Goal: Task Accomplishment & Management: Complete application form

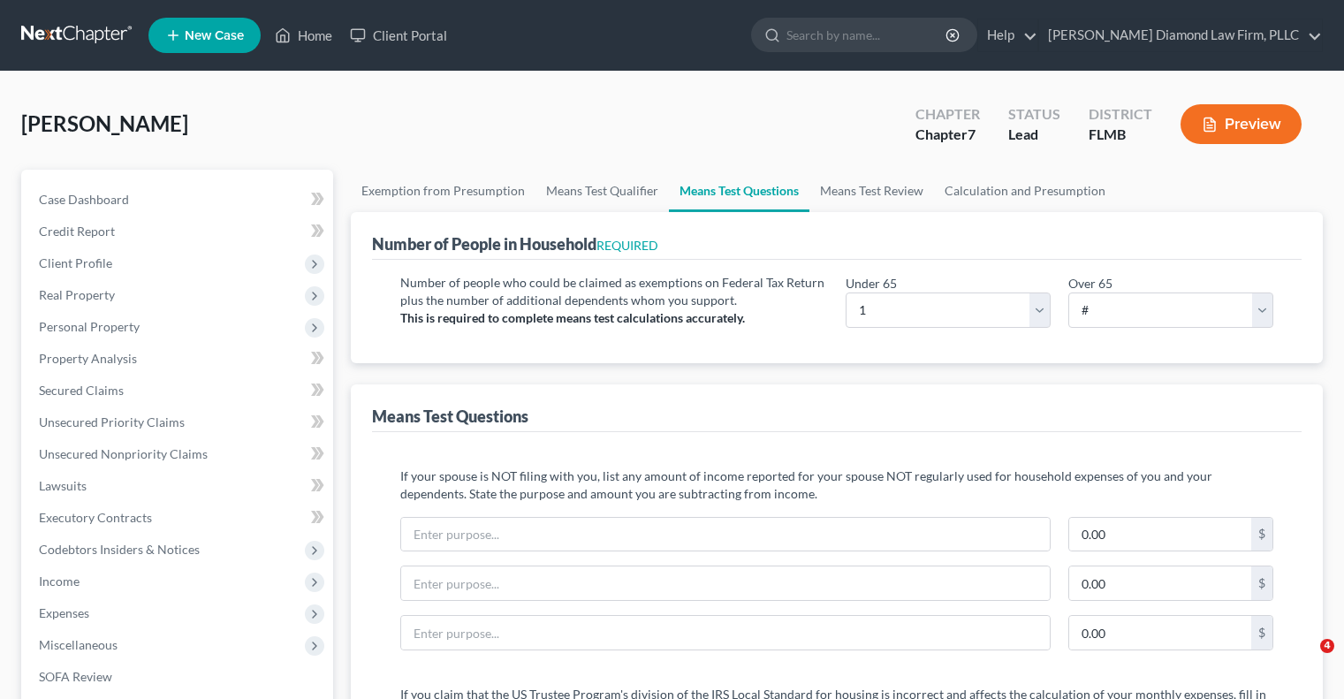
select select "1"
select select "0"
select select "60"
click at [921, 43] on input "search" at bounding box center [868, 35] width 162 height 33
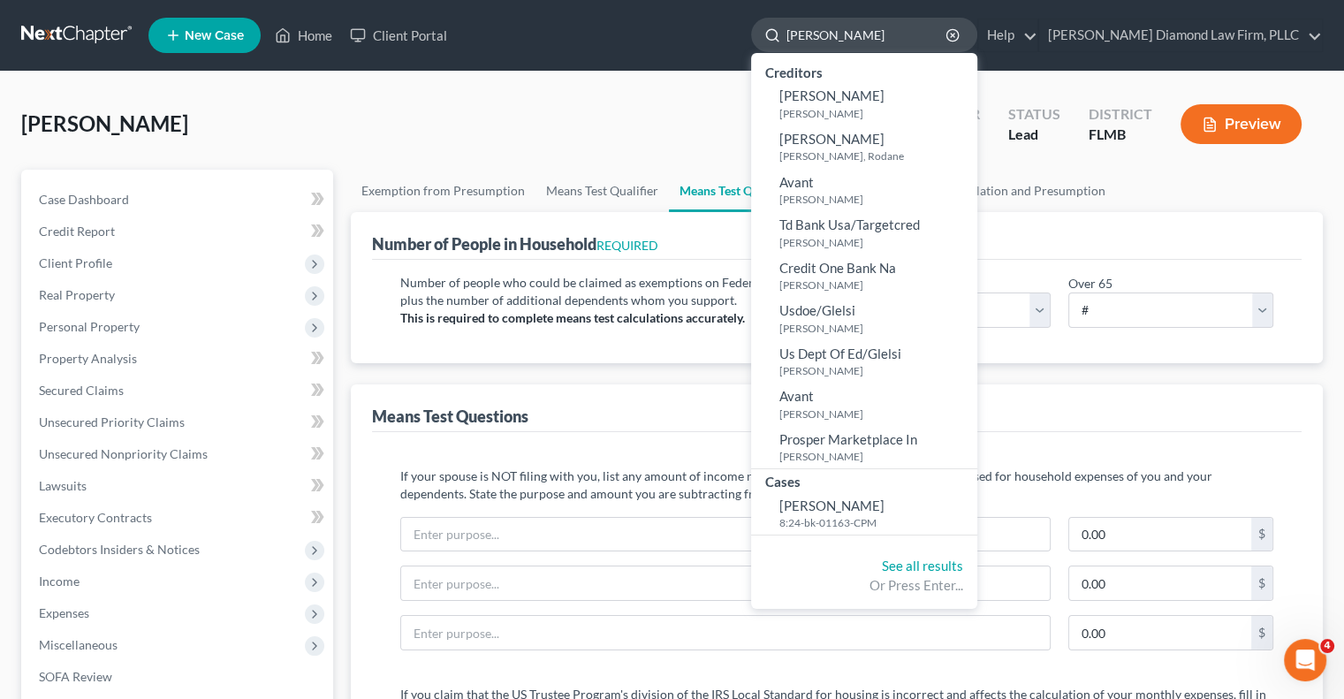
click at [948, 29] on input "rodgers william" at bounding box center [868, 35] width 162 height 33
type input "r"
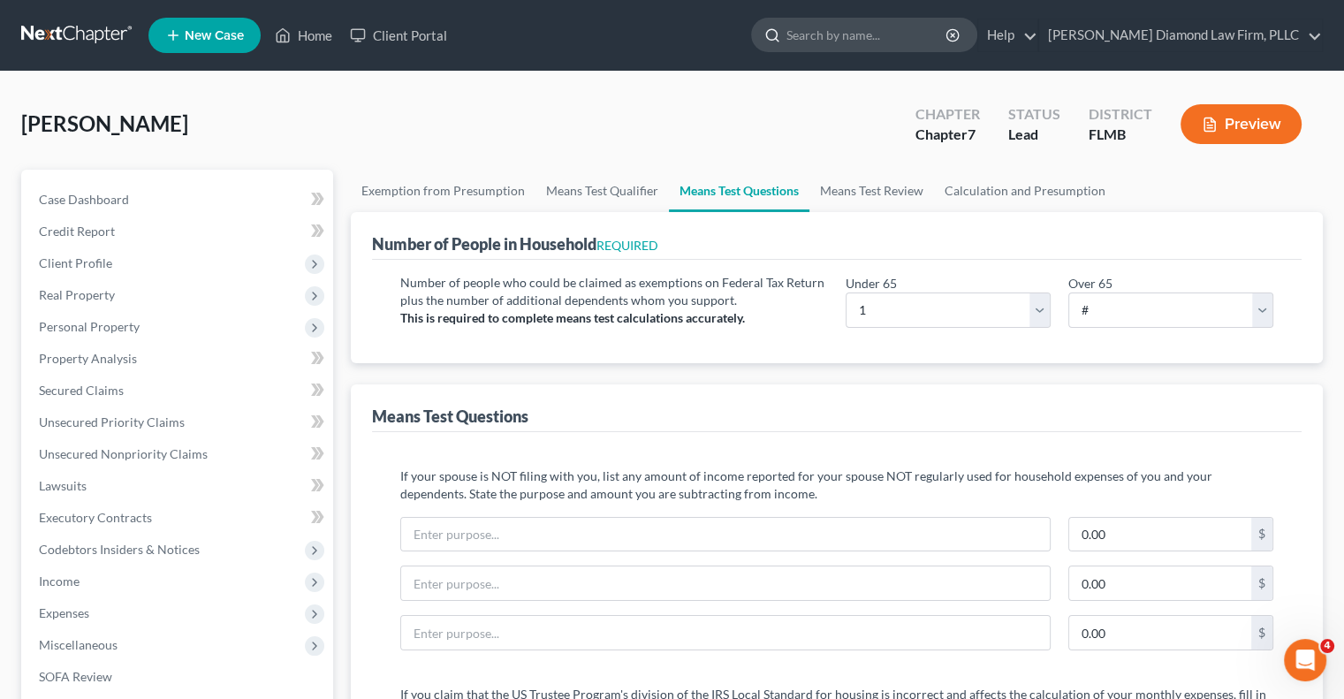
click at [865, 34] on input "search" at bounding box center [868, 35] width 162 height 33
paste input "Rodgers William"
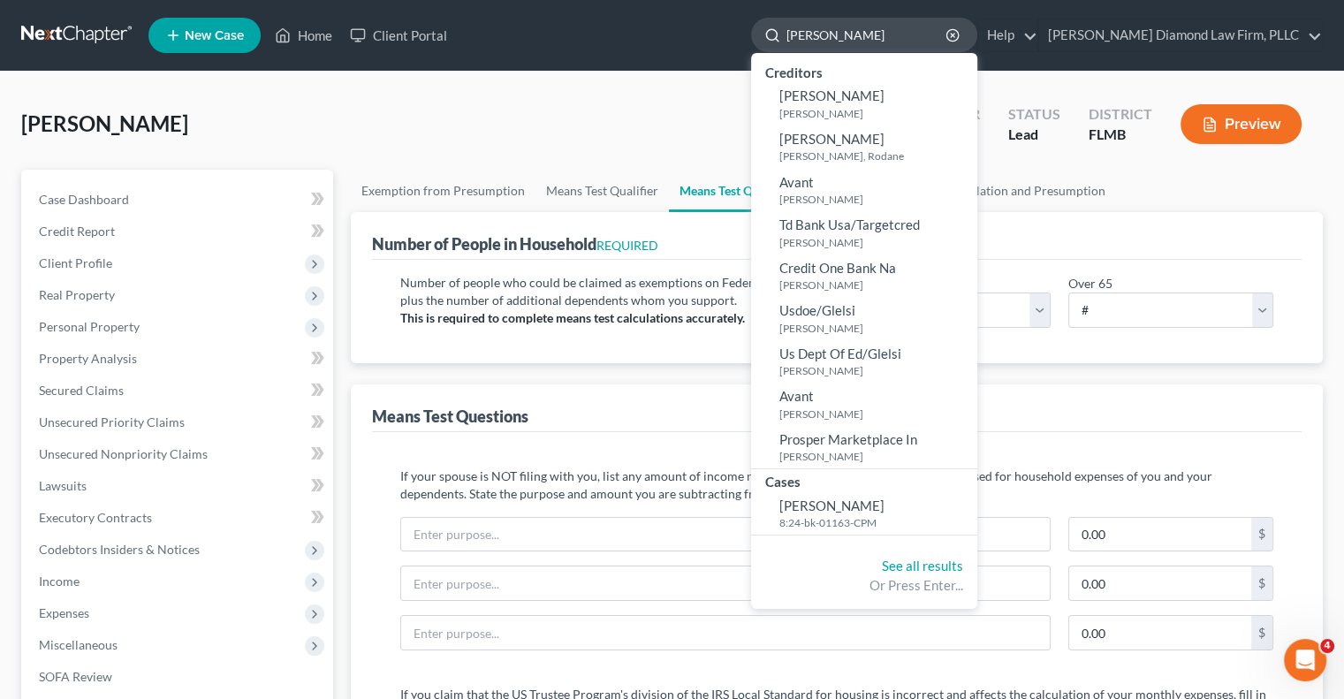
click at [948, 33] on input "Rodgers William" at bounding box center [868, 35] width 162 height 33
type input "[PERSON_NAME]"
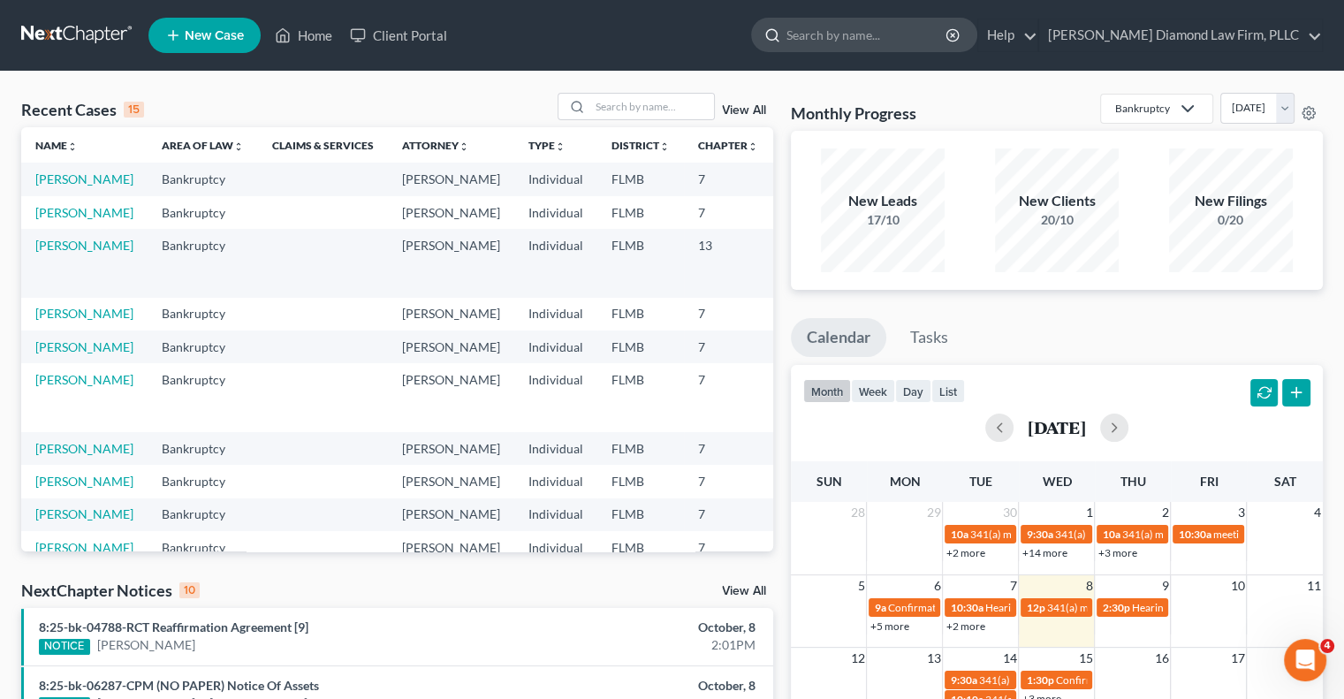
click at [875, 39] on input "search" at bounding box center [868, 35] width 162 height 33
paste input "[PERSON_NAME]"
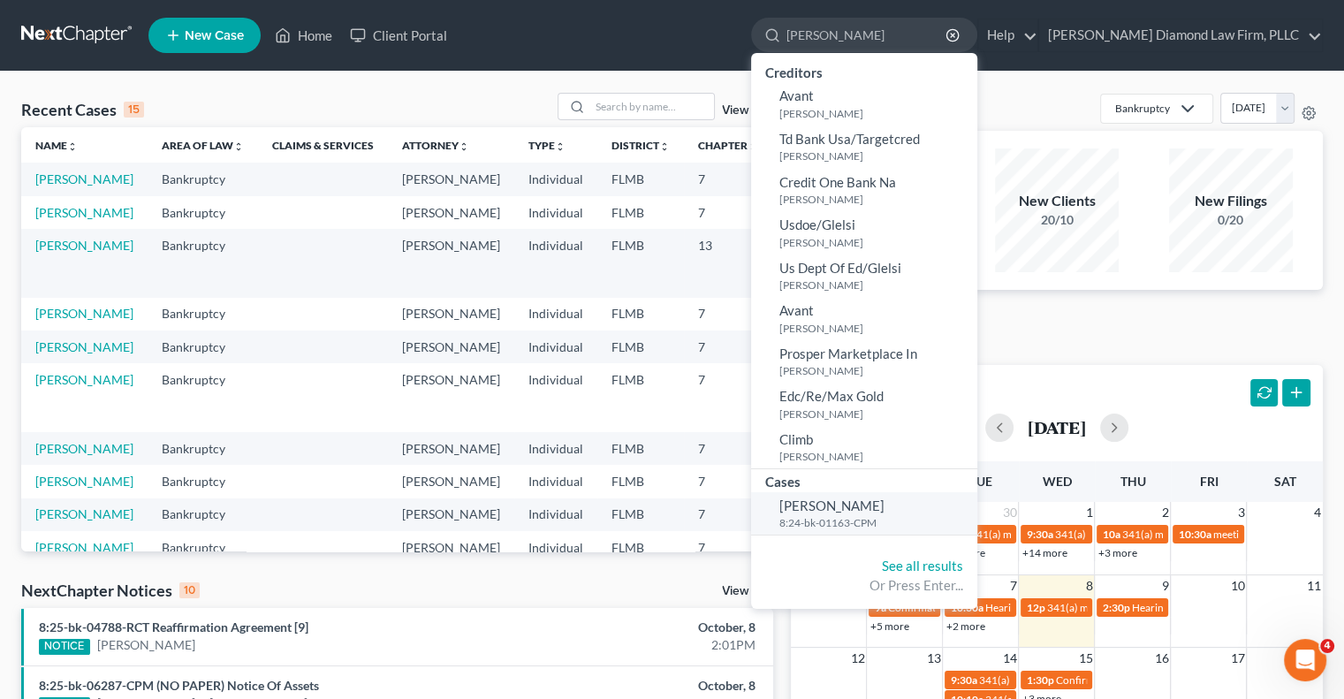
type input "[PERSON_NAME]"
click at [885, 505] on span "[PERSON_NAME]" at bounding box center [832, 506] width 105 height 16
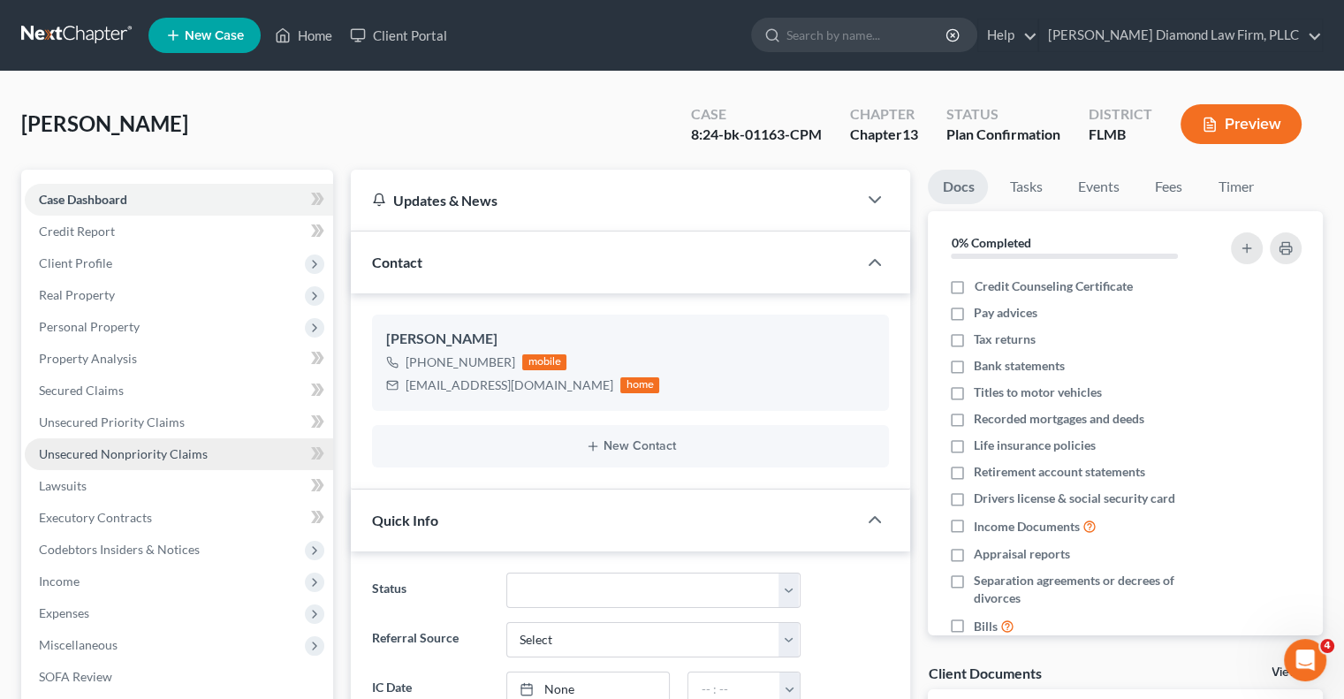
click at [126, 447] on span "Unsecured Nonpriority Claims" at bounding box center [123, 453] width 169 height 15
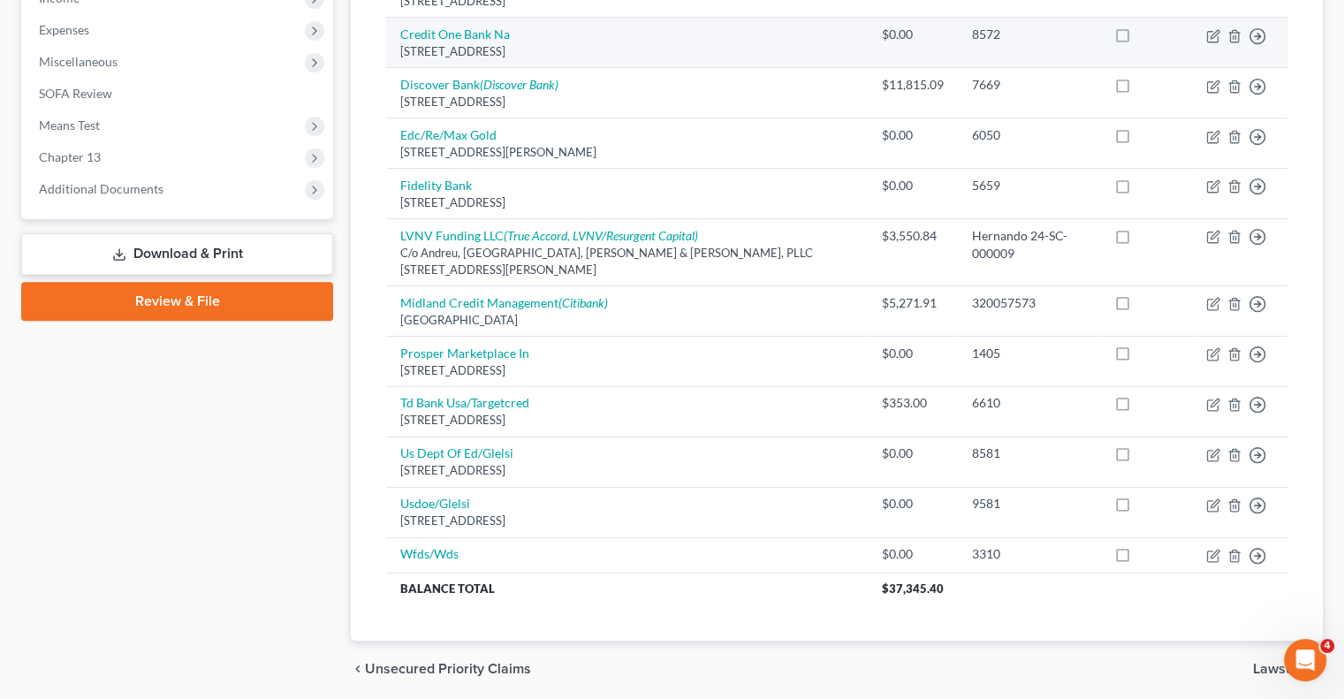
scroll to position [612, 0]
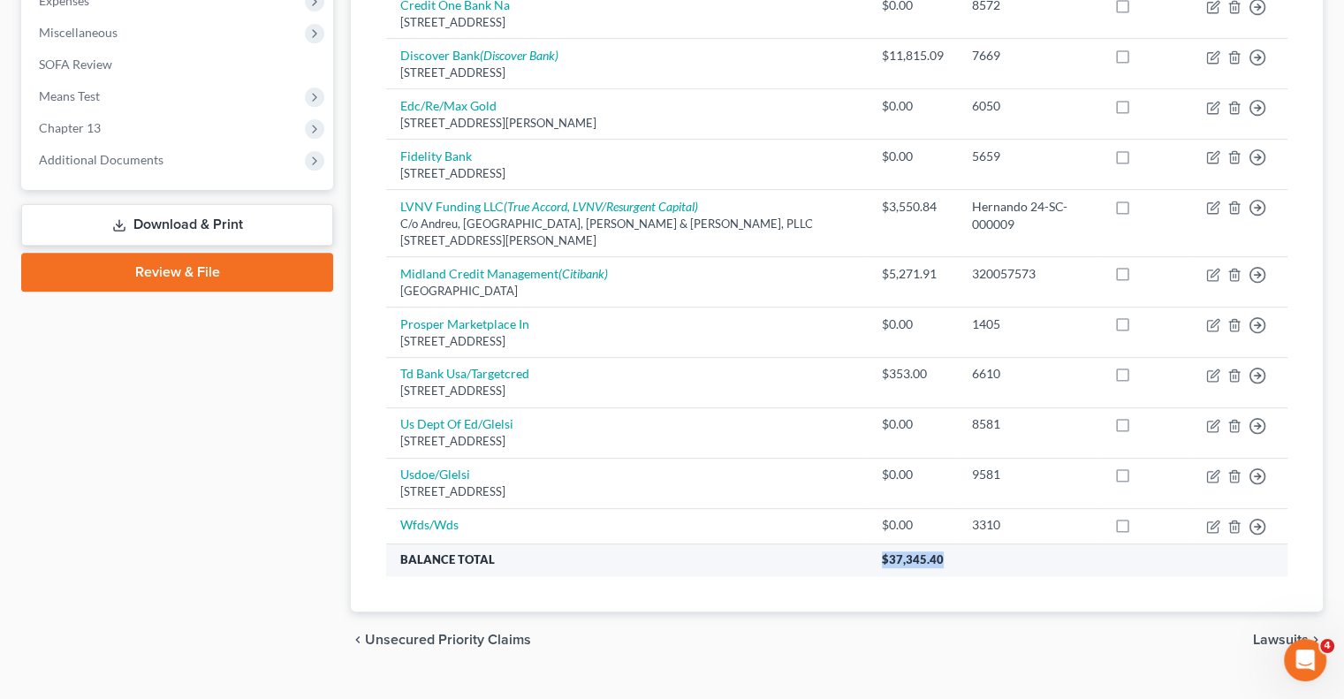
drag, startPoint x: 912, startPoint y: 524, endPoint x: 850, endPoint y: 526, distance: 61.9
click at [868, 544] on th "$37,345.40" at bounding box center [1078, 560] width 420 height 32
copy span "$37,345.40"
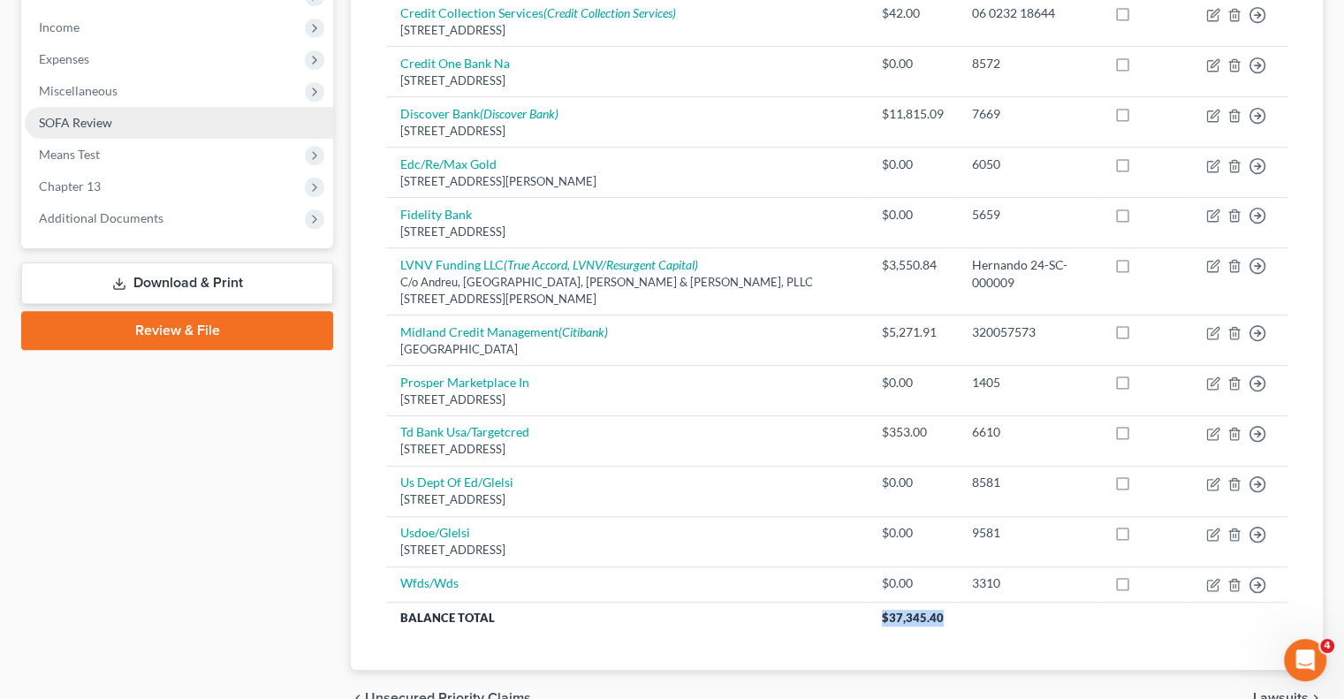
scroll to position [524, 0]
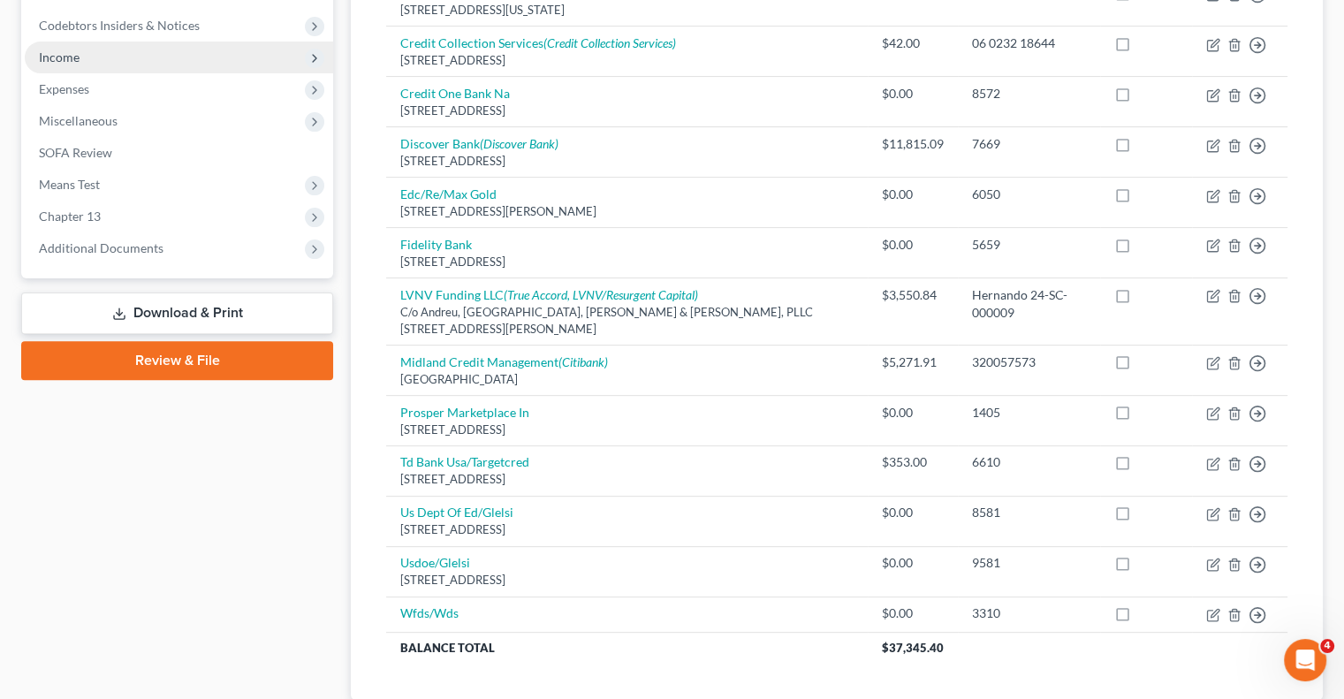
click at [162, 54] on span "Income" at bounding box center [179, 58] width 308 height 32
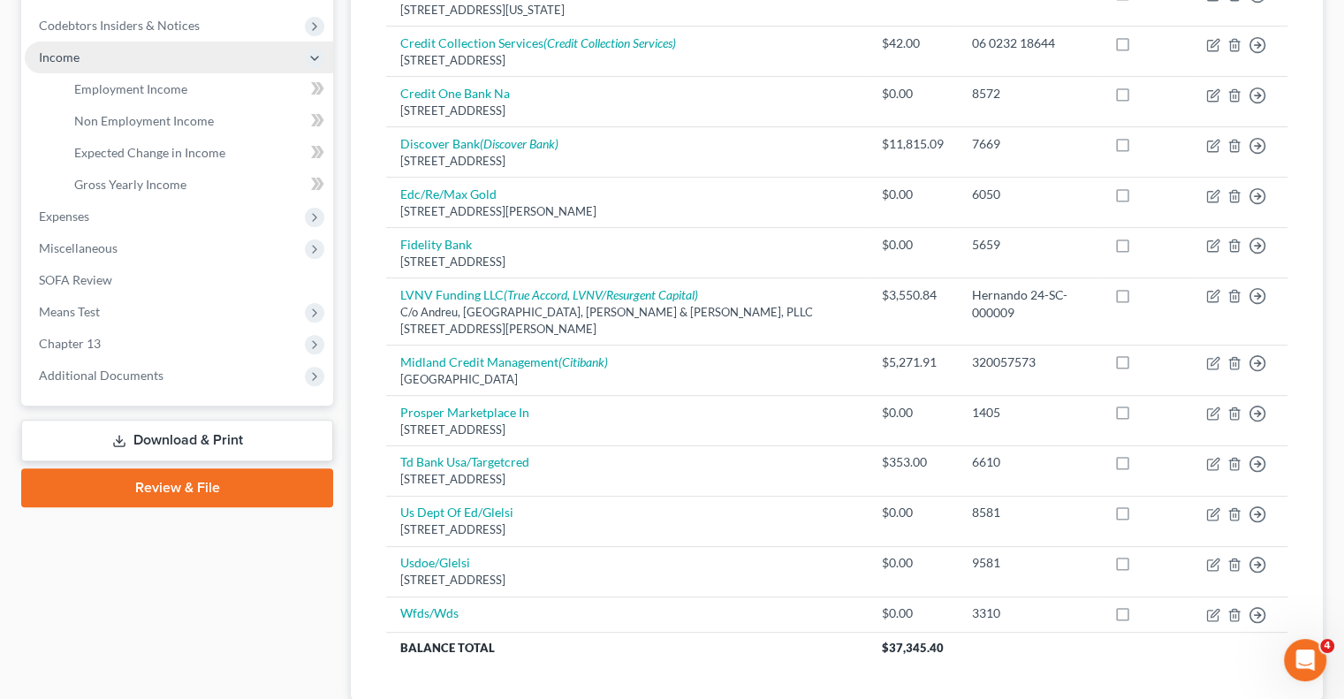
click at [158, 54] on span "Income" at bounding box center [179, 58] width 308 height 32
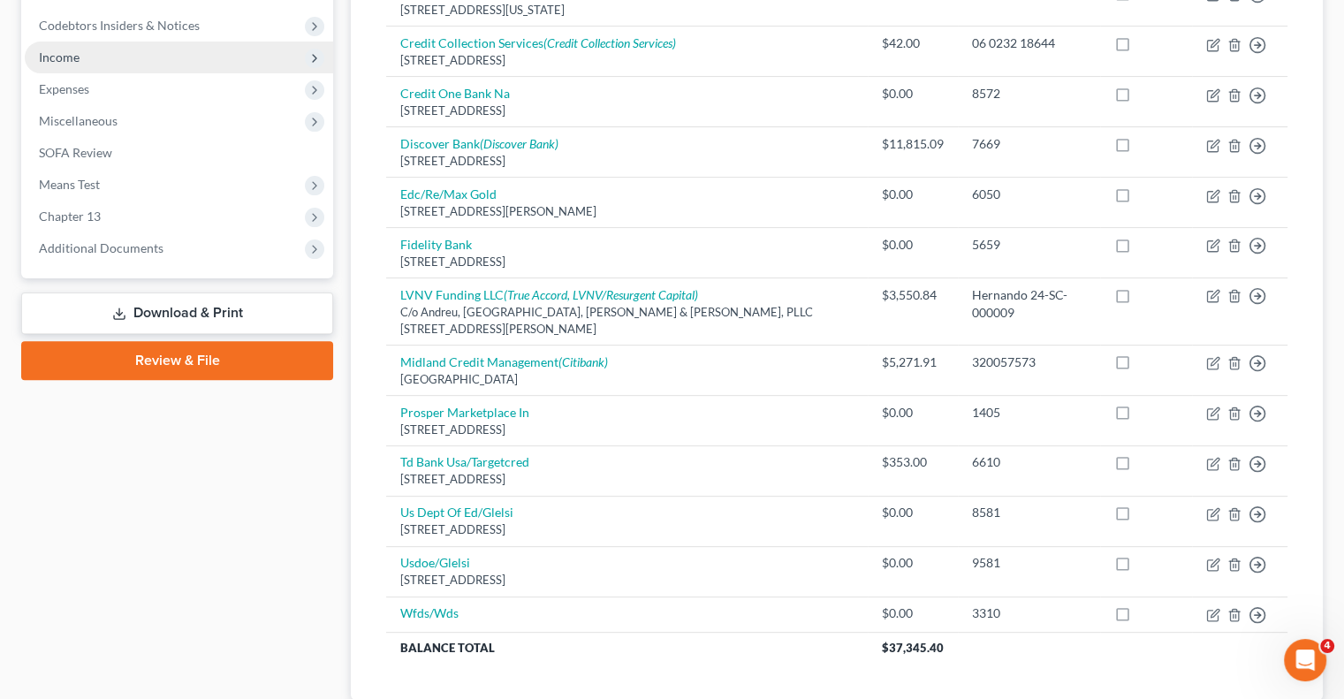
click at [158, 54] on span "Income" at bounding box center [179, 58] width 308 height 32
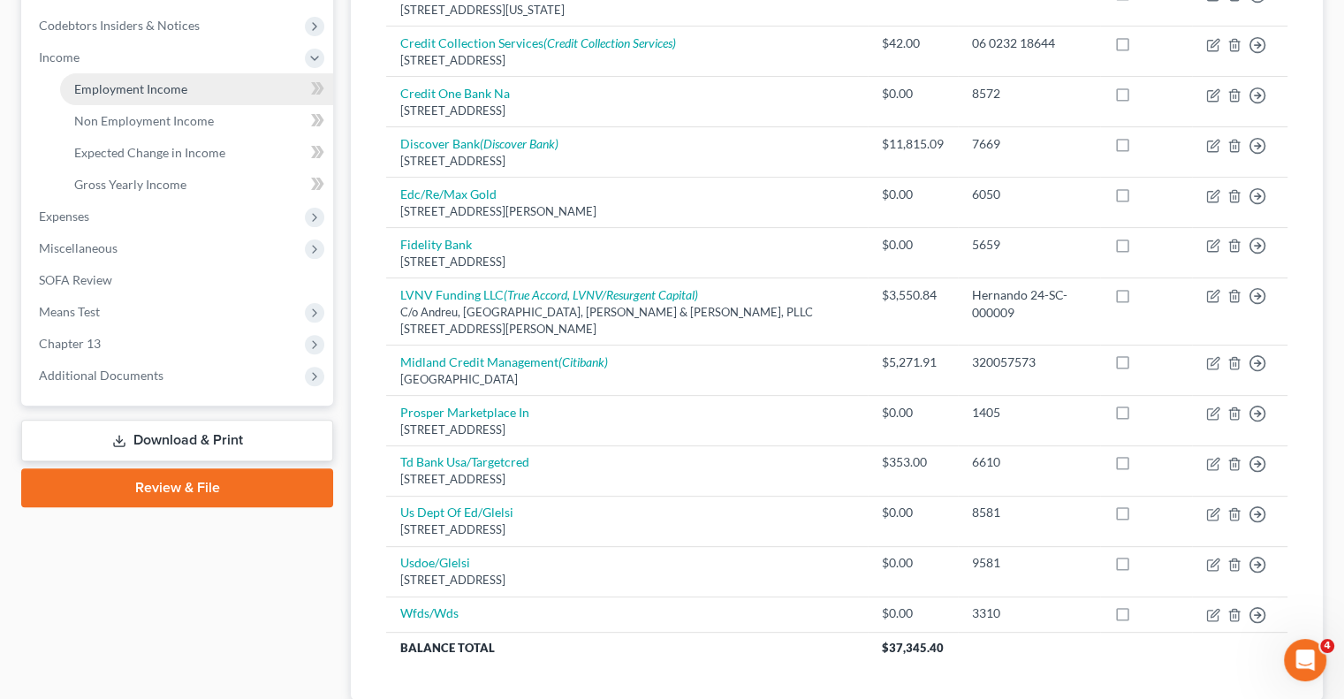
click at [154, 82] on span "Employment Income" at bounding box center [130, 88] width 113 height 15
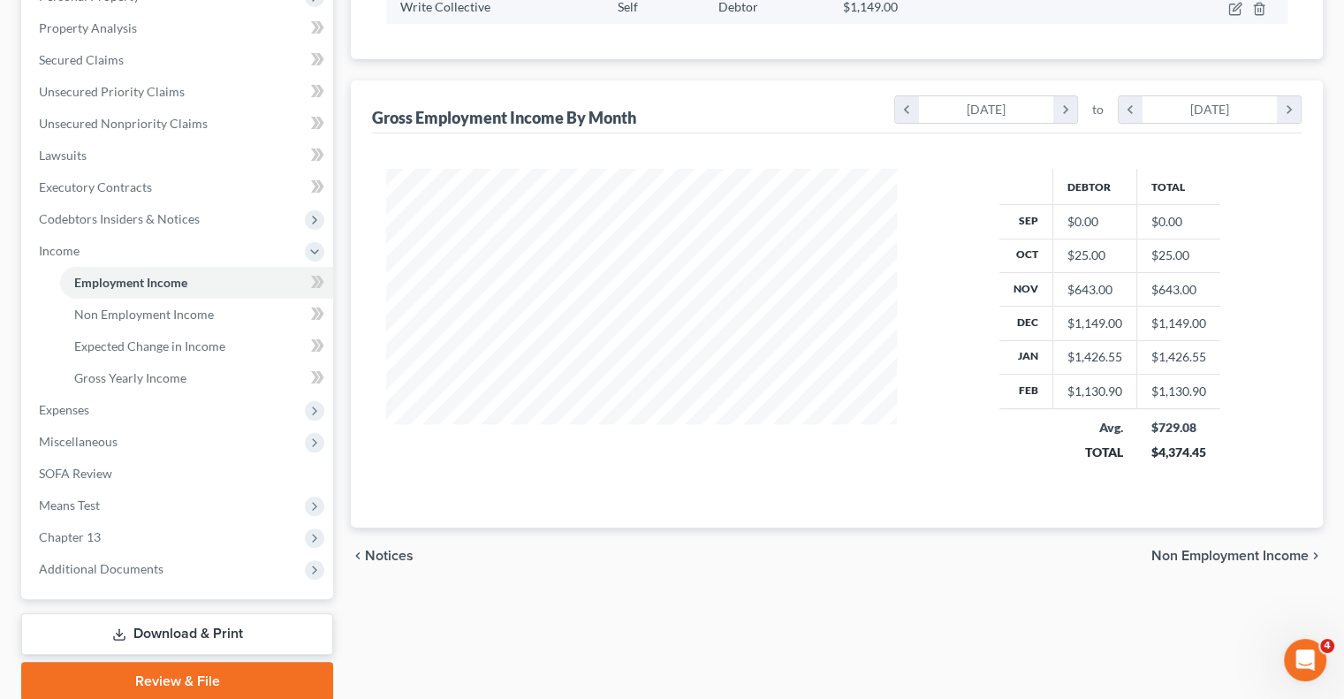
scroll to position [398, 0]
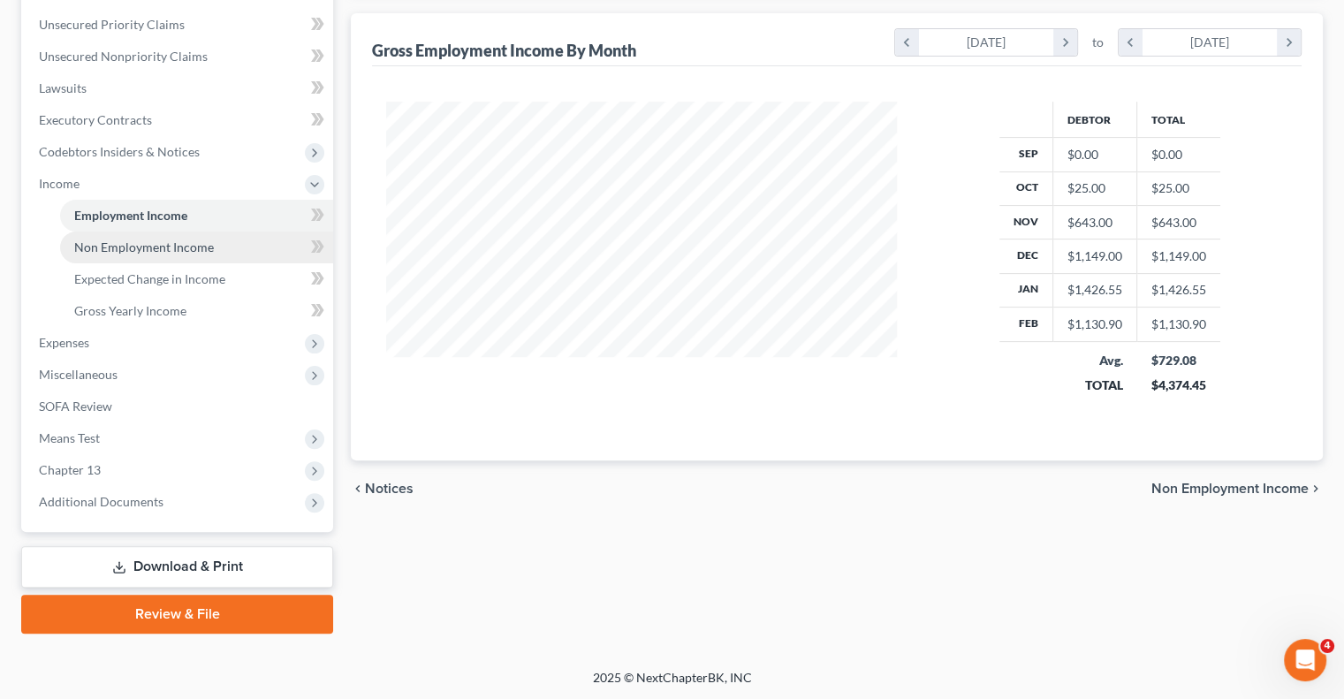
click at [150, 246] on span "Non Employment Income" at bounding box center [144, 247] width 140 height 15
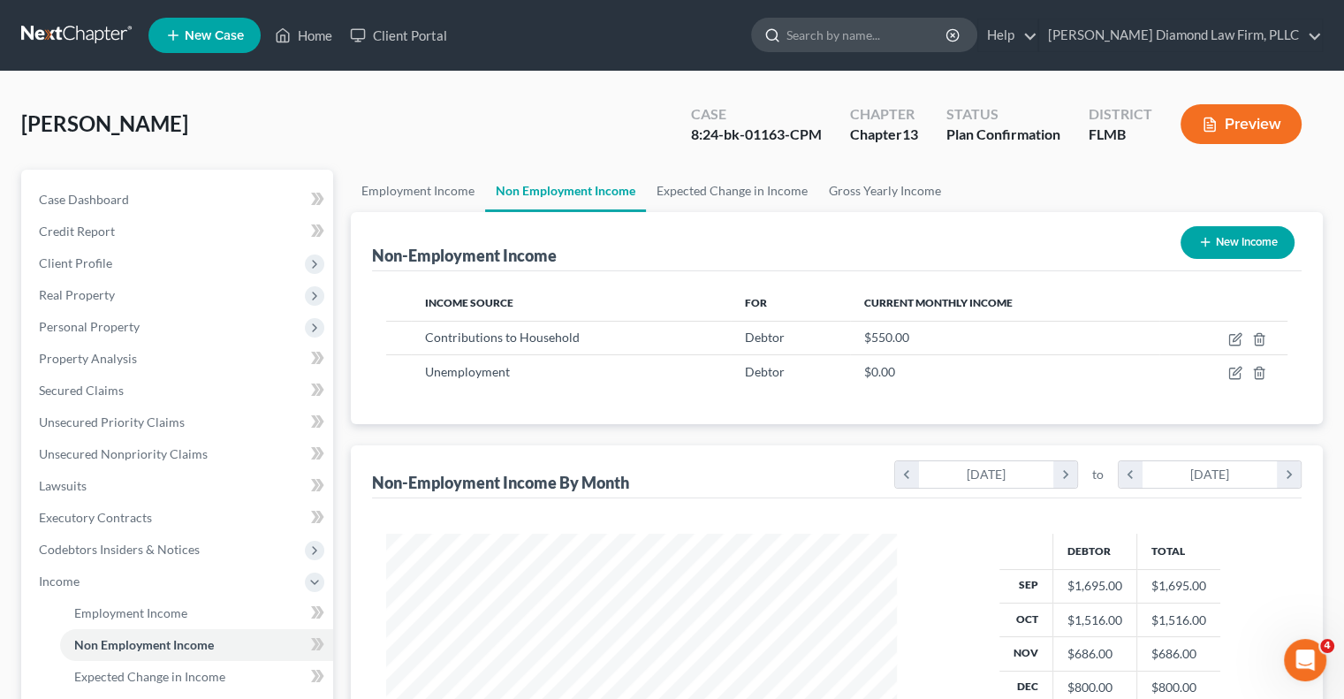
click at [923, 35] on input "search" at bounding box center [868, 35] width 162 height 33
paste input "[PERSON_NAME]"
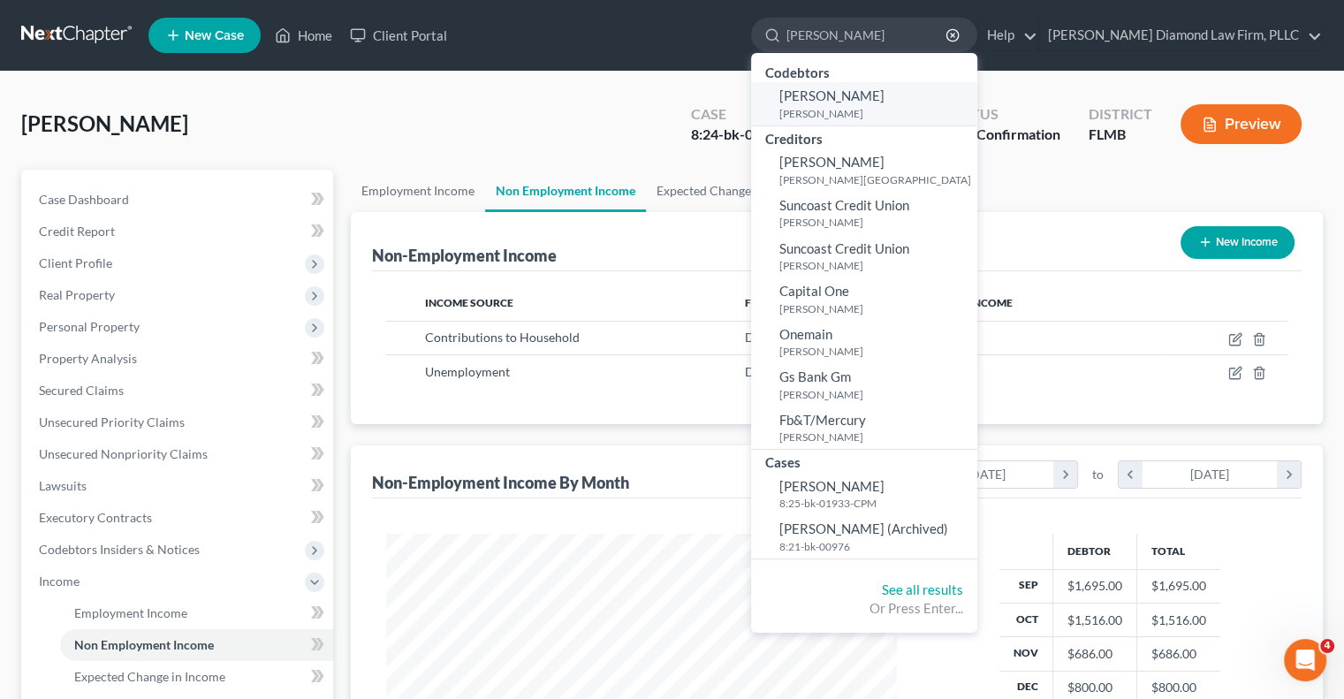
type input "[PERSON_NAME]"
click at [881, 108] on small "[PERSON_NAME]" at bounding box center [877, 113] width 194 height 15
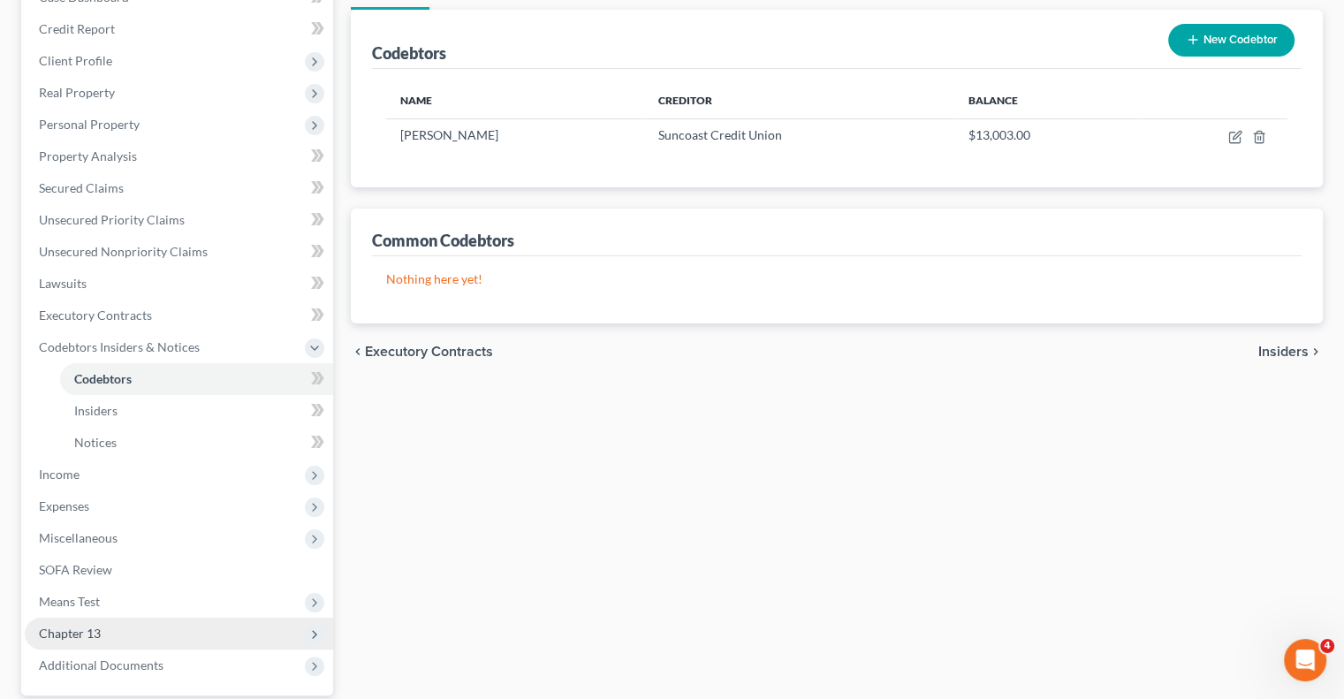
scroll to position [354, 0]
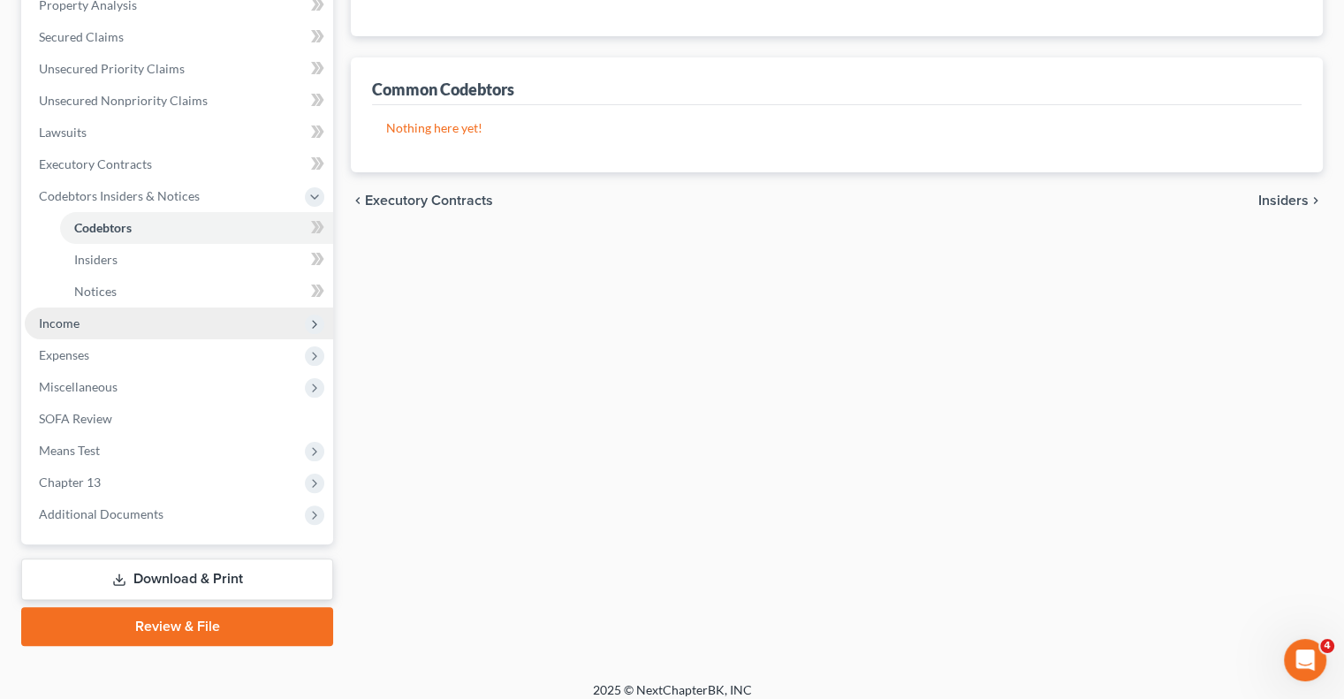
click at [175, 329] on span "Income" at bounding box center [179, 324] width 308 height 32
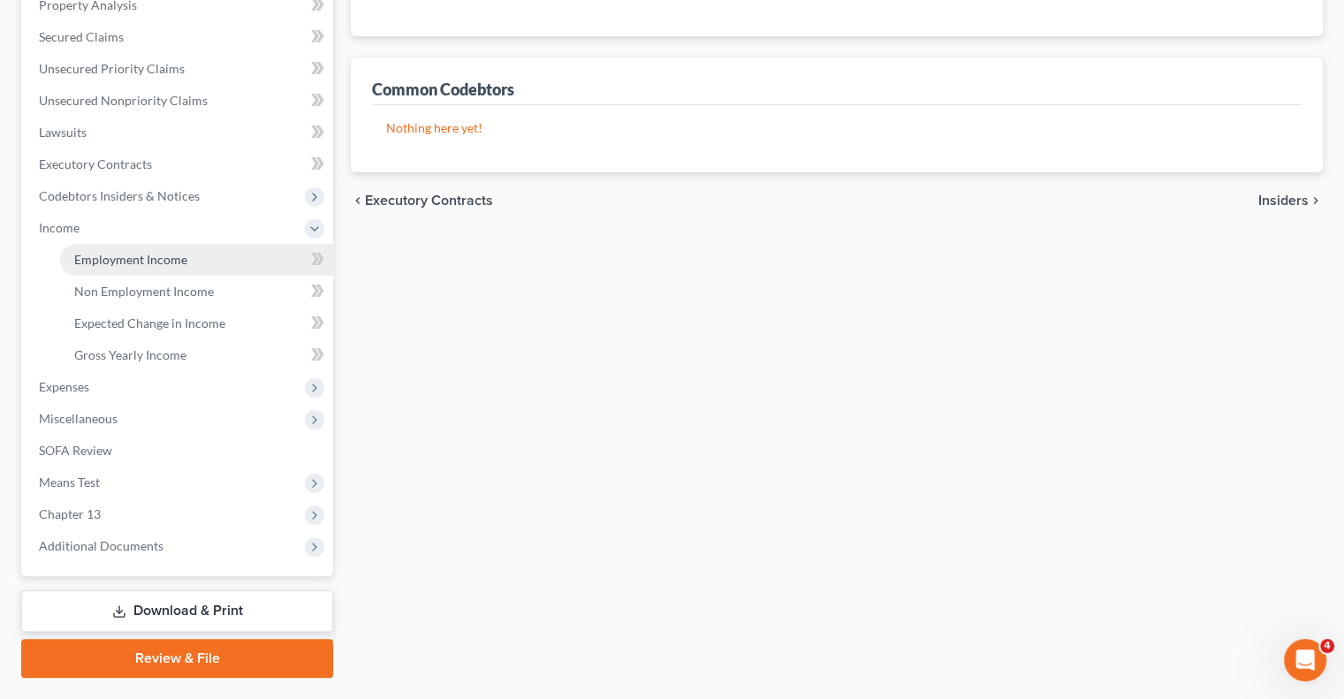
click at [126, 264] on span "Employment Income" at bounding box center [130, 259] width 113 height 15
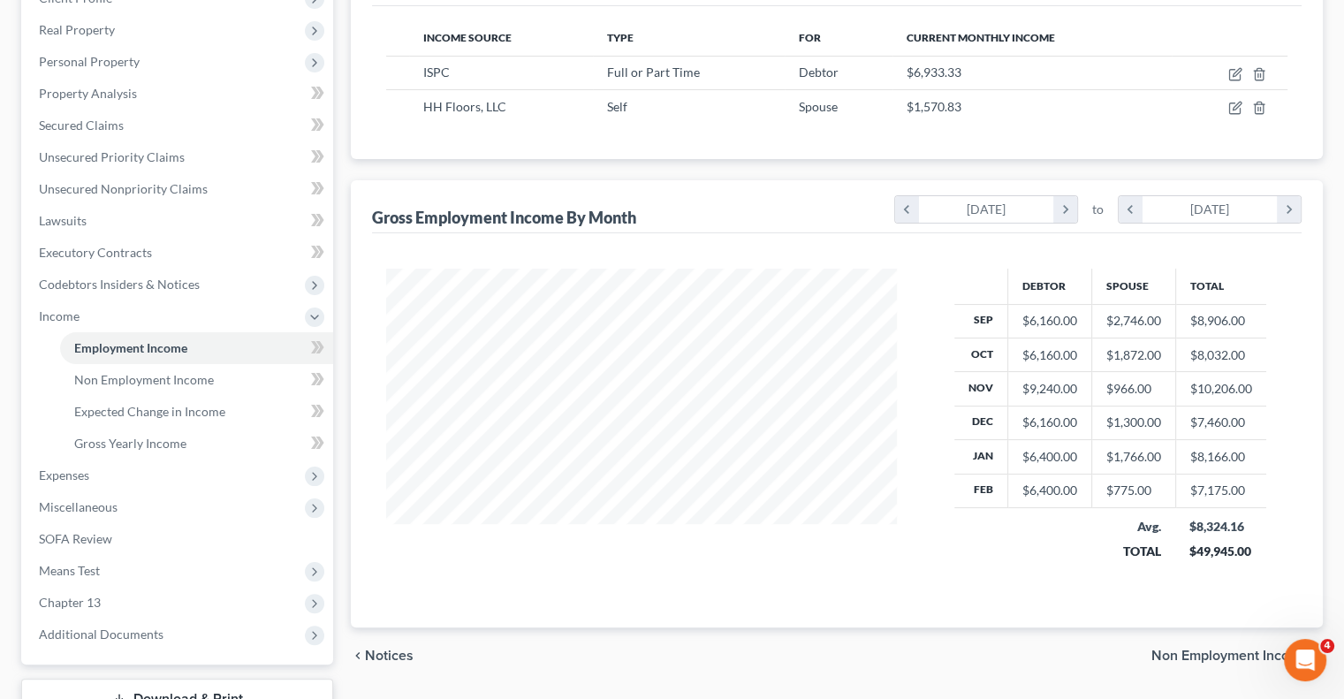
scroll to position [354, 0]
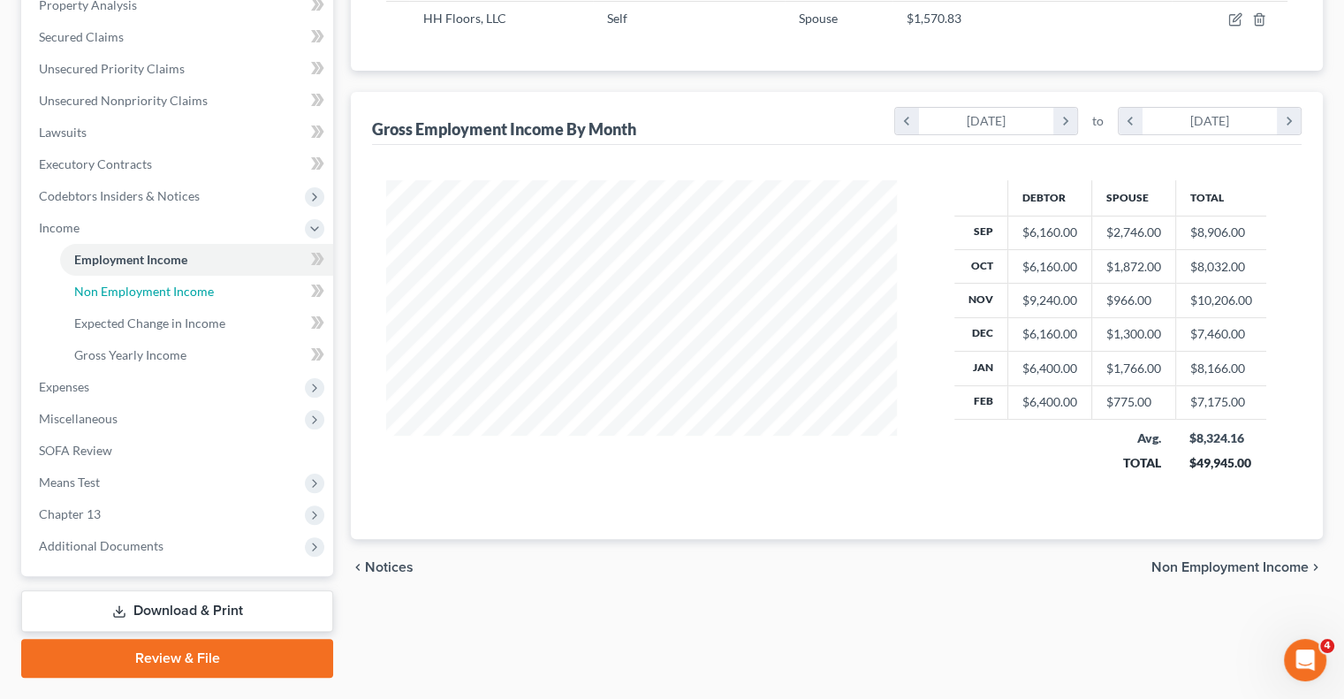
drag, startPoint x: 217, startPoint y: 293, endPoint x: 328, endPoint y: 332, distance: 117.4
click at [217, 293] on link "Non Employment Income" at bounding box center [196, 292] width 273 height 32
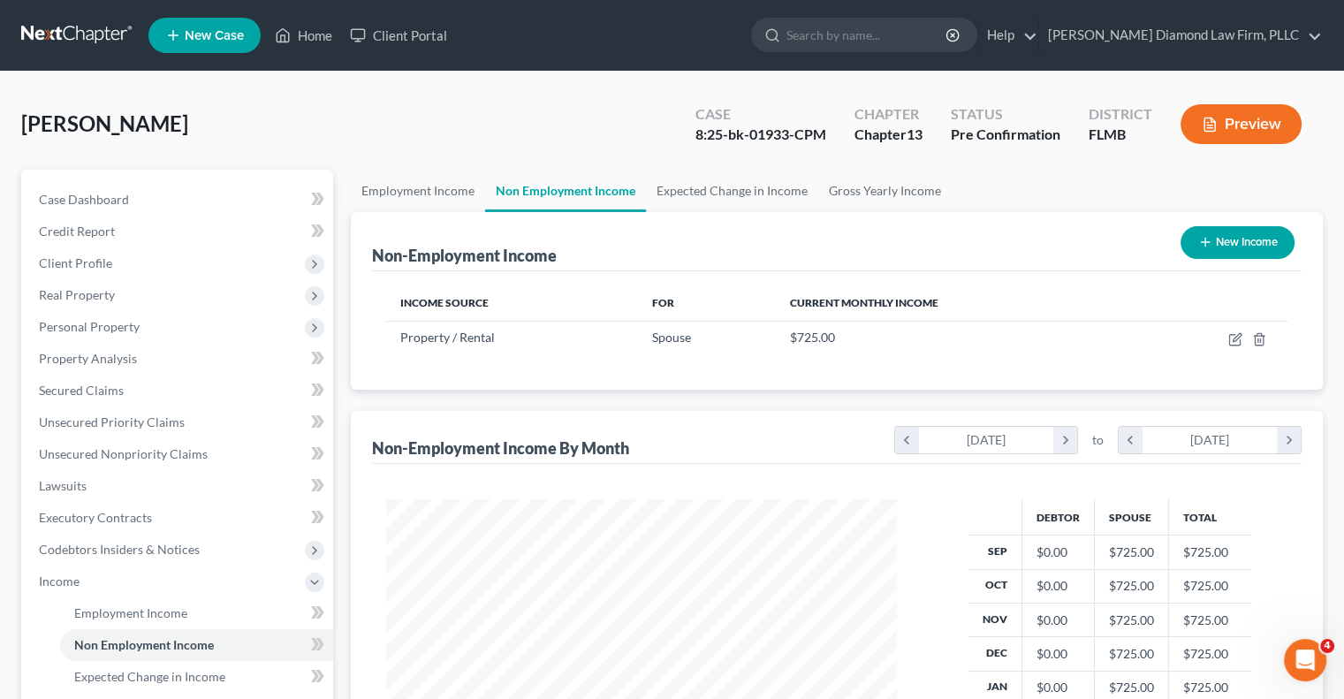
scroll to position [177, 0]
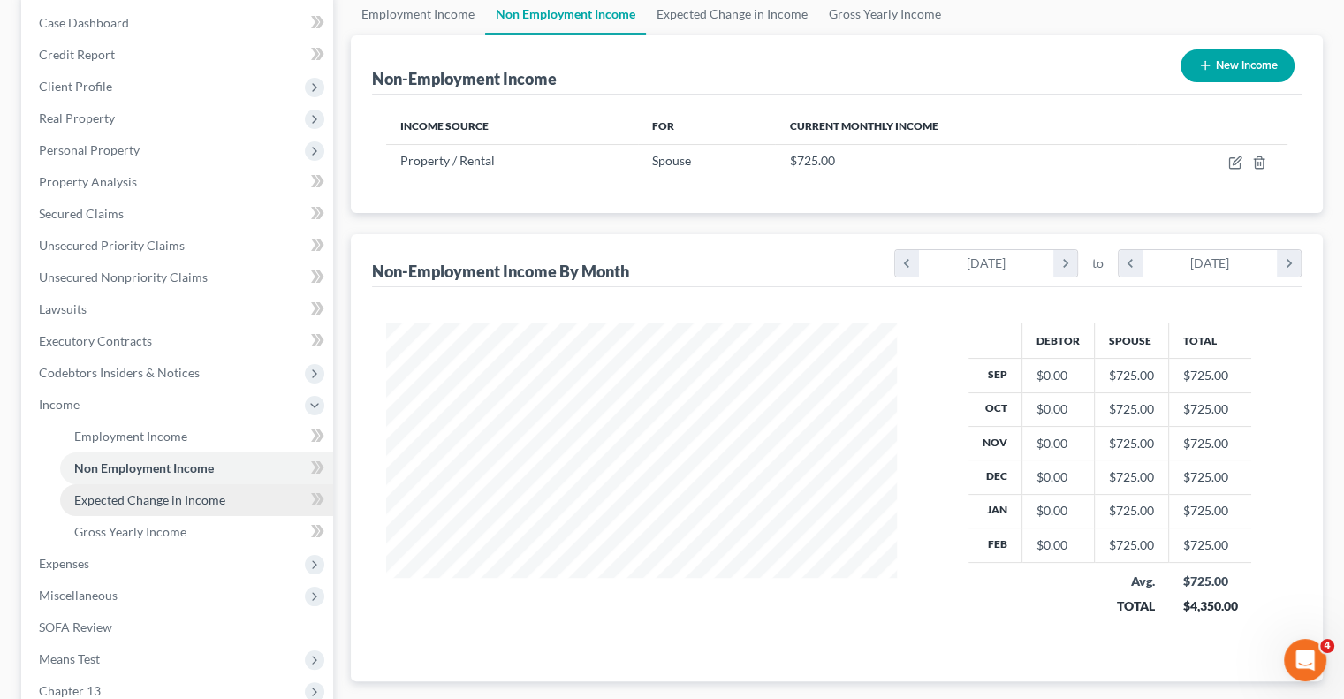
click at [141, 498] on span "Expected Change in Income" at bounding box center [149, 499] width 151 height 15
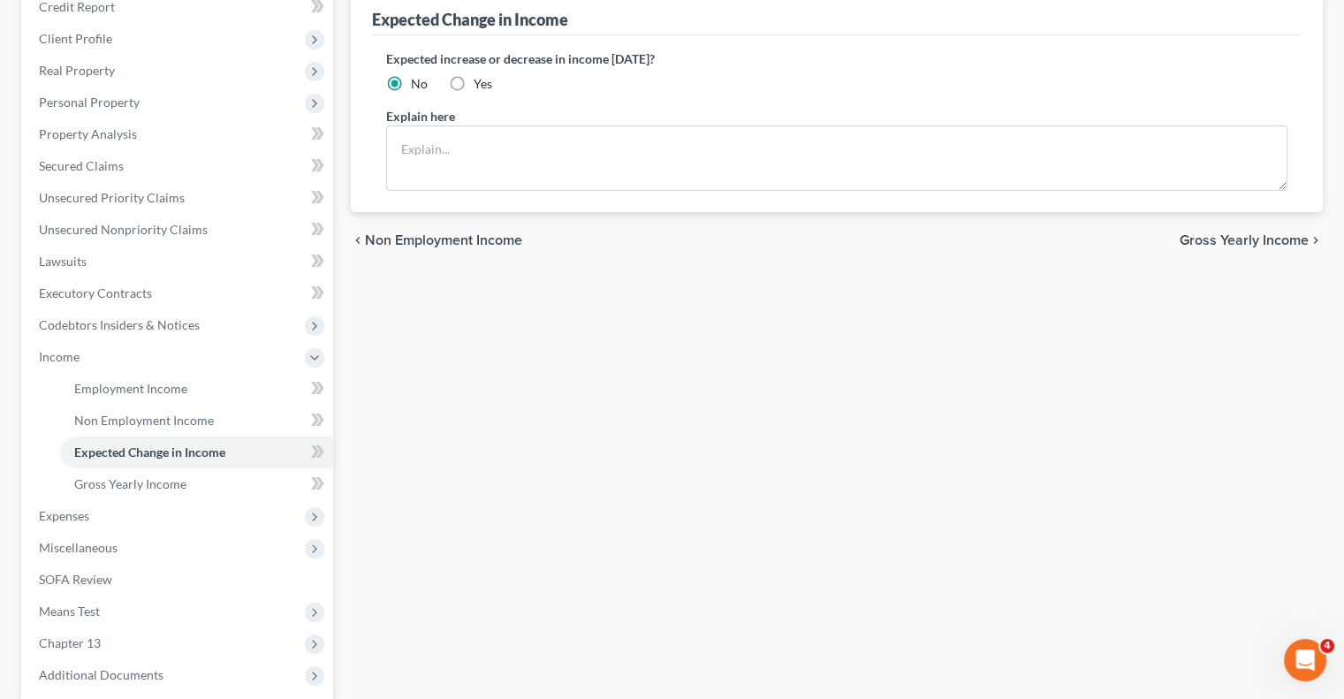
scroll to position [265, 0]
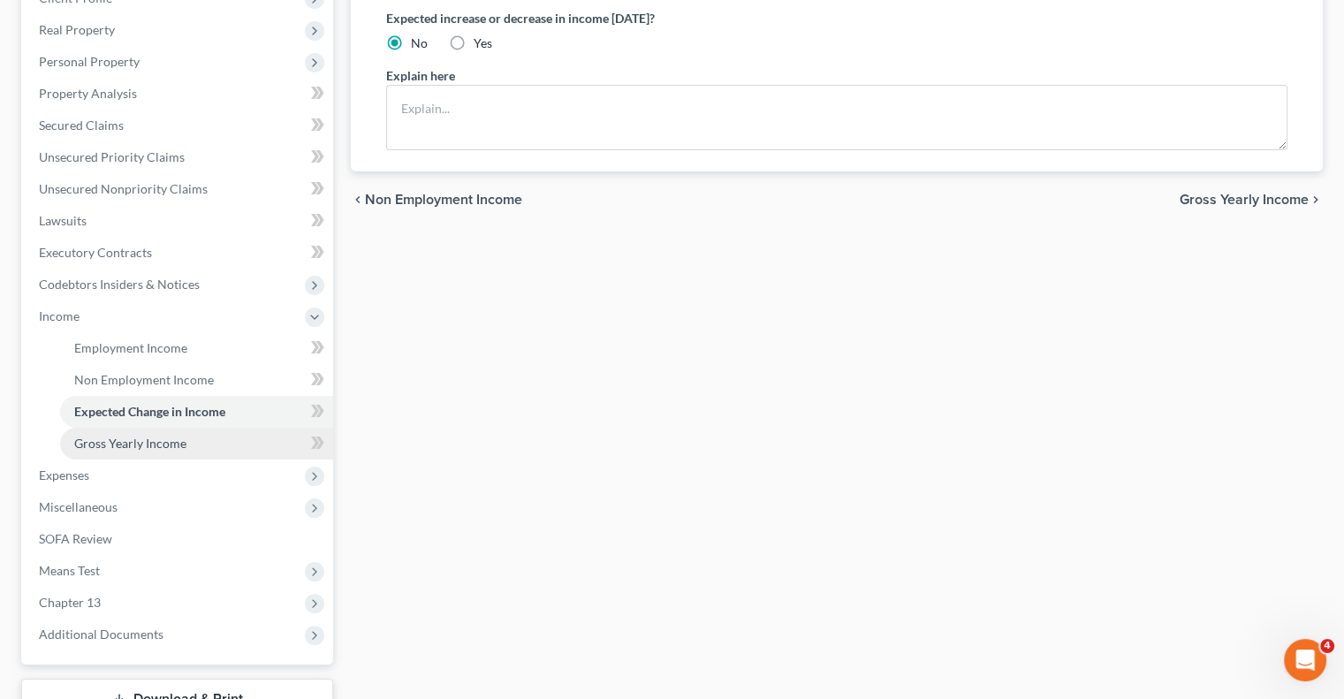
click at [194, 445] on link "Gross Yearly Income" at bounding box center [196, 444] width 273 height 32
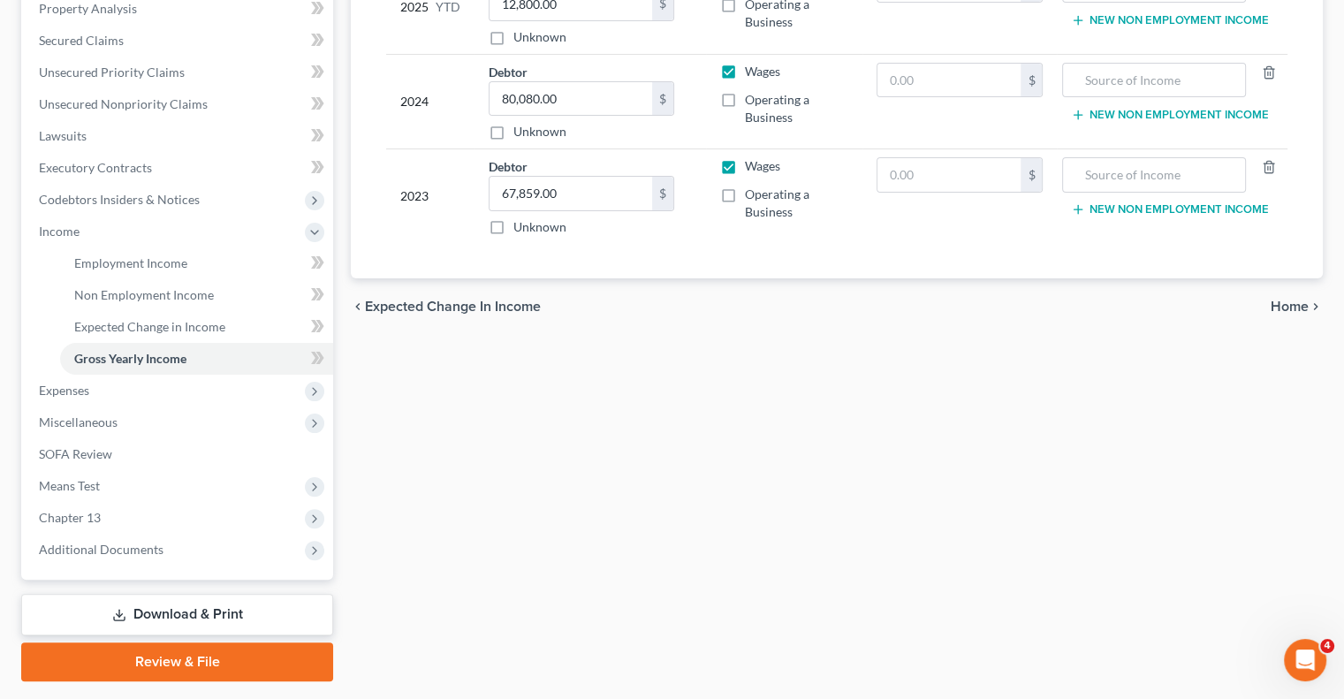
scroll to position [354, 0]
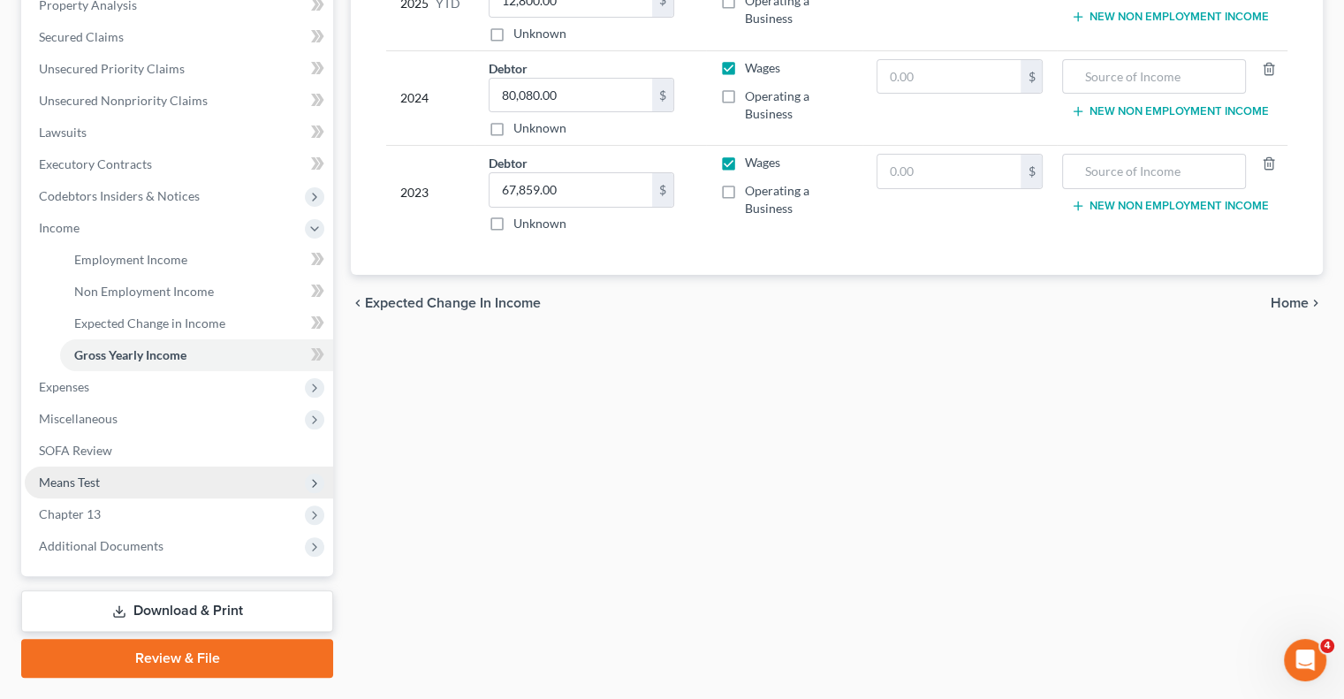
click at [144, 480] on span "Means Test" at bounding box center [179, 483] width 308 height 32
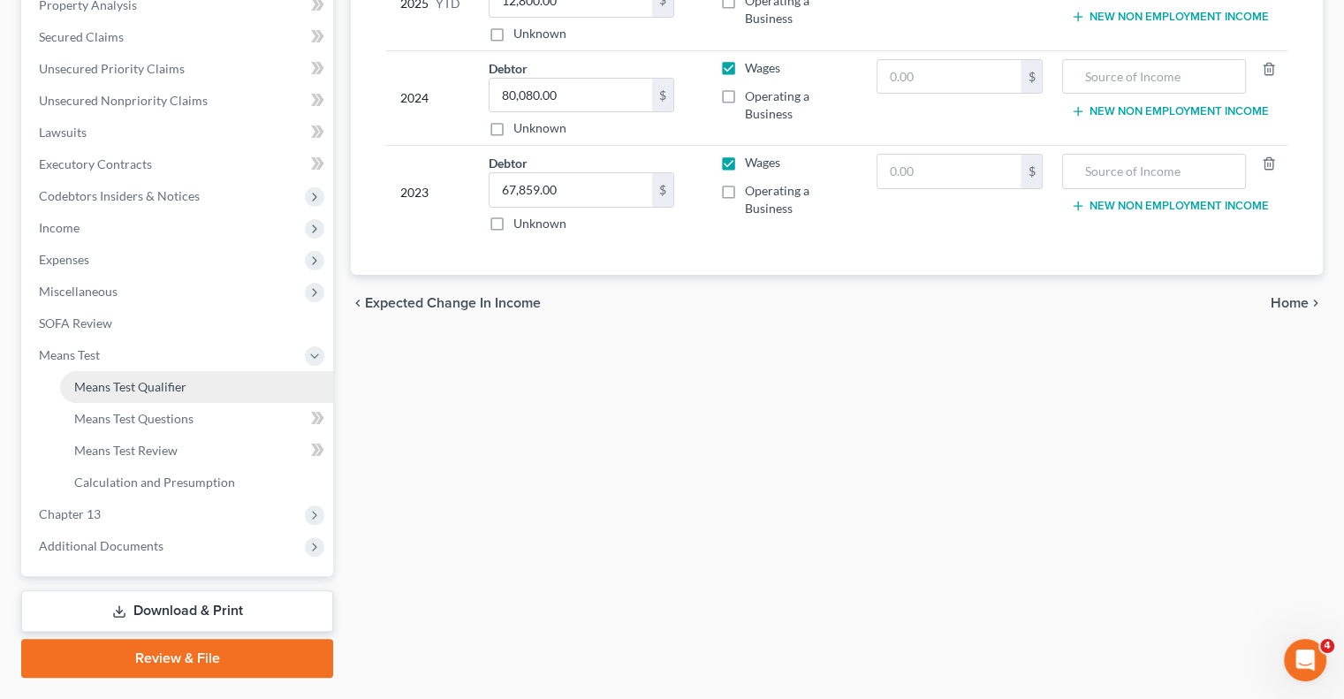
click at [148, 392] on span "Means Test Qualifier" at bounding box center [130, 386] width 112 height 15
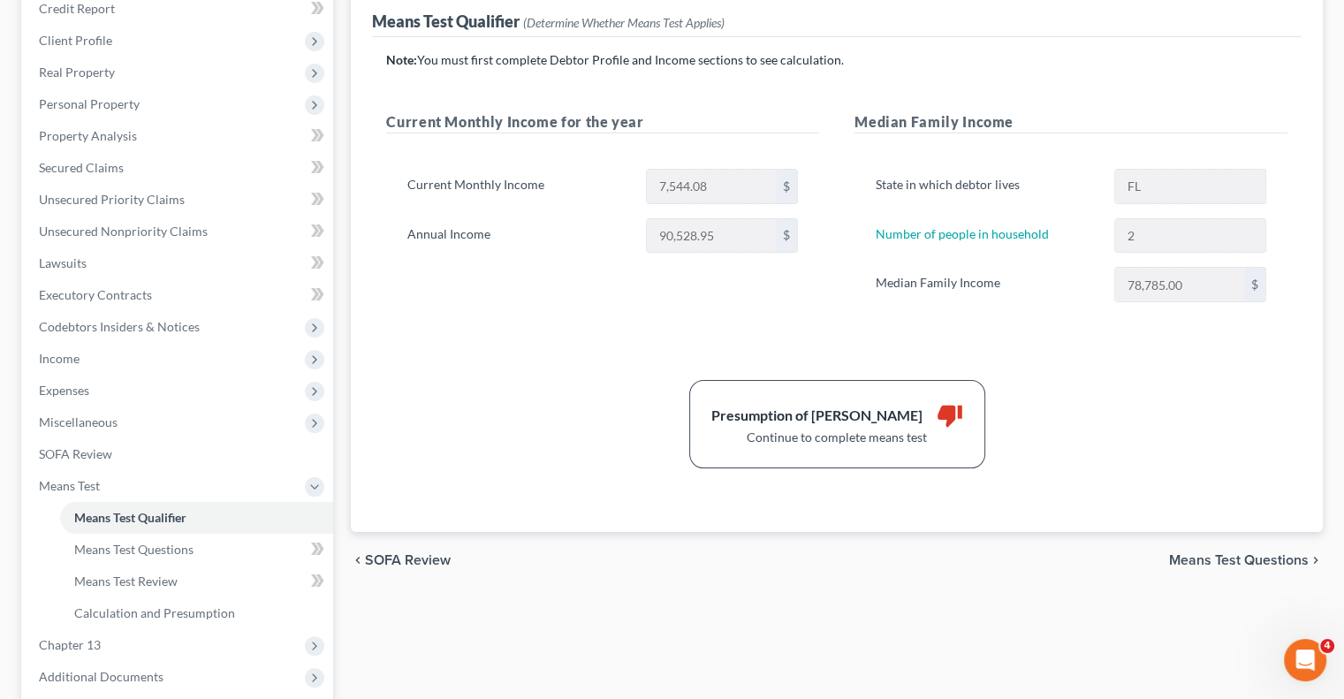
scroll to position [265, 0]
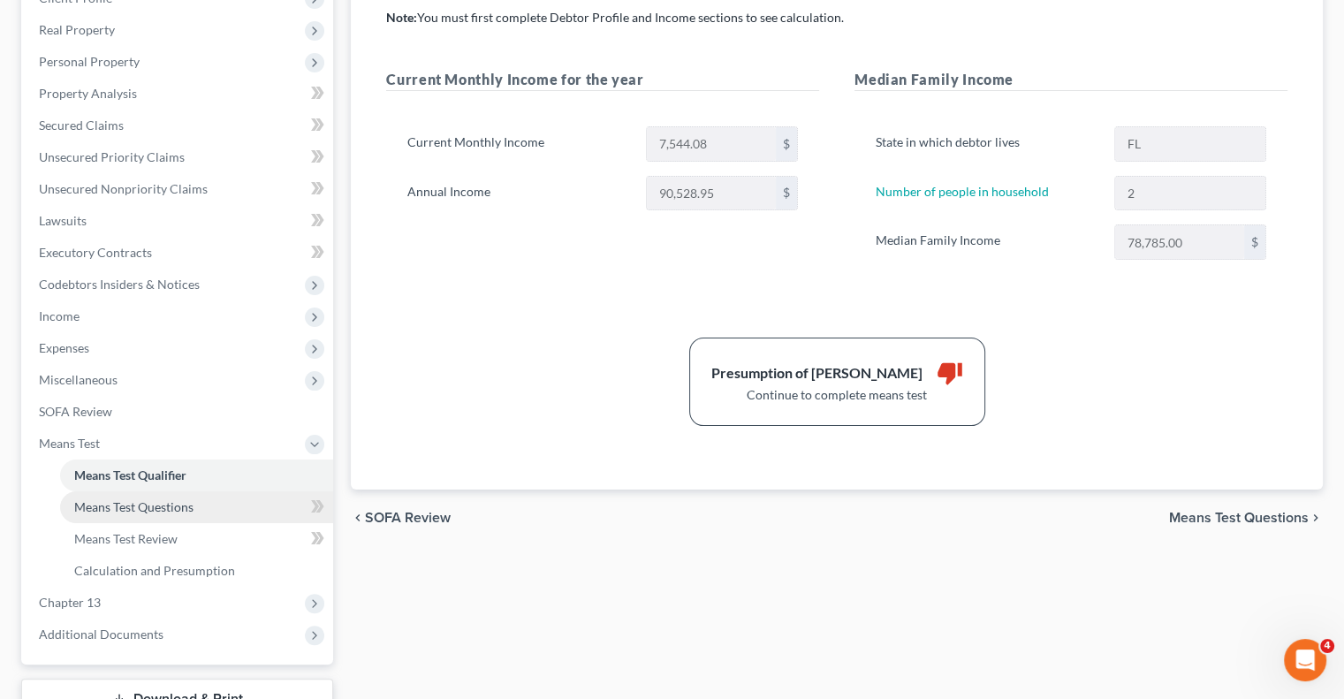
click at [103, 505] on span "Means Test Questions" at bounding box center [133, 506] width 119 height 15
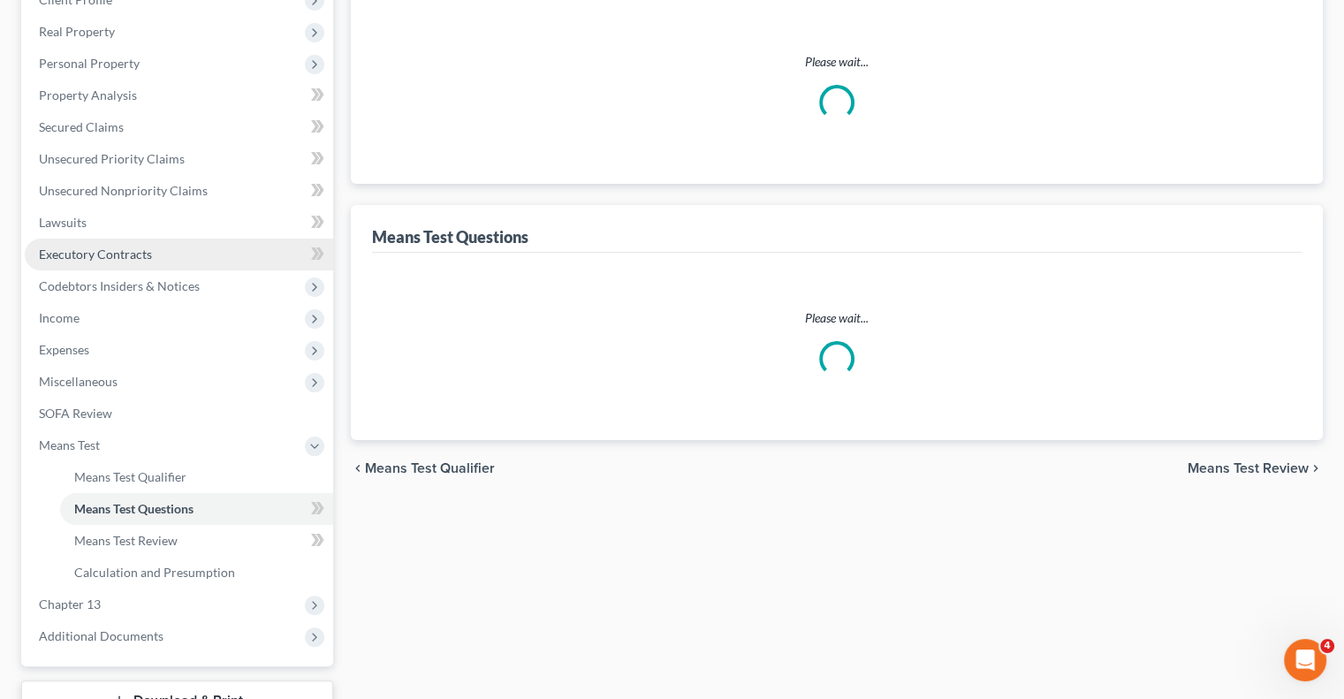
scroll to position [78, 0]
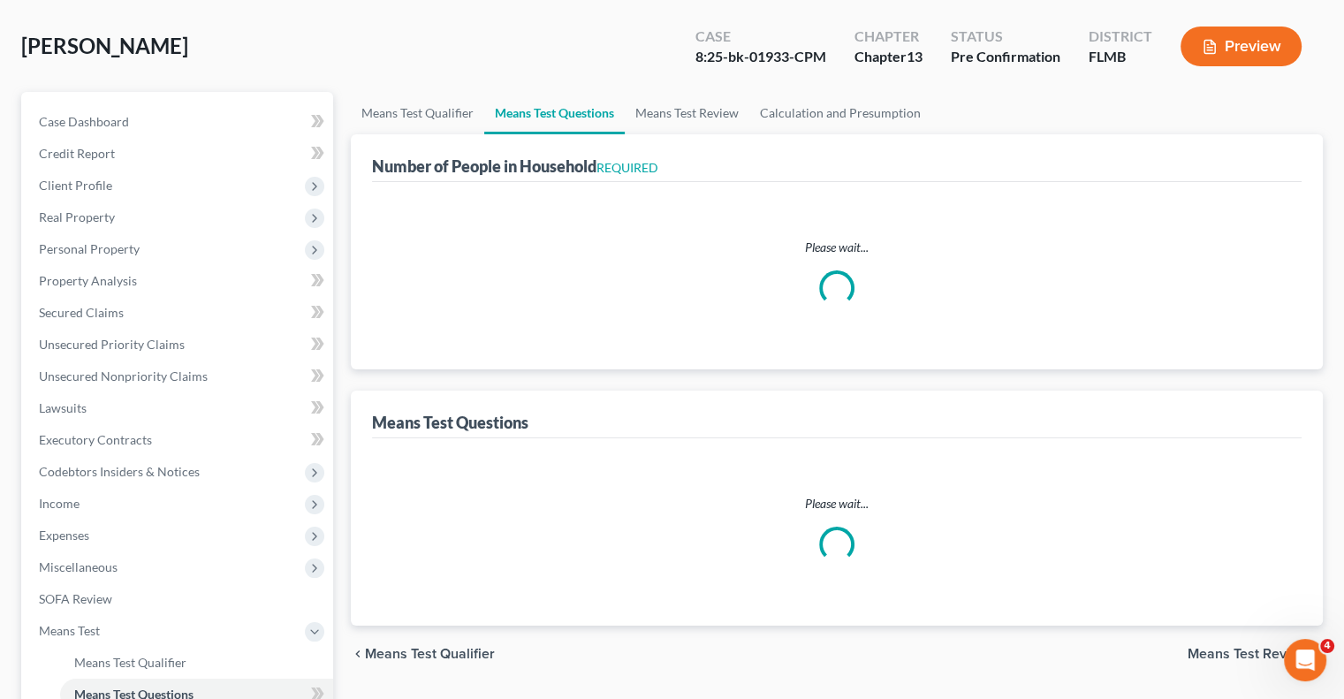
select select "0"
select select "60"
select select "1"
select select "60"
select select "1"
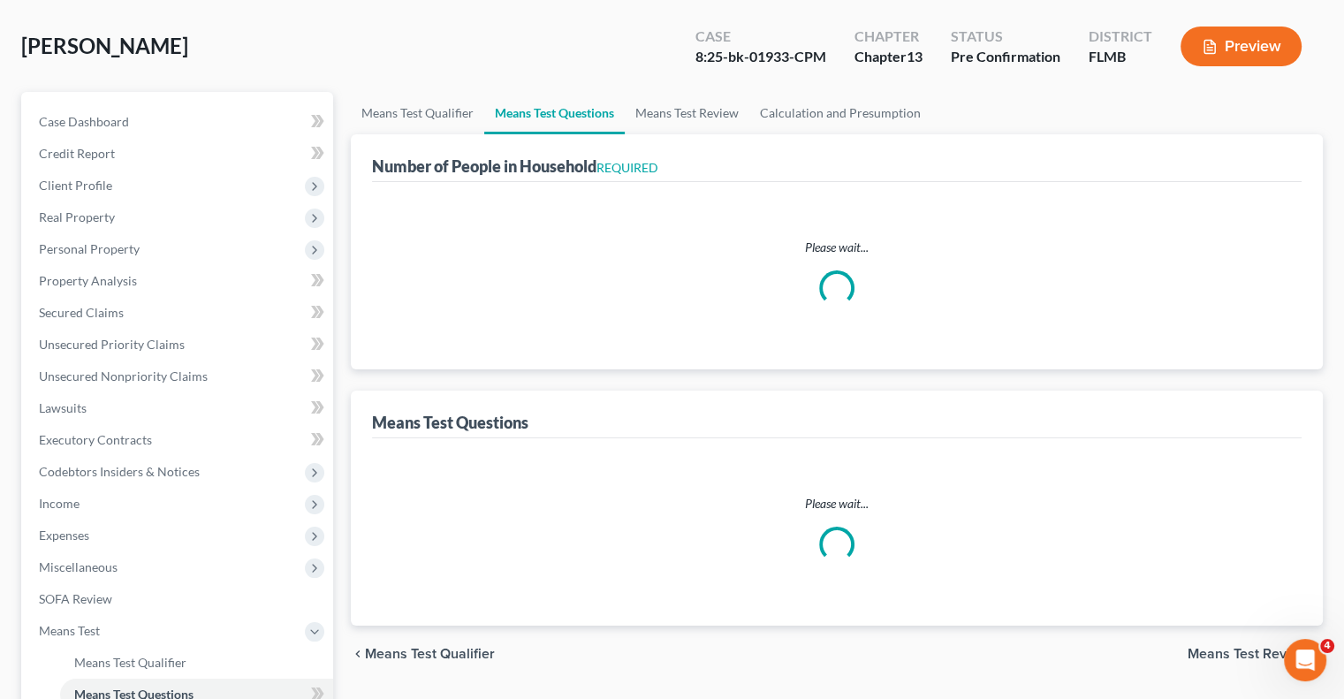
select select "60"
select select "2"
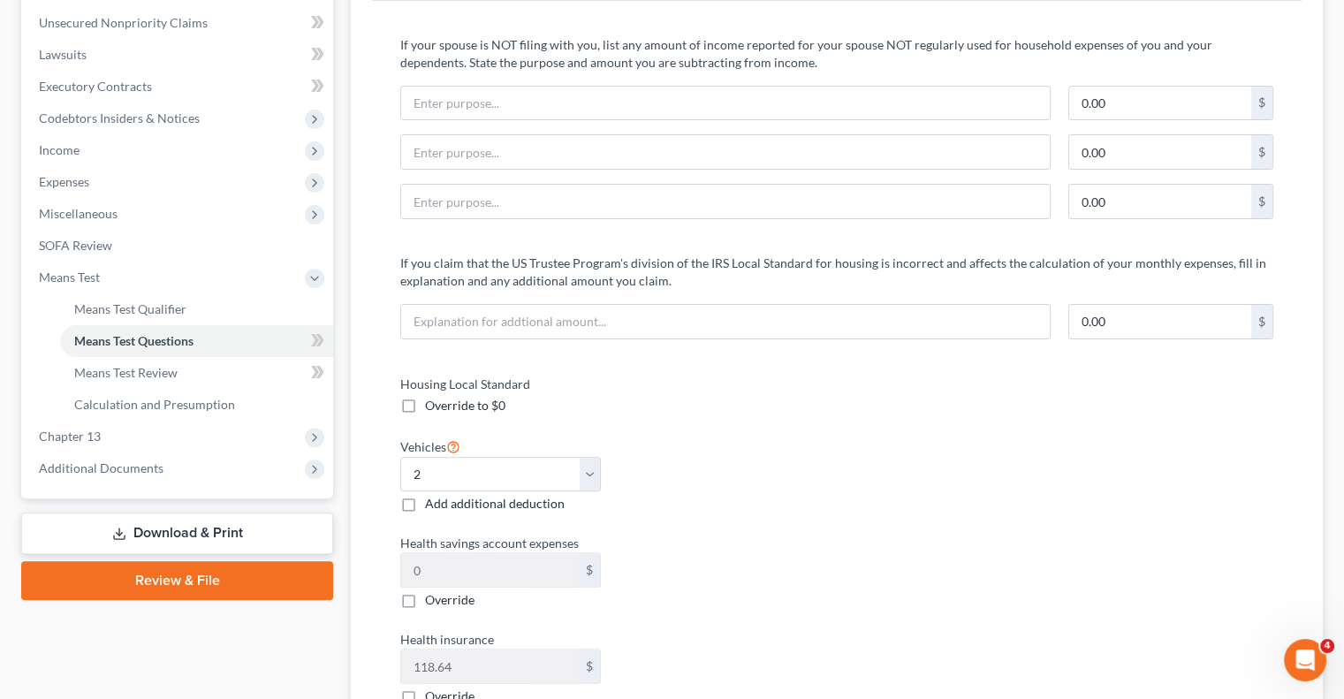
scroll to position [442, 0]
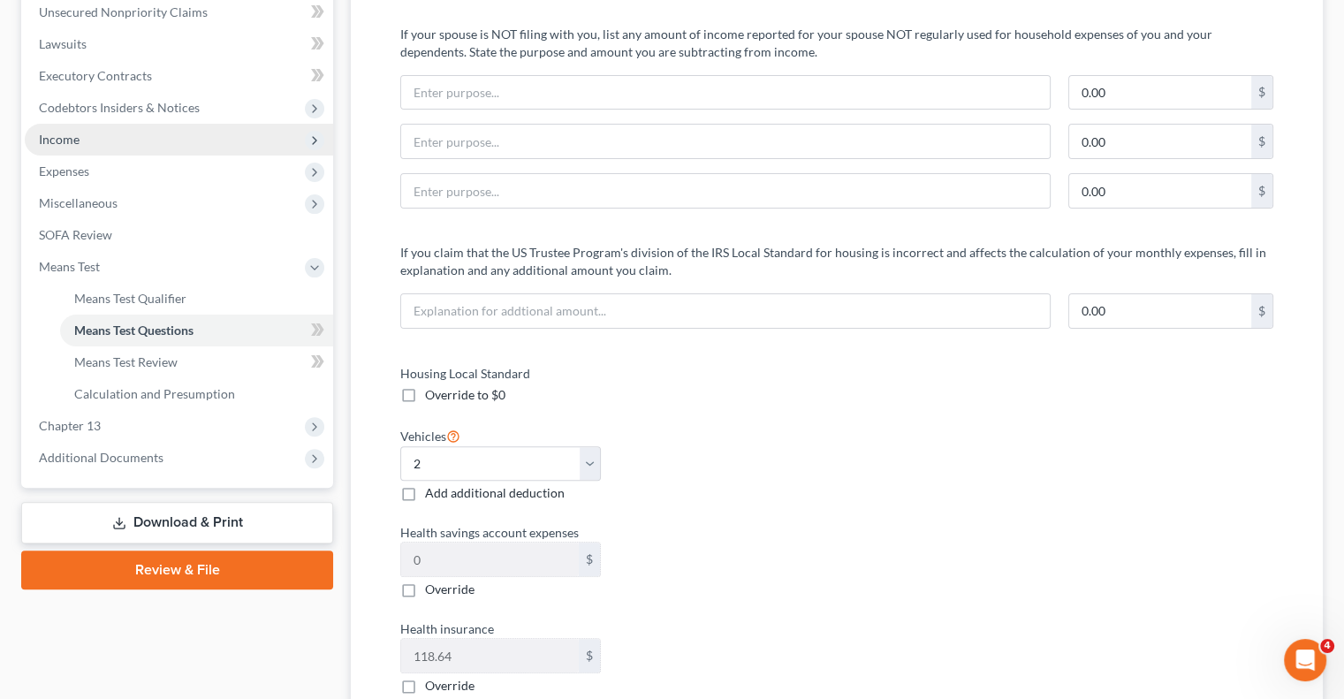
click at [190, 142] on span "Income" at bounding box center [179, 140] width 308 height 32
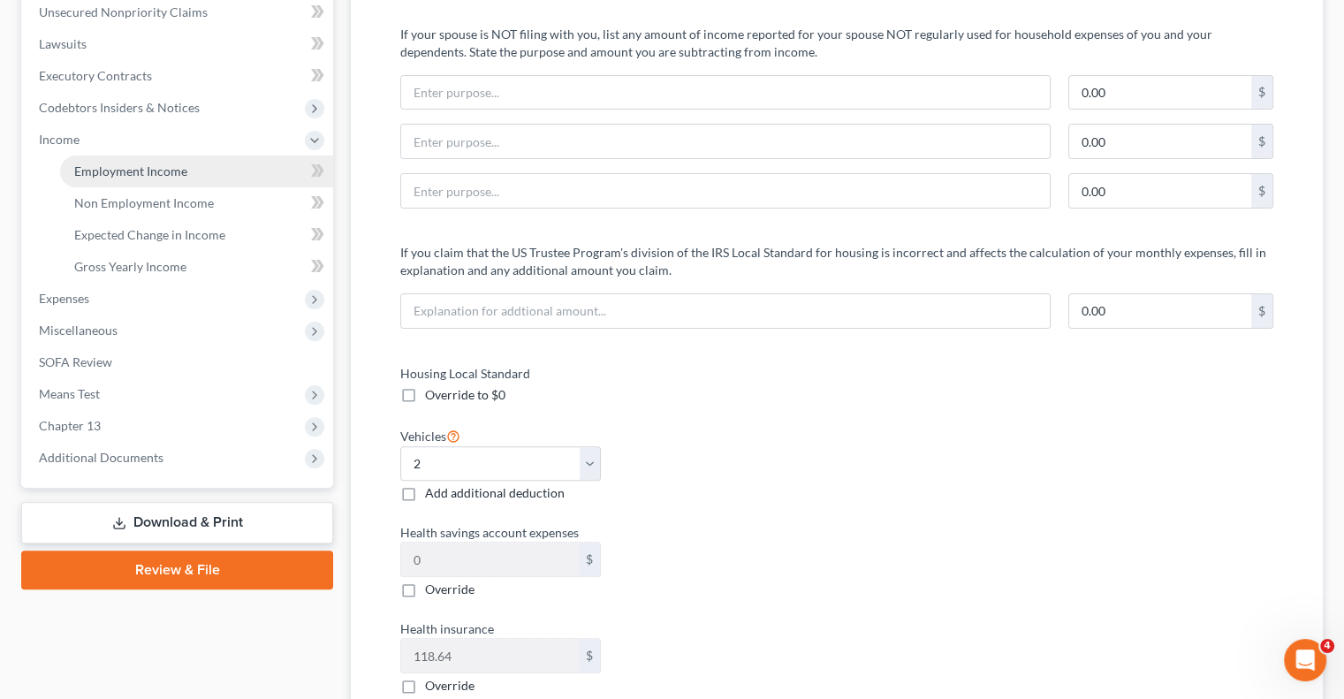
click at [176, 168] on span "Employment Income" at bounding box center [130, 171] width 113 height 15
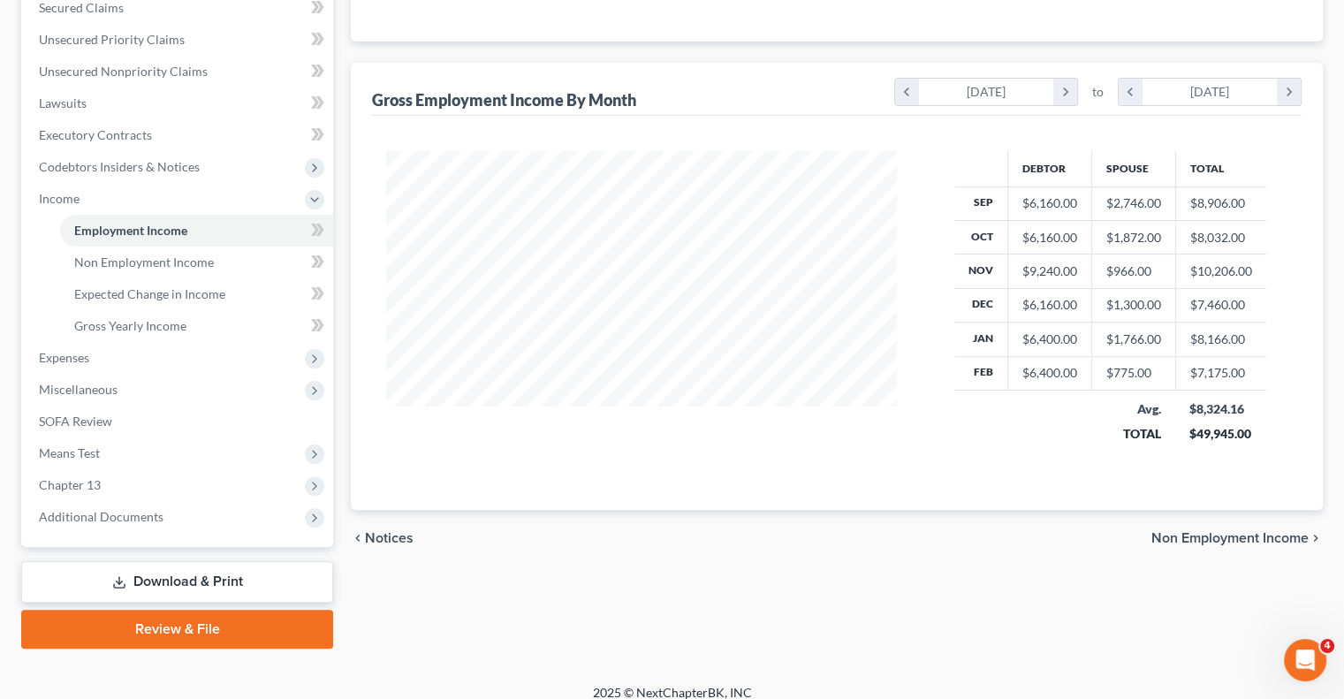
scroll to position [398, 0]
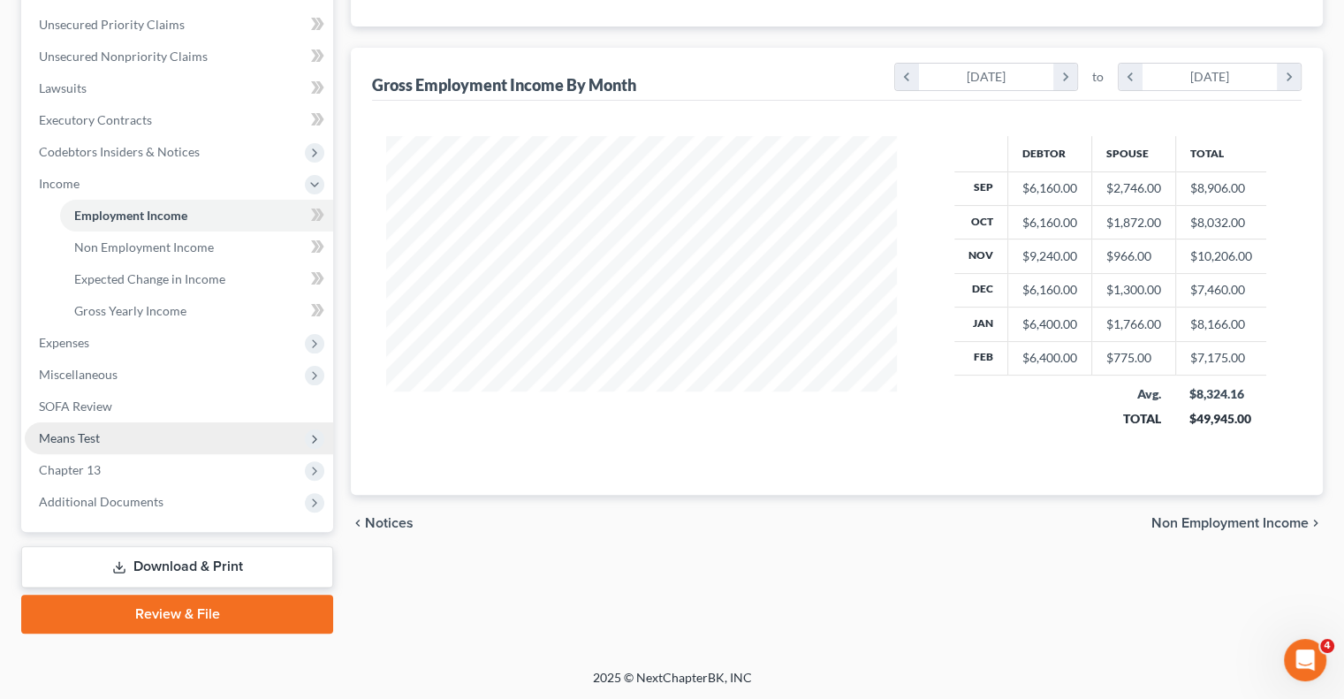
click at [124, 441] on span "Means Test" at bounding box center [179, 438] width 308 height 32
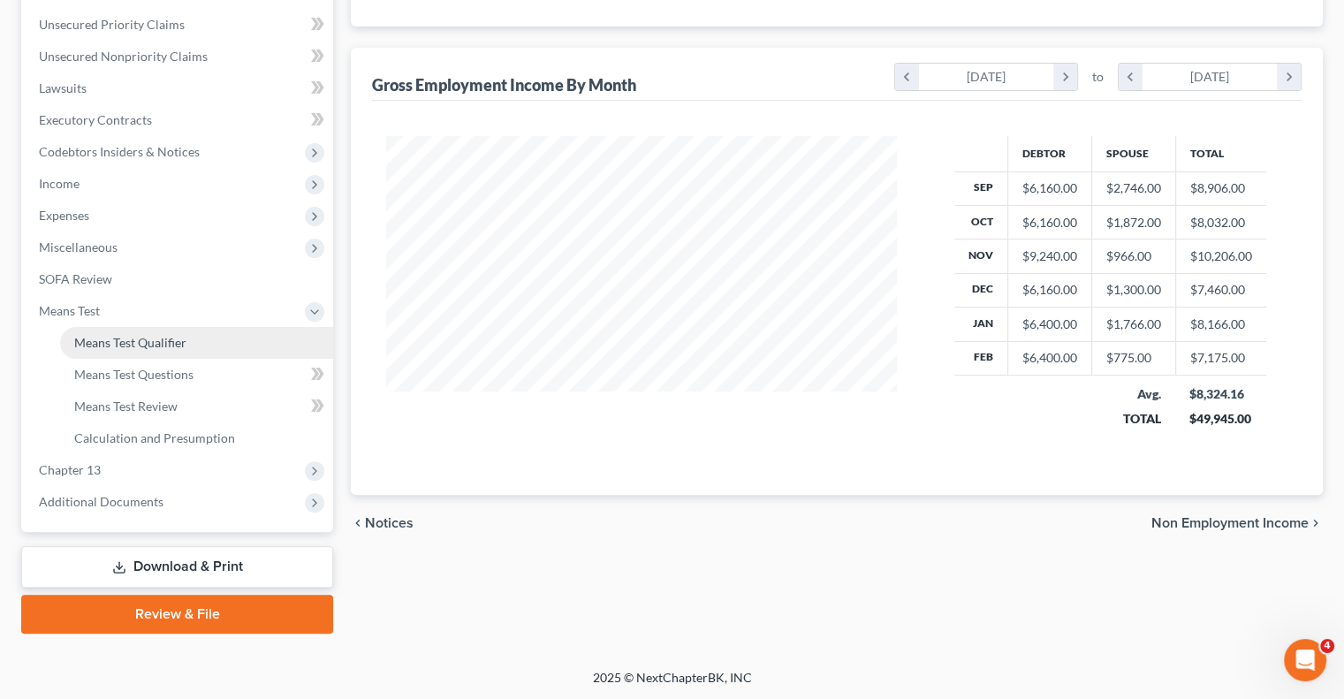
click at [153, 352] on link "Means Test Qualifier" at bounding box center [196, 343] width 273 height 32
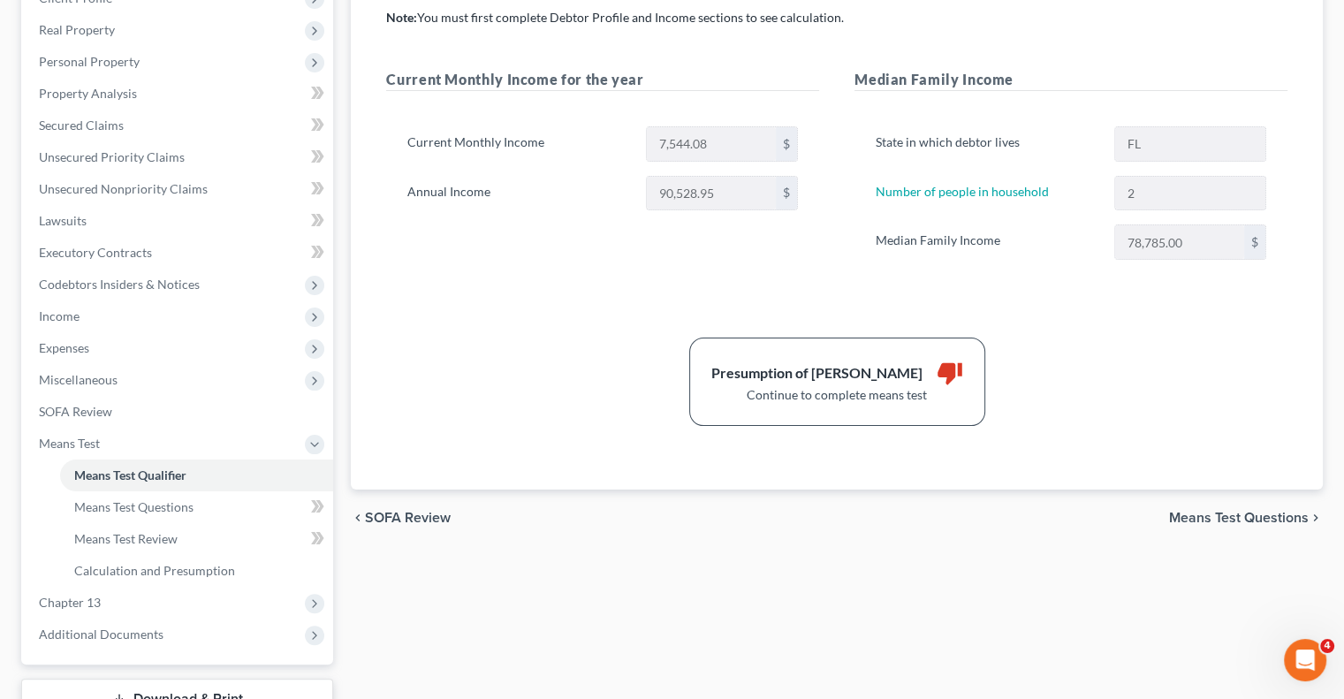
scroll to position [354, 0]
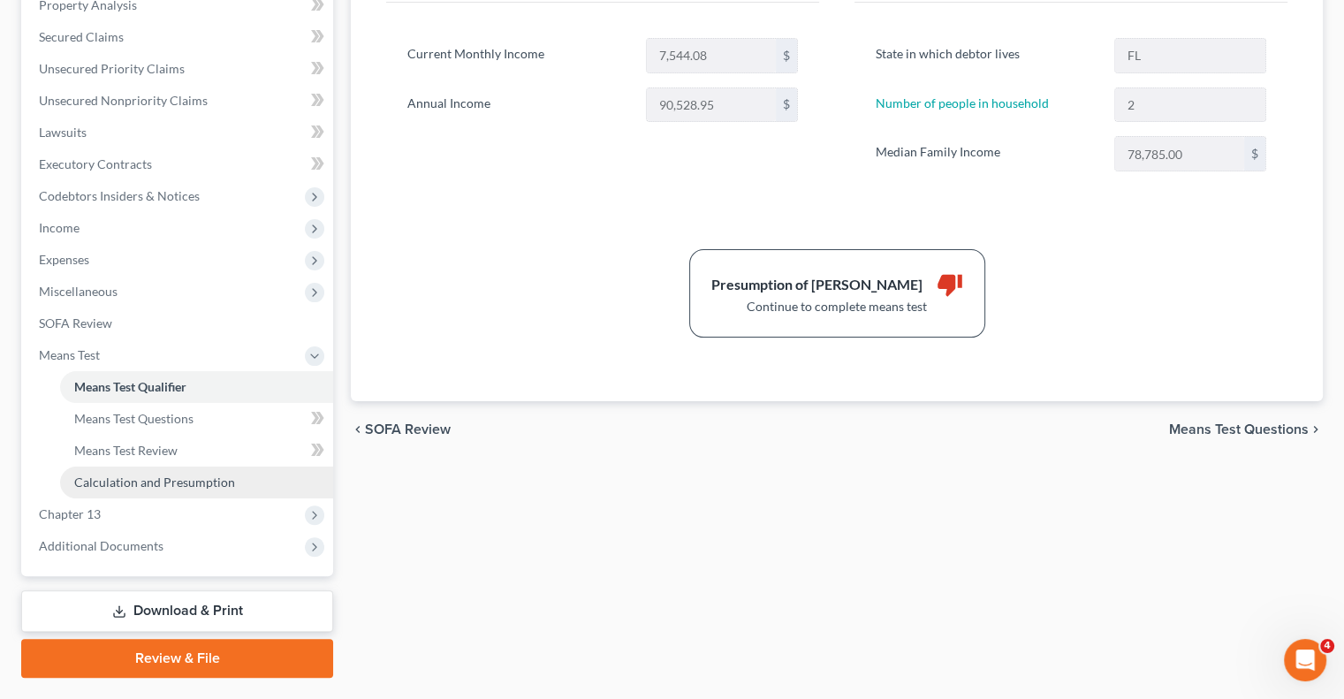
click at [158, 482] on span "Calculation and Presumption" at bounding box center [154, 482] width 161 height 15
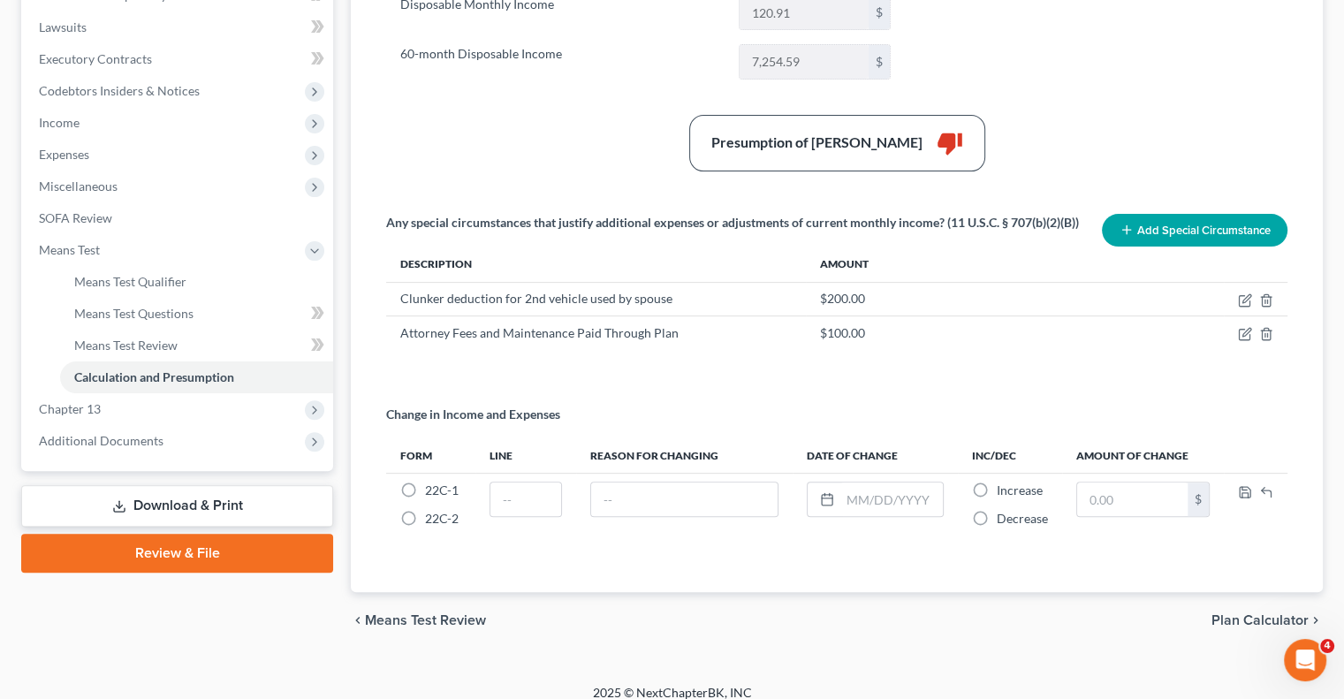
scroll to position [471, 0]
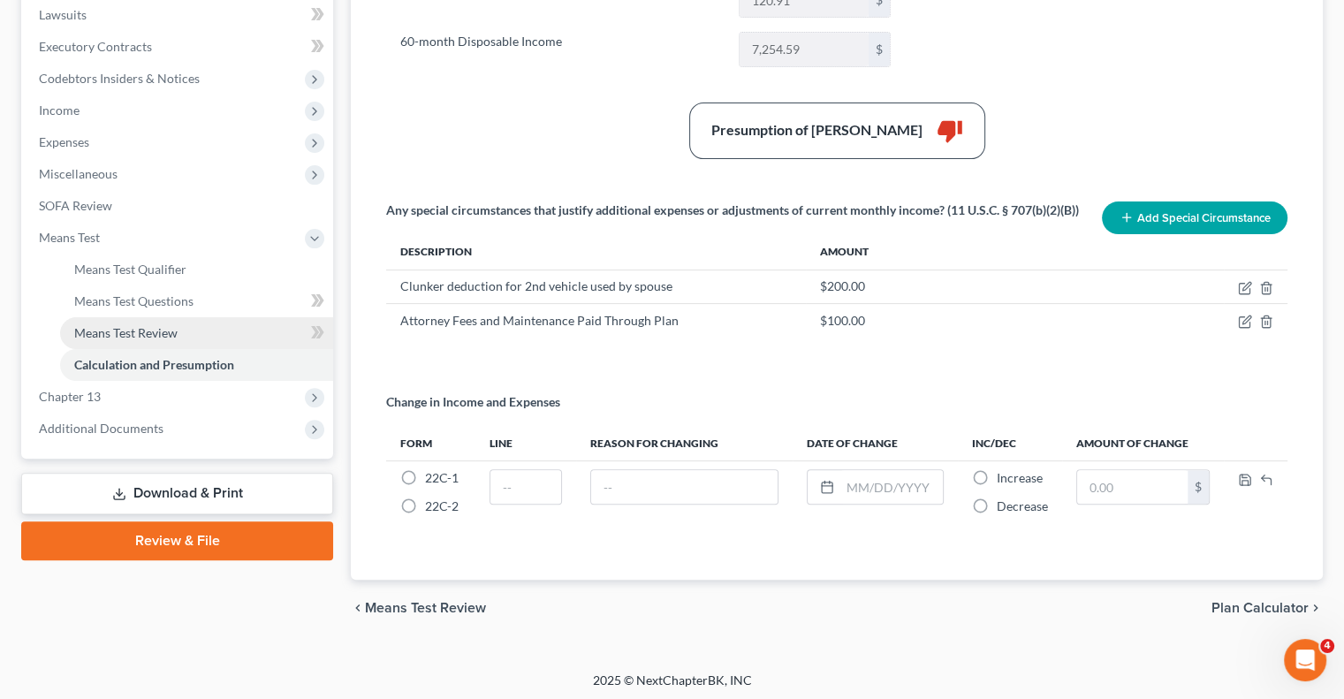
click at [115, 337] on span "Means Test Review" at bounding box center [125, 332] width 103 height 15
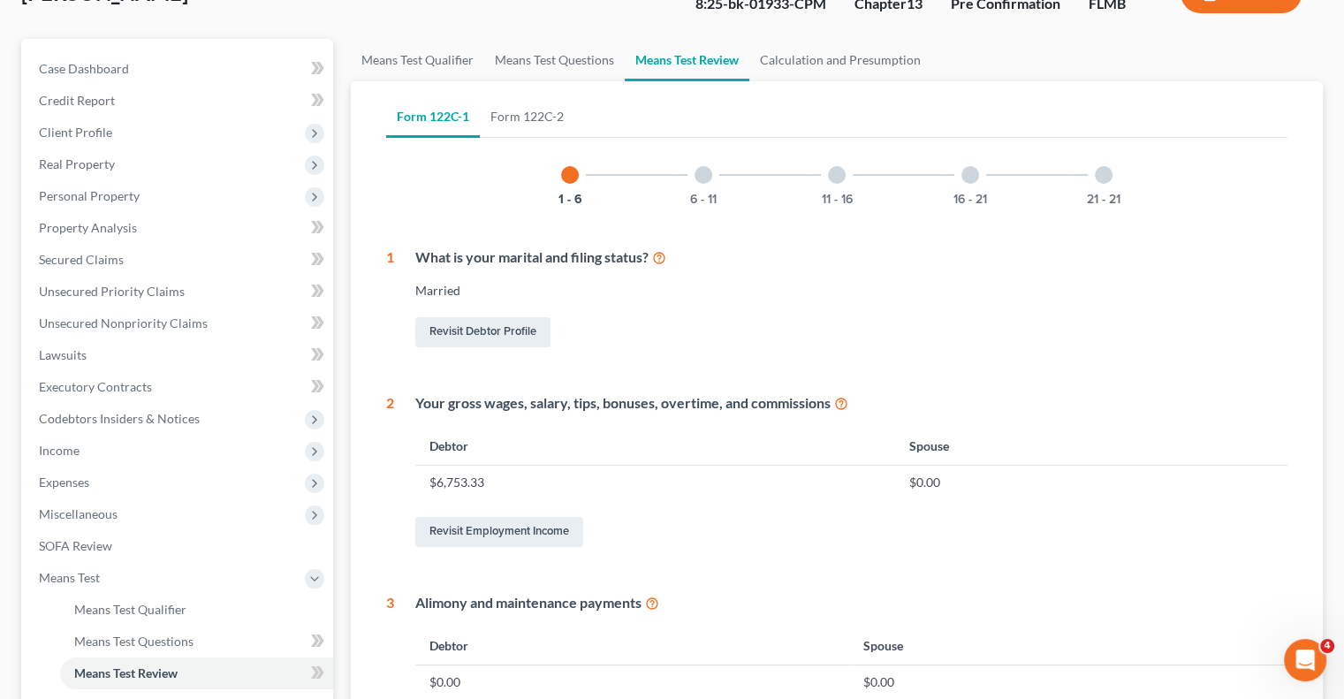
scroll to position [5, 0]
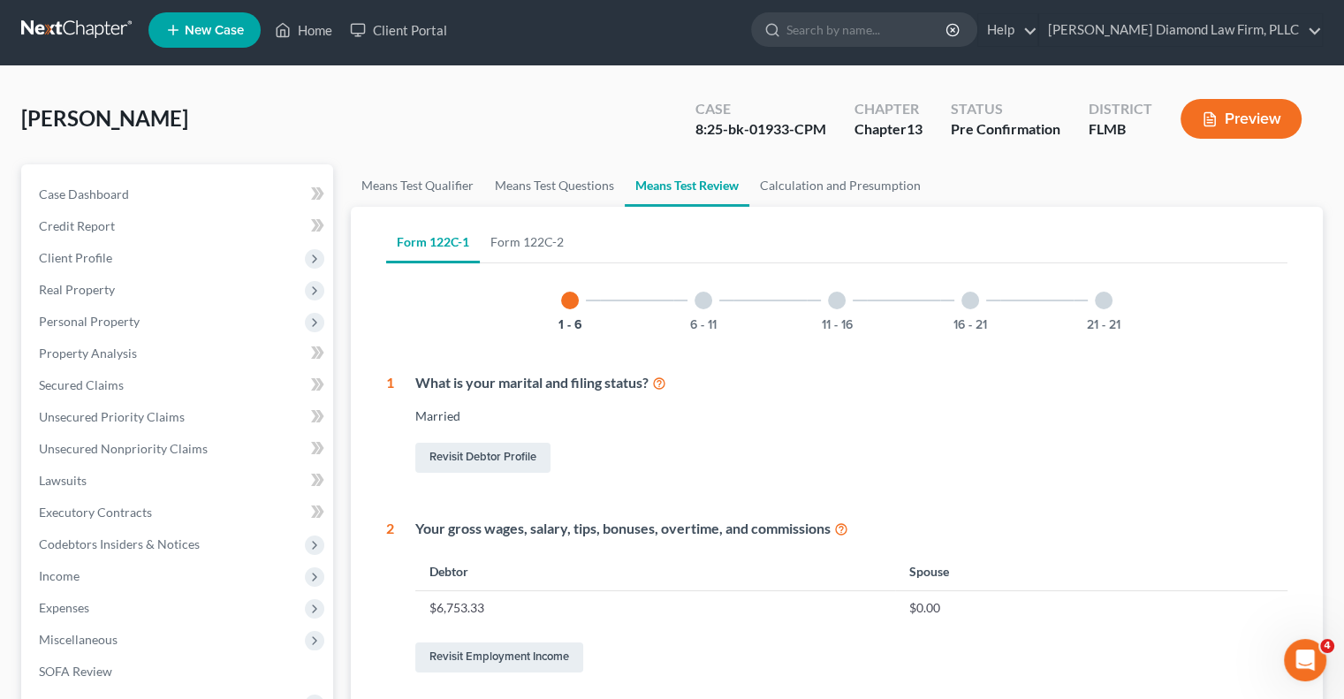
click at [709, 306] on div at bounding box center [704, 301] width 18 height 18
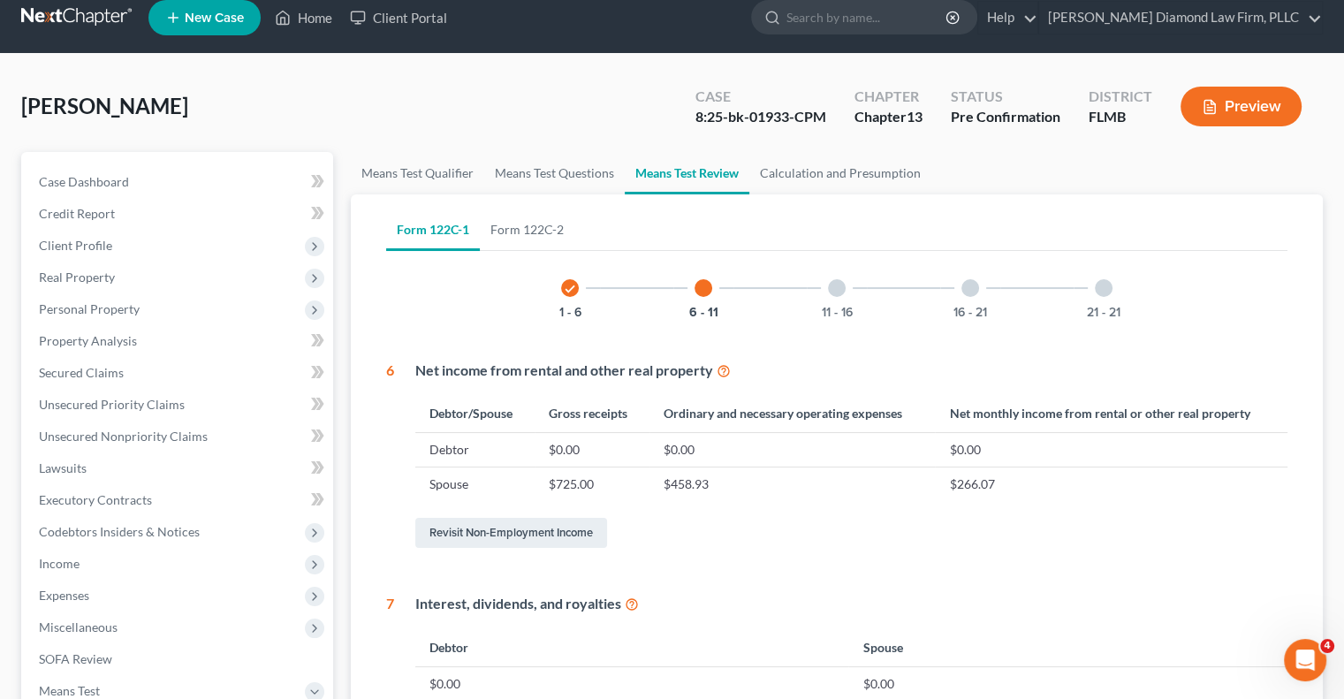
scroll to position [94, 0]
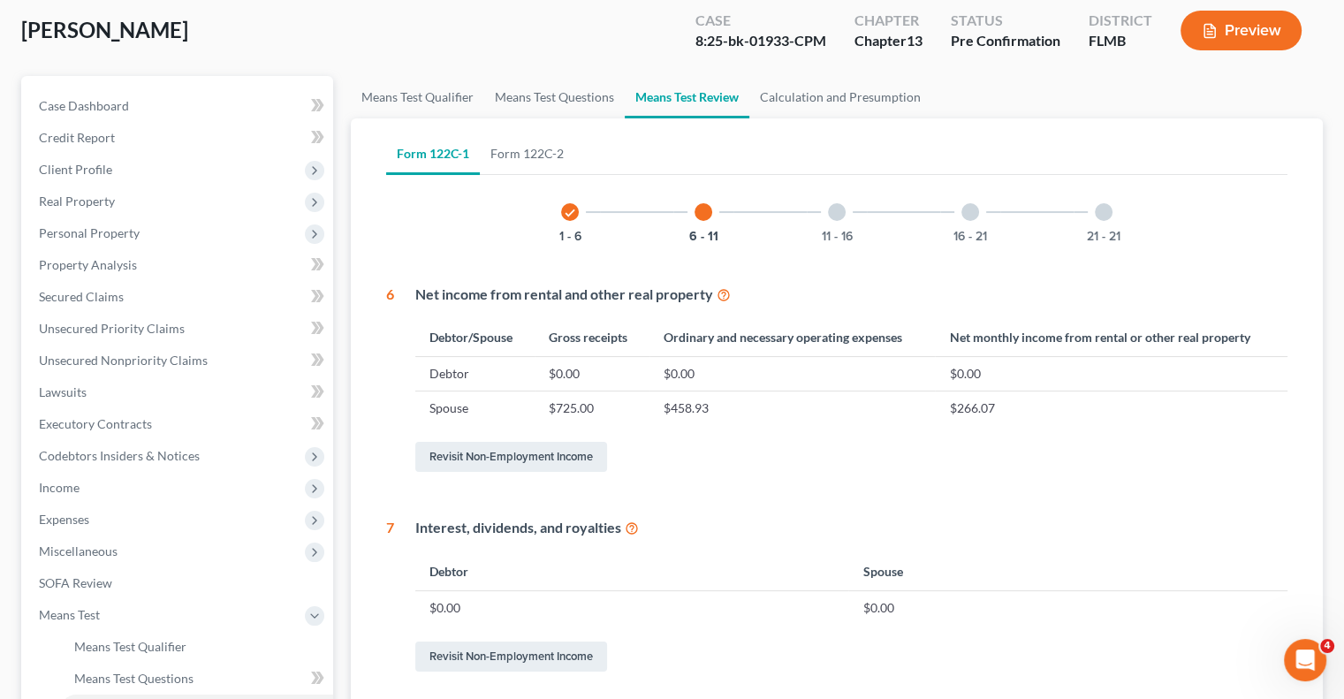
click at [841, 217] on div at bounding box center [837, 212] width 18 height 18
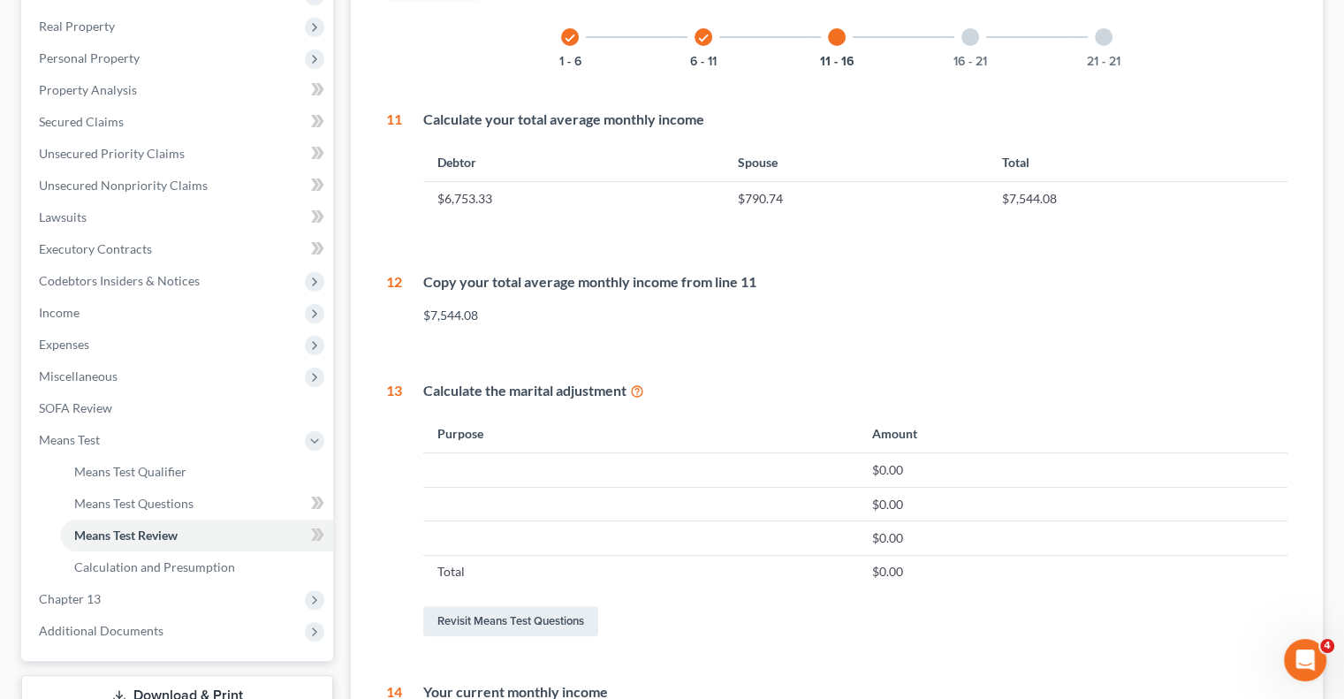
scroll to position [258, 0]
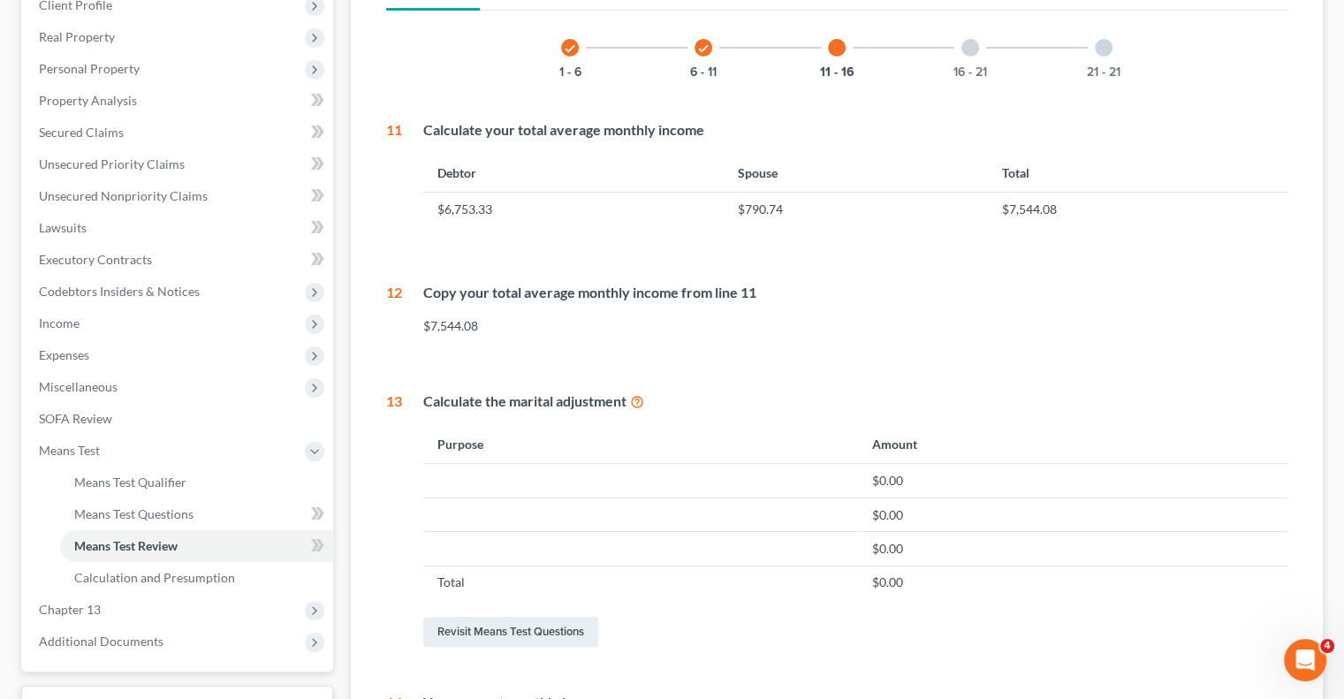
click at [968, 47] on div at bounding box center [971, 48] width 18 height 18
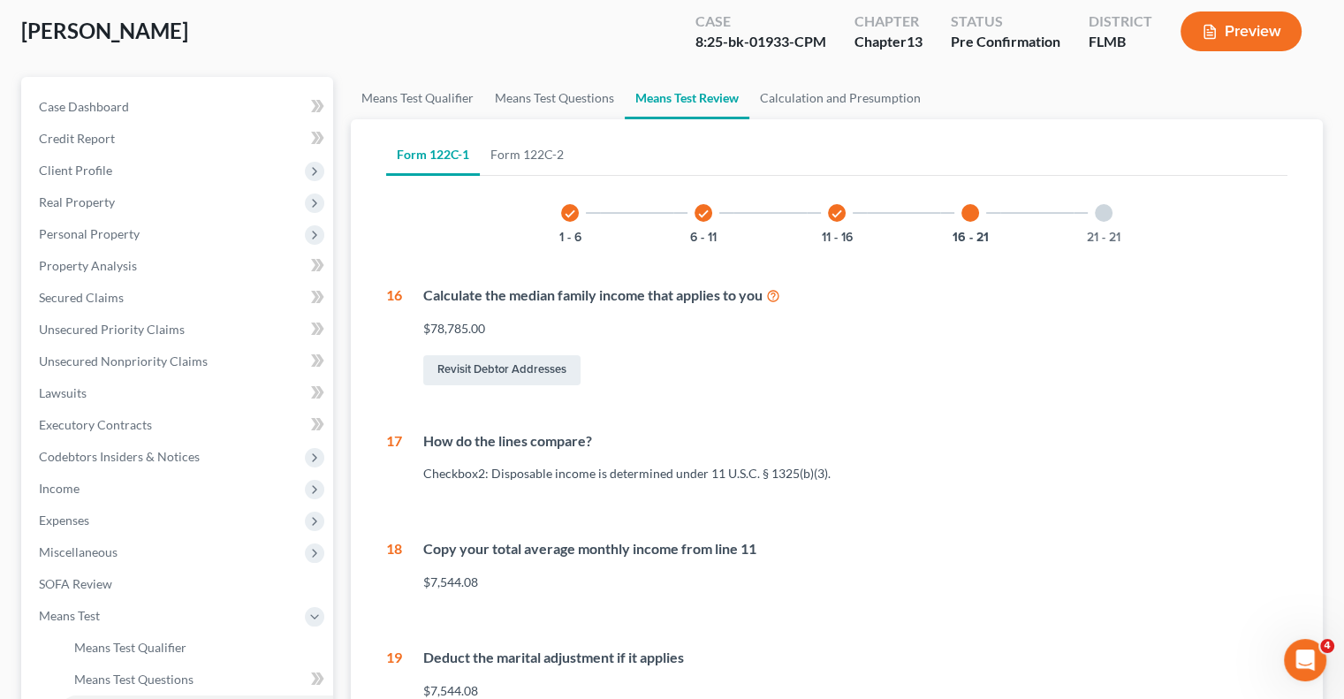
scroll to position [49, 0]
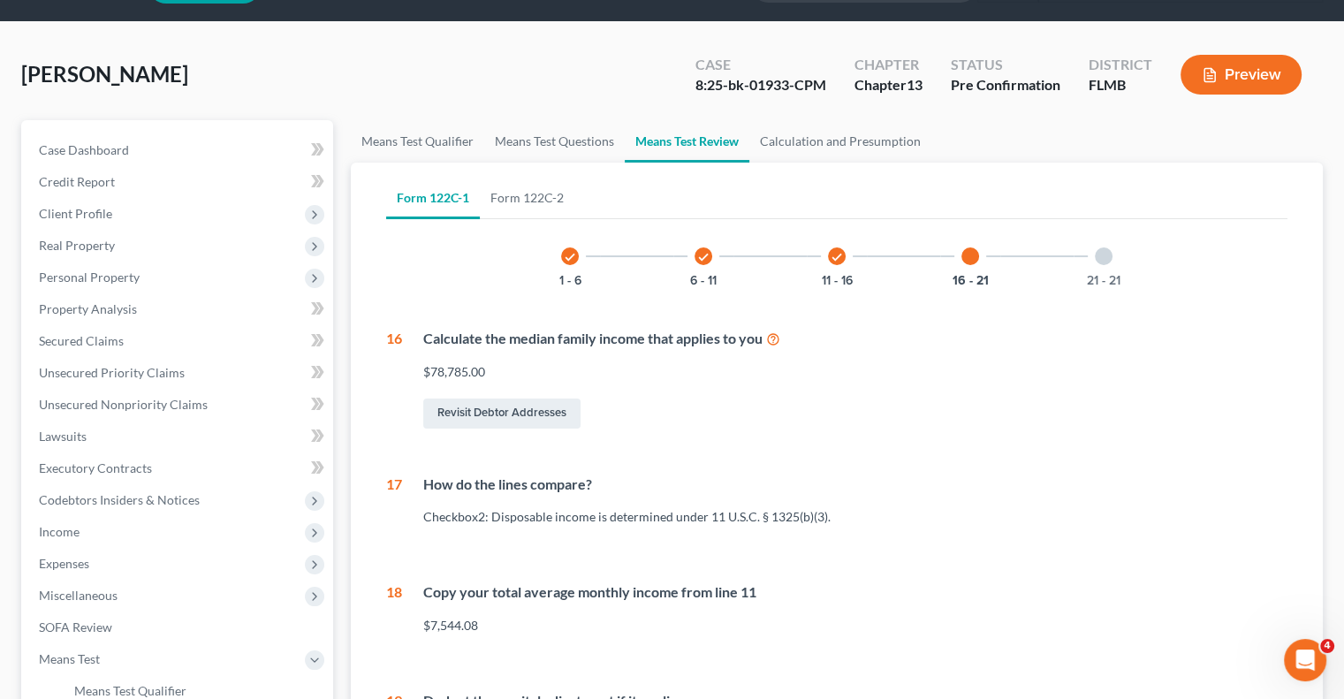
click at [972, 257] on div at bounding box center [971, 256] width 18 height 18
click at [972, 258] on div at bounding box center [971, 256] width 18 height 18
click at [970, 256] on div at bounding box center [971, 256] width 18 height 18
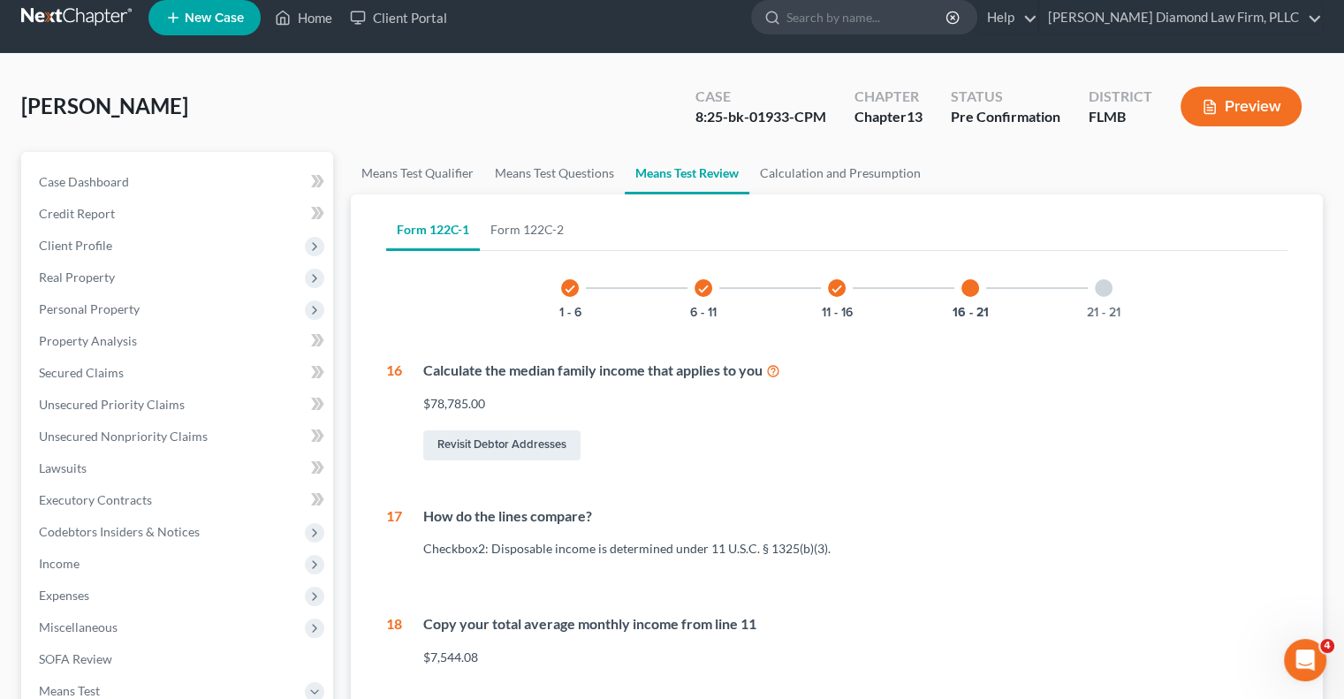
scroll to position [0, 0]
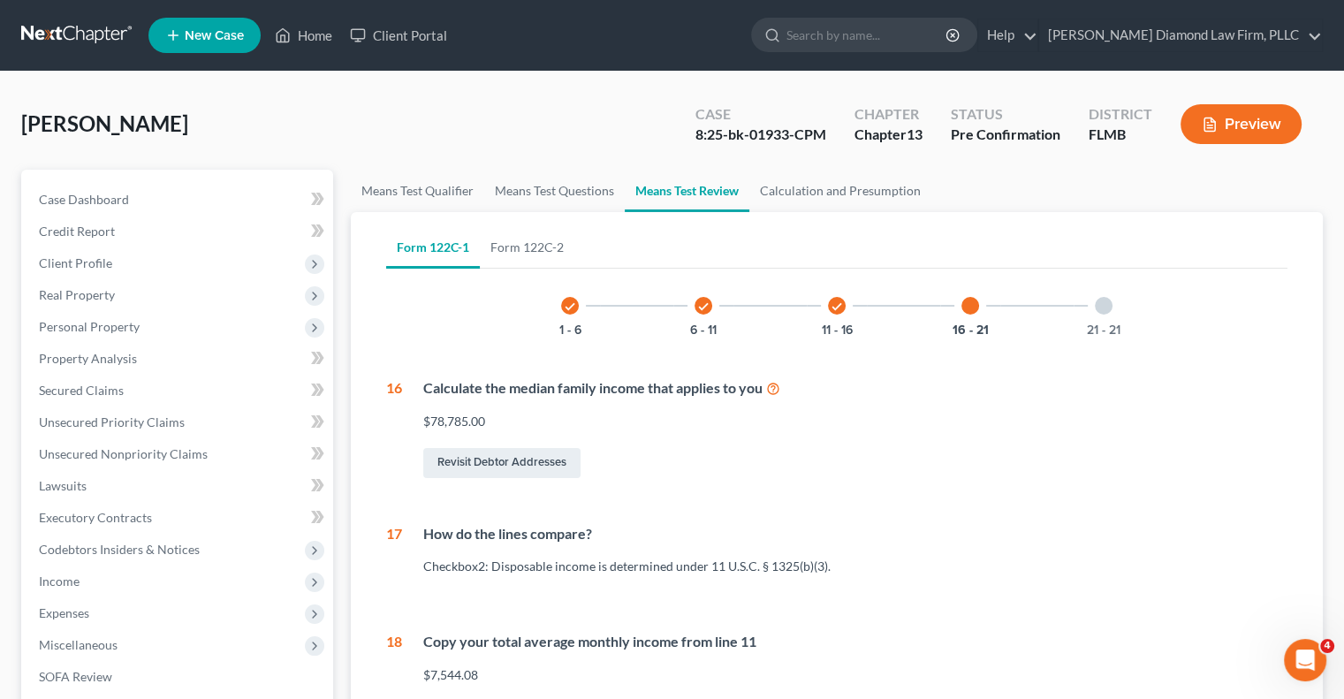
click at [972, 293] on div "16 - 21" at bounding box center [970, 306] width 60 height 60
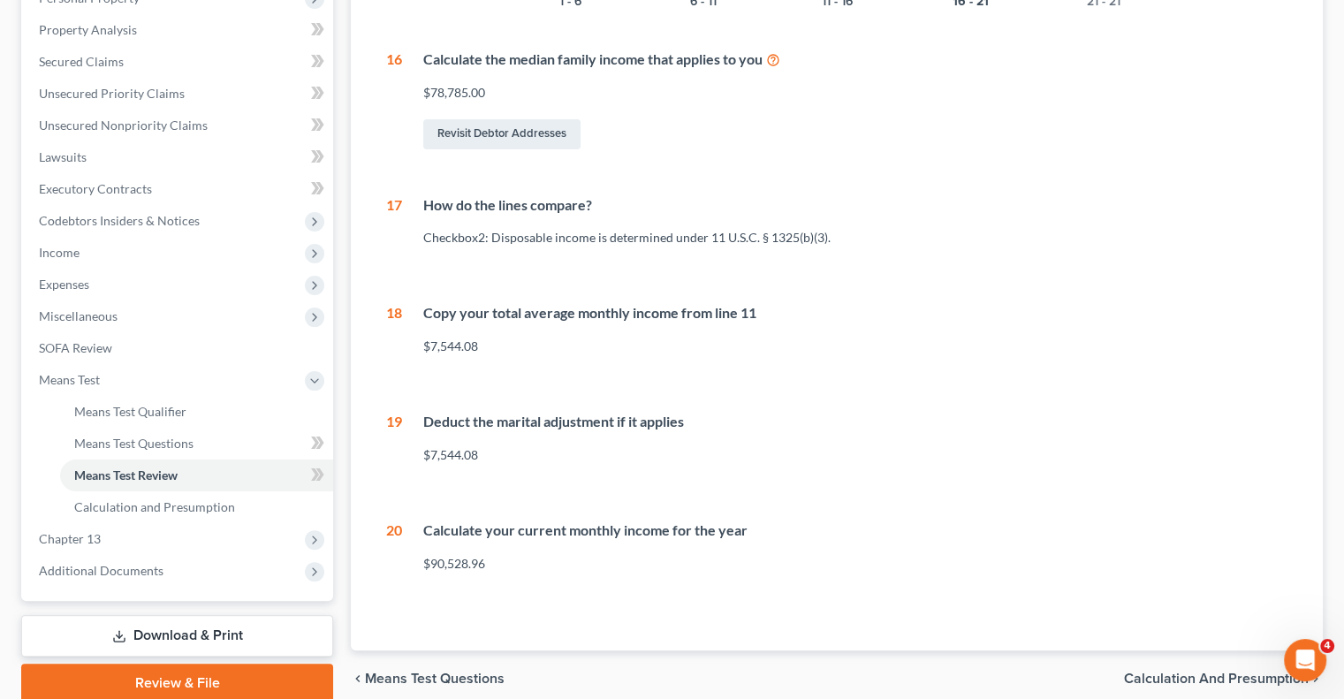
scroll to position [138, 0]
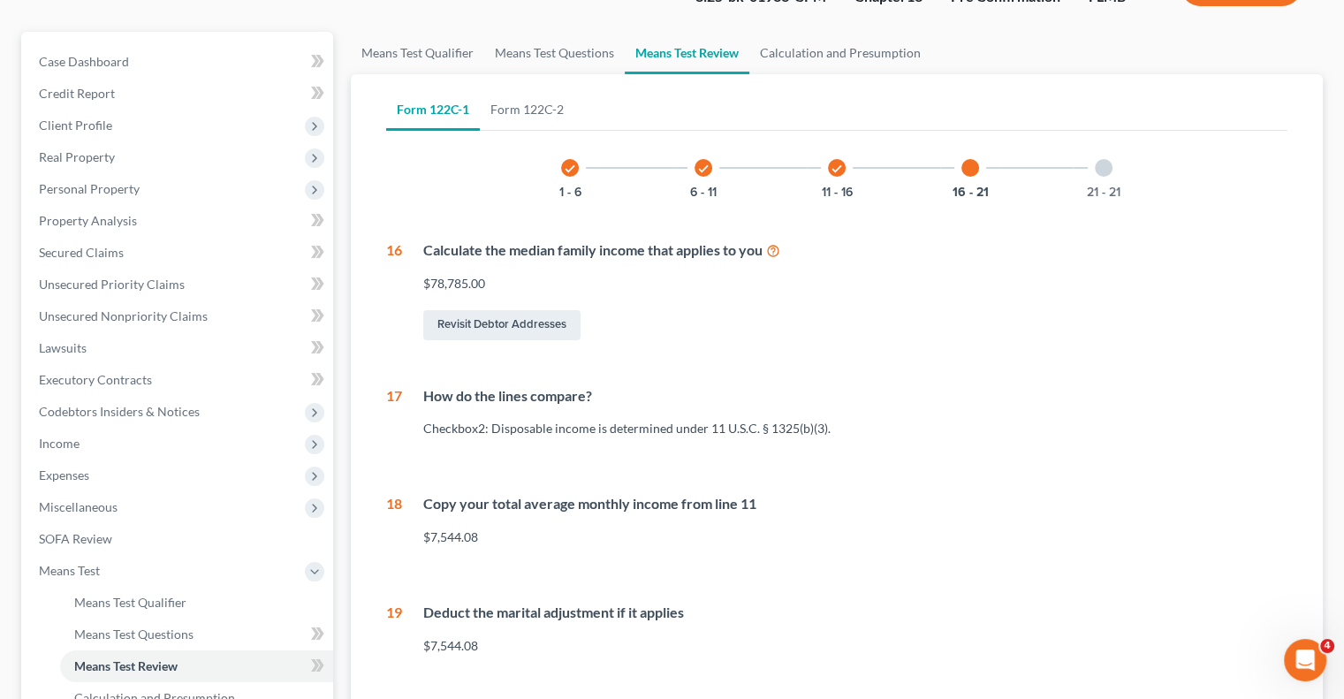
click at [1107, 176] on div "21 - 21" at bounding box center [1104, 168] width 60 height 60
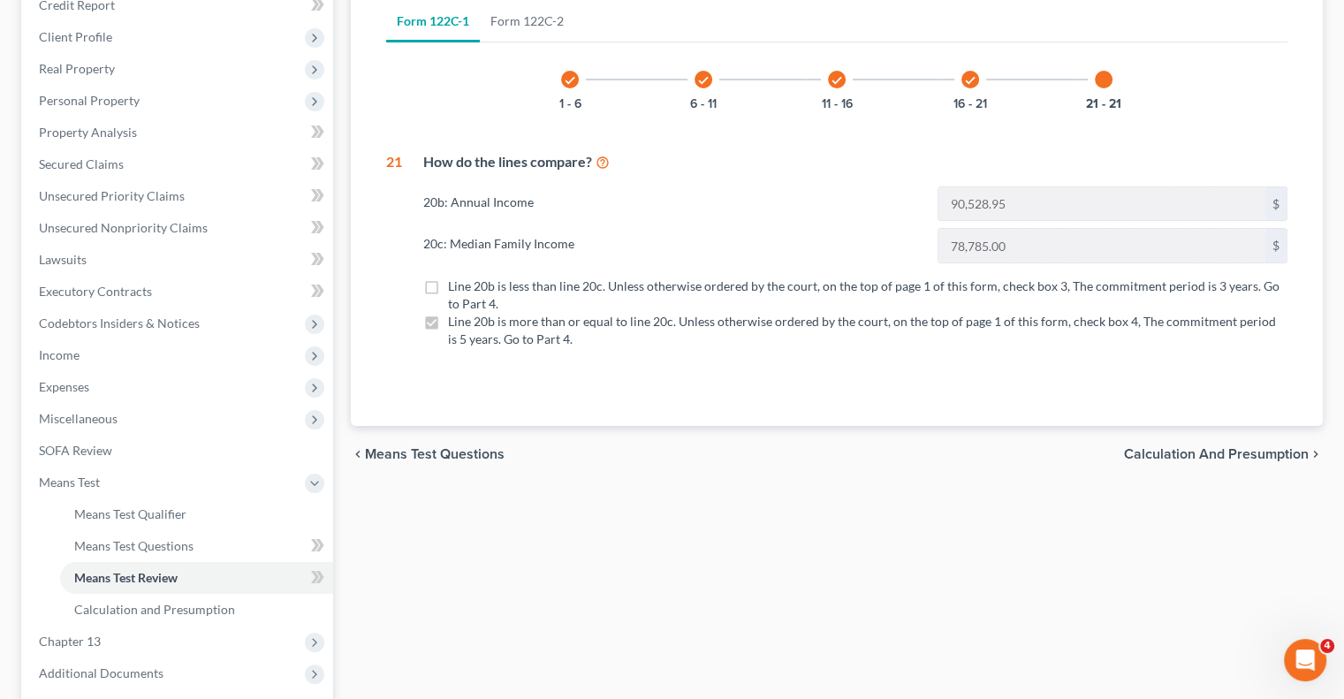
scroll to position [315, 0]
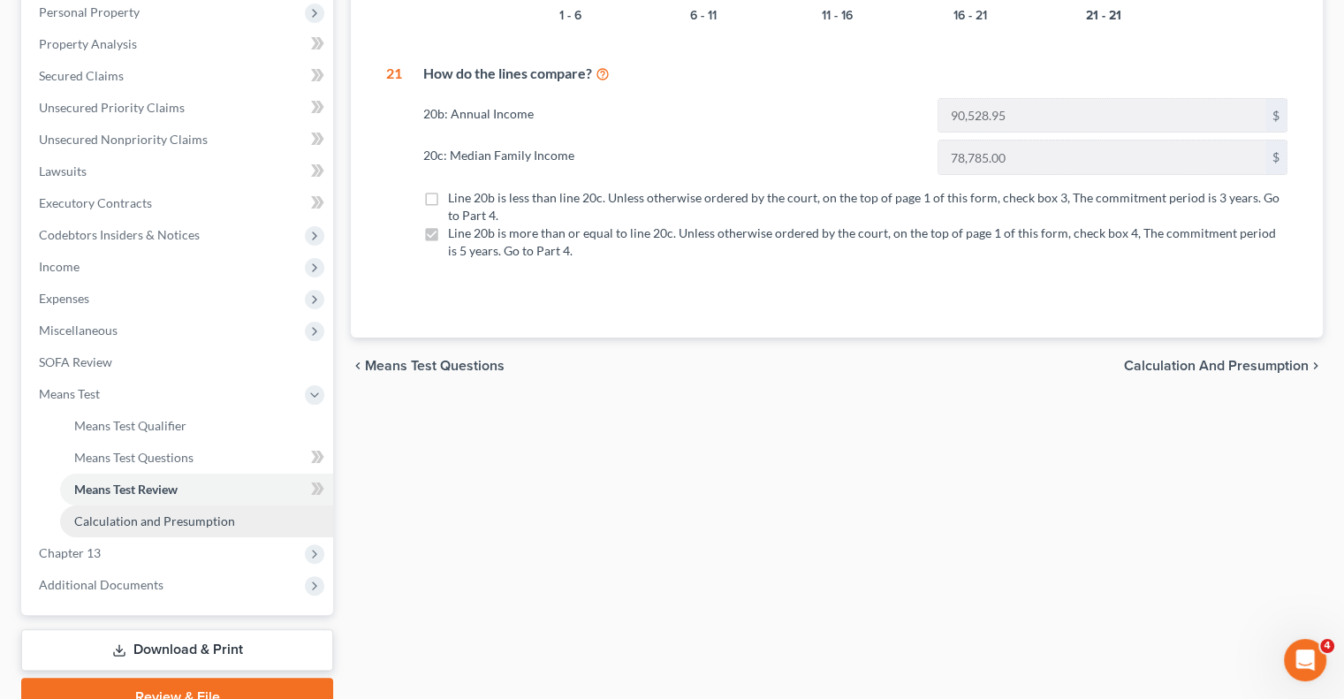
click at [173, 526] on span "Calculation and Presumption" at bounding box center [154, 520] width 161 height 15
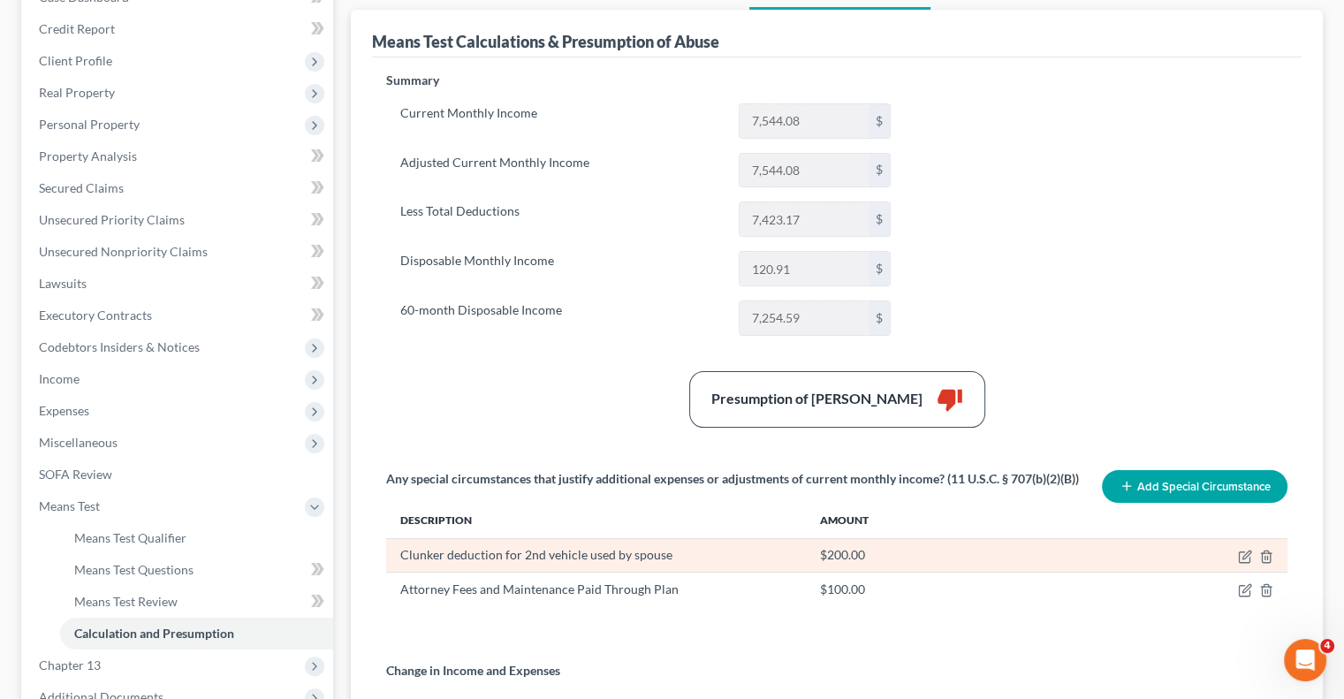
scroll to position [265, 0]
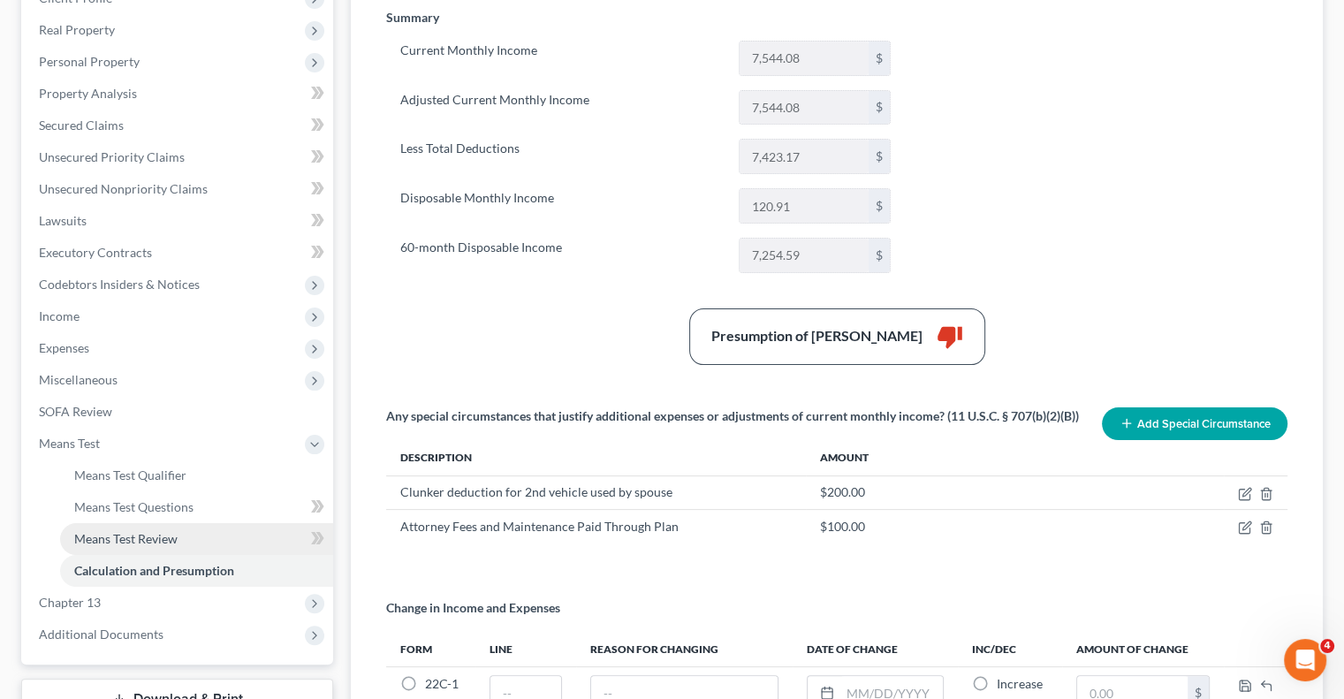
click at [157, 536] on span "Means Test Review" at bounding box center [125, 538] width 103 height 15
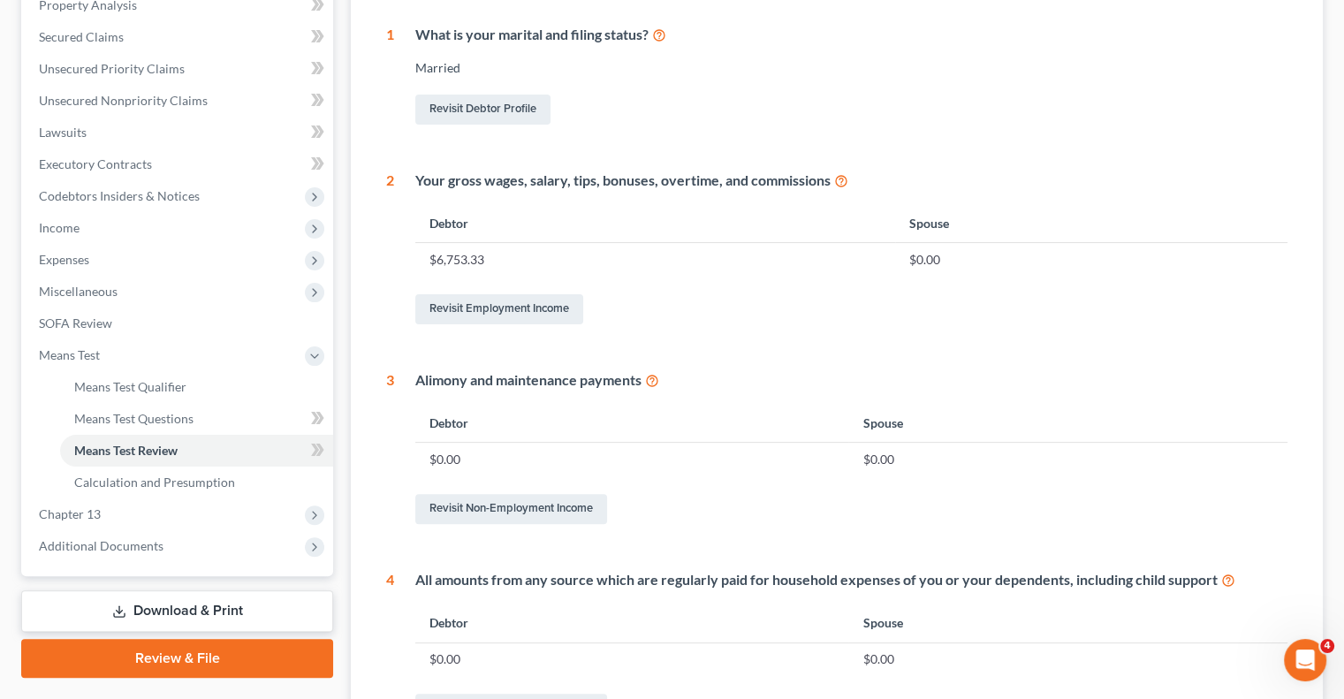
scroll to position [265, 0]
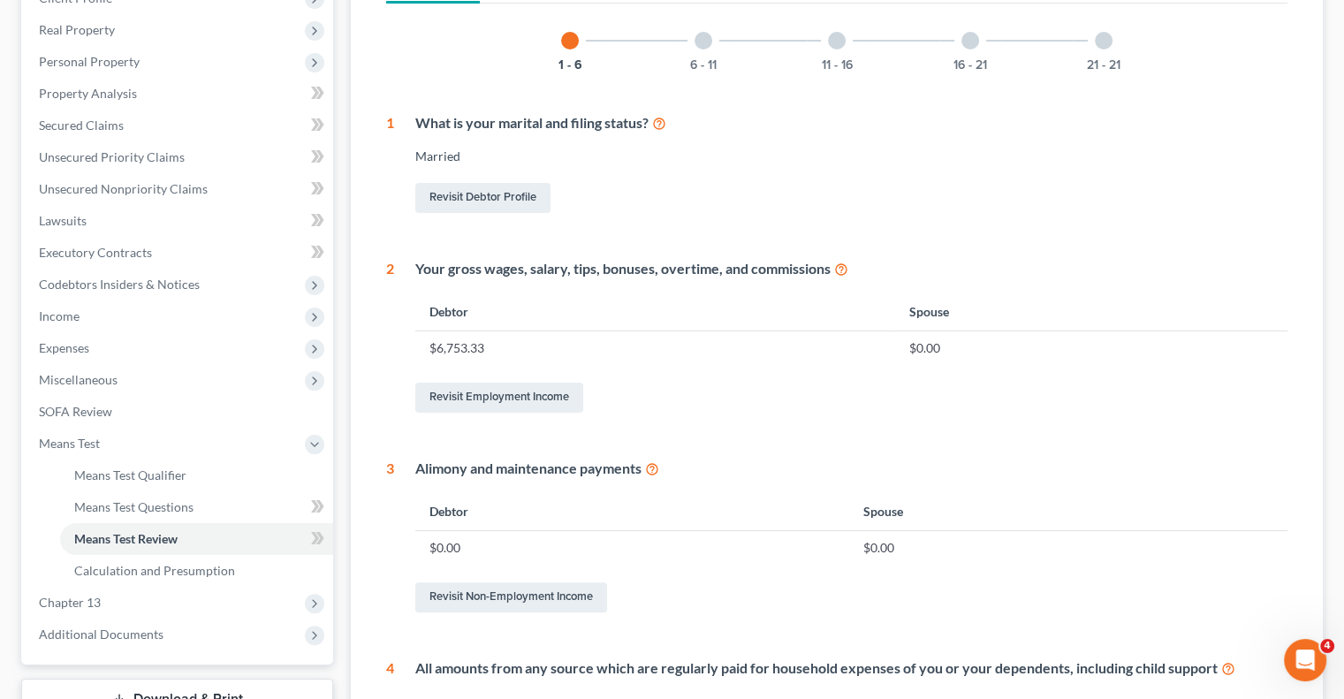
click at [1099, 42] on div at bounding box center [1104, 41] width 18 height 18
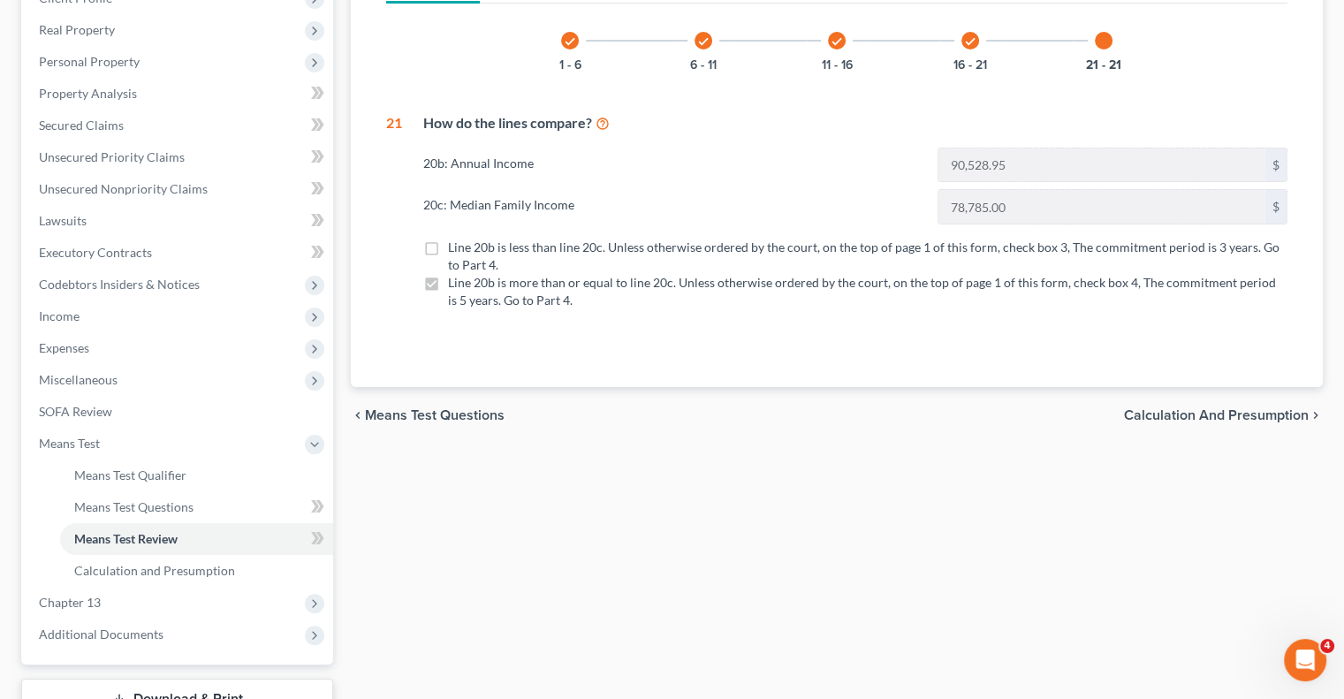
click at [969, 35] on icon "check" at bounding box center [970, 41] width 12 height 12
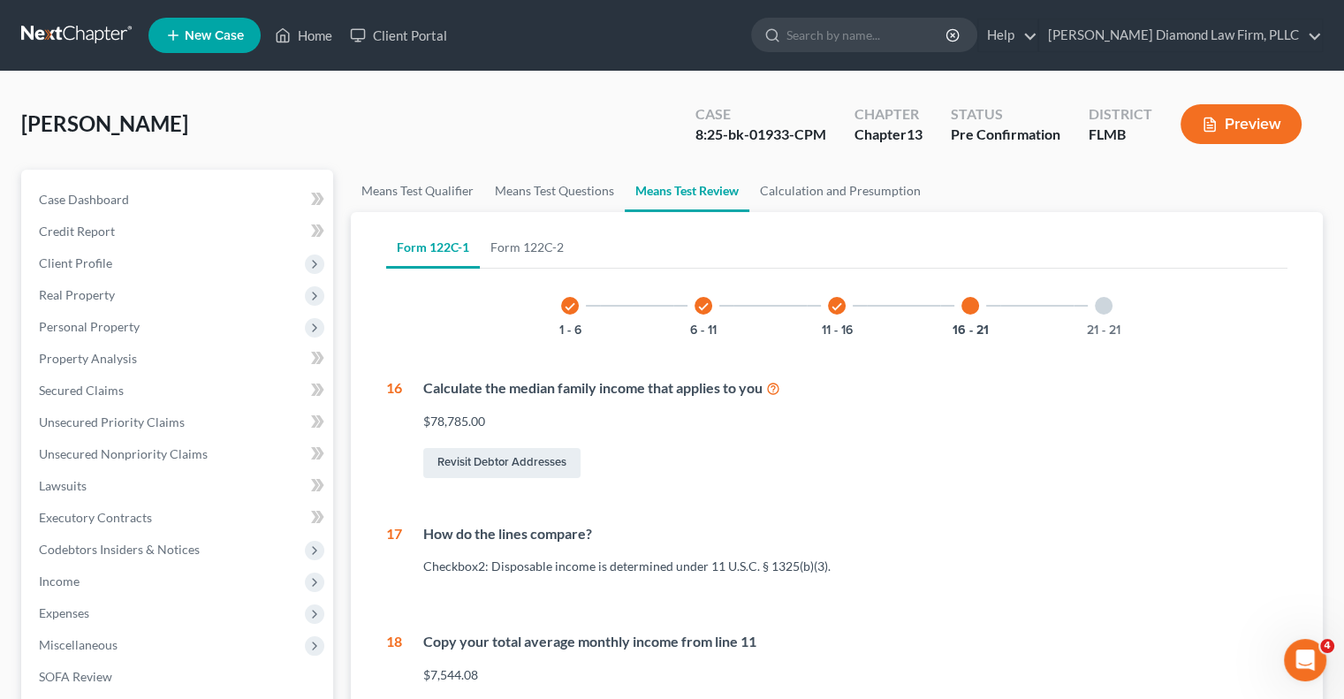
scroll to position [0, 0]
click at [833, 301] on icon "check" at bounding box center [837, 306] width 12 height 12
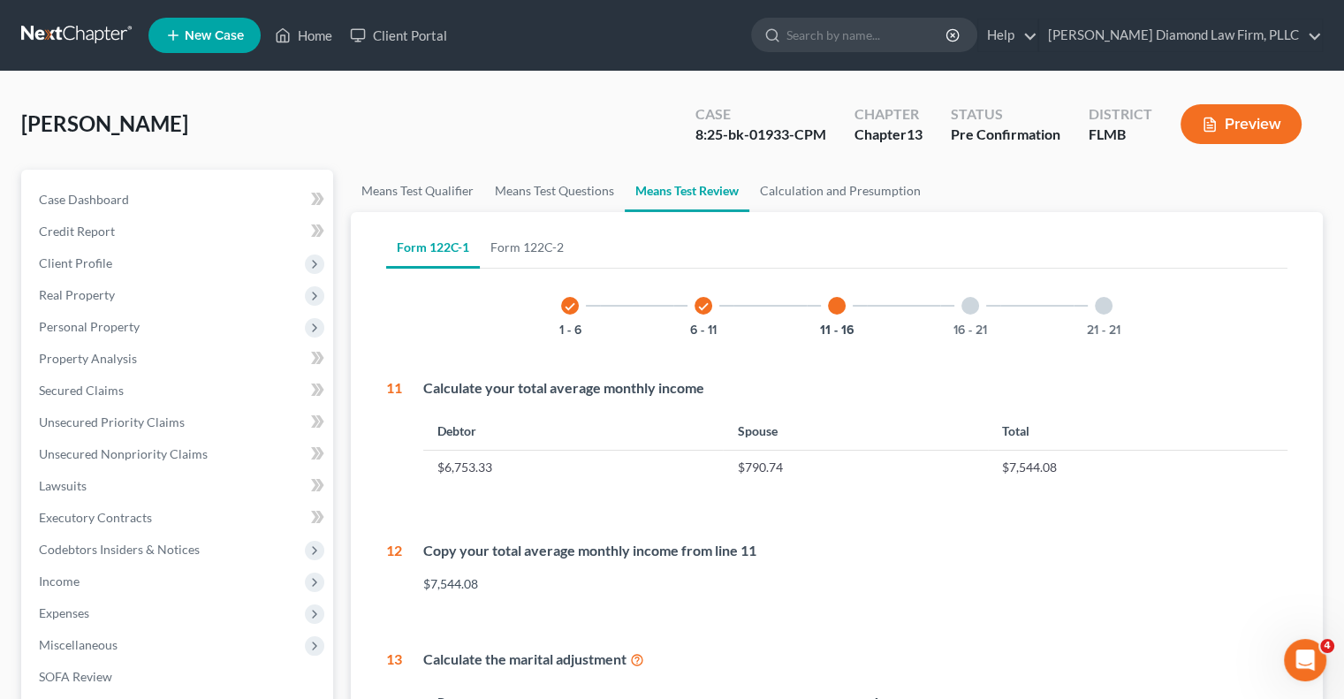
click at [703, 306] on icon "check" at bounding box center [703, 306] width 12 height 12
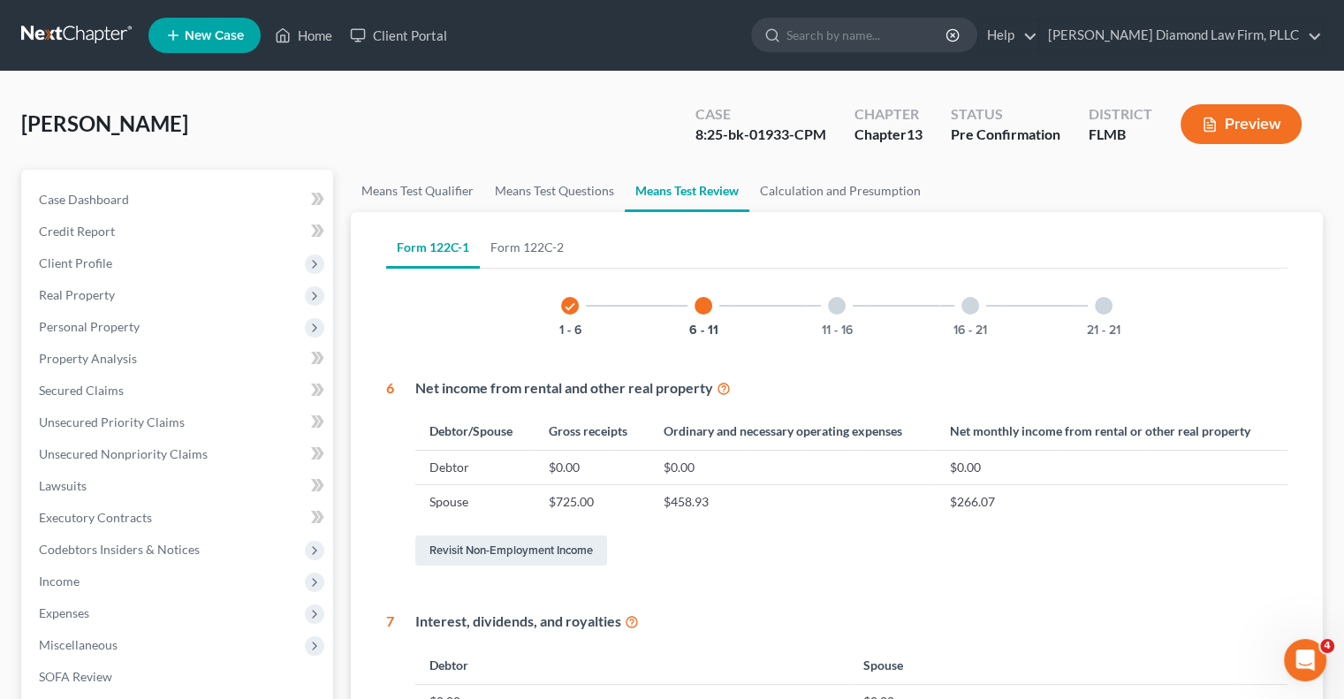
click at [567, 308] on icon "check" at bounding box center [570, 306] width 12 height 12
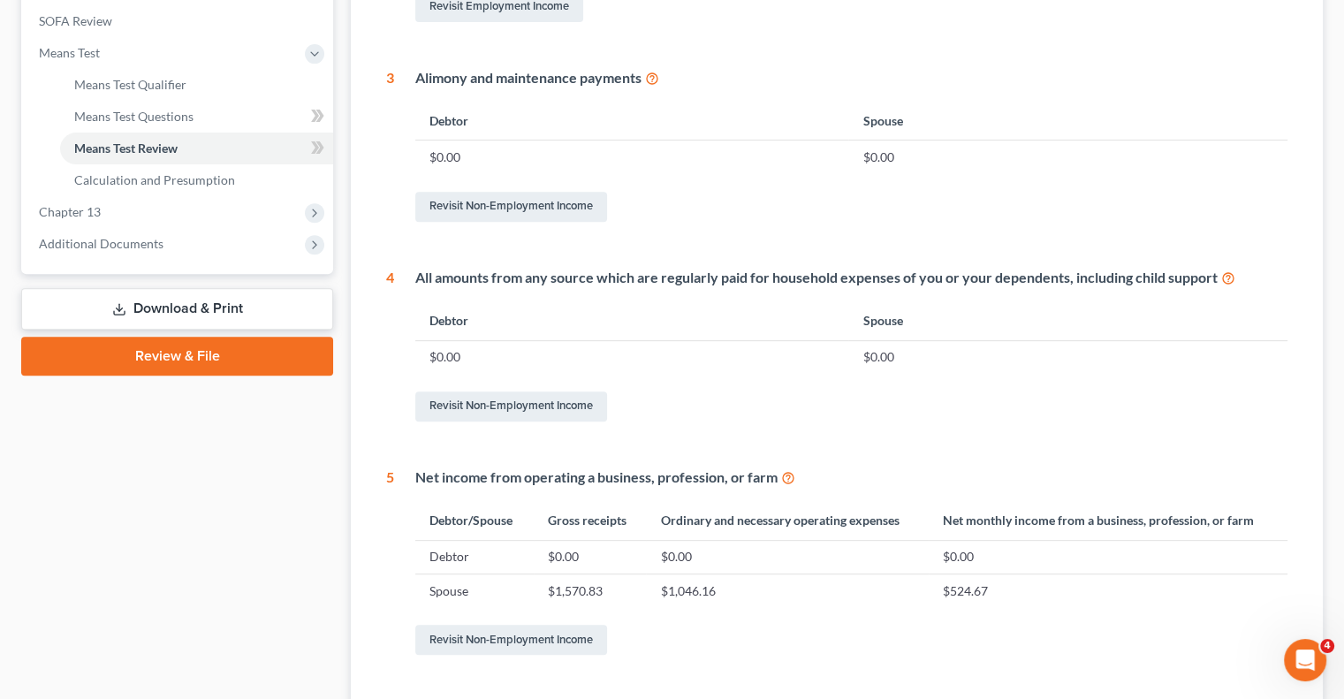
scroll to position [447, 0]
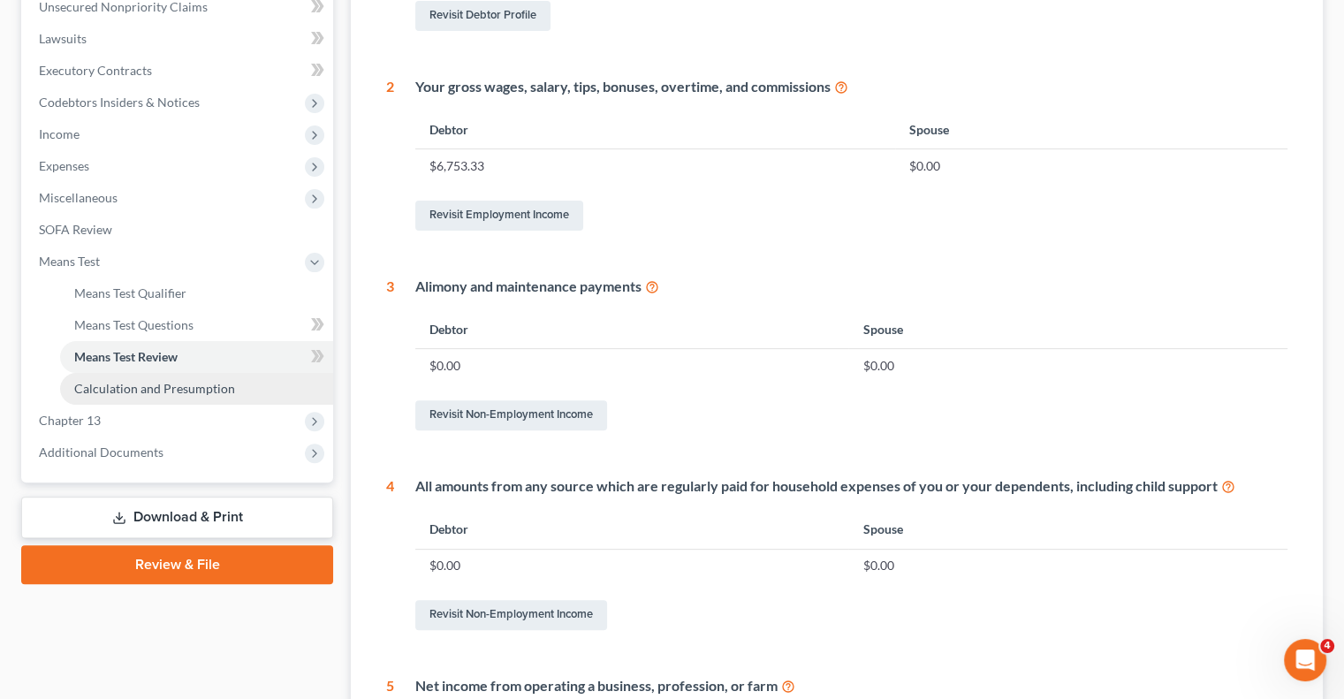
click at [177, 378] on link "Calculation and Presumption" at bounding box center [196, 389] width 273 height 32
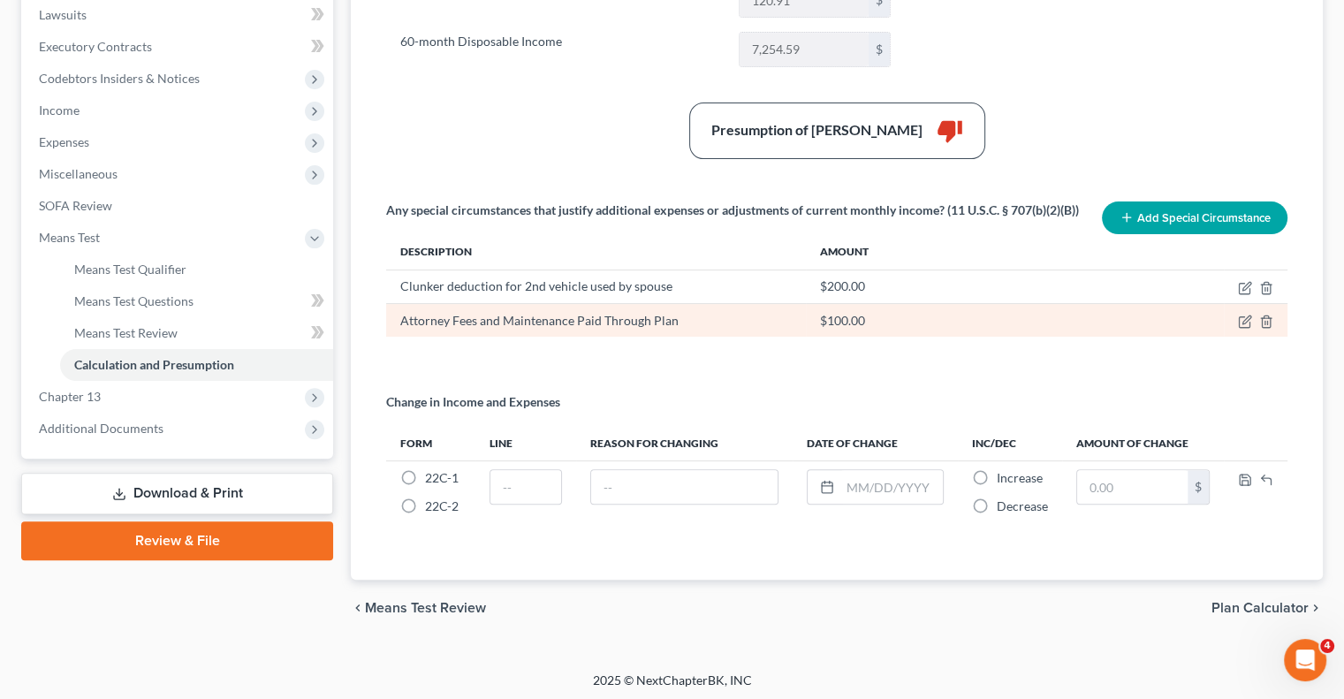
scroll to position [294, 0]
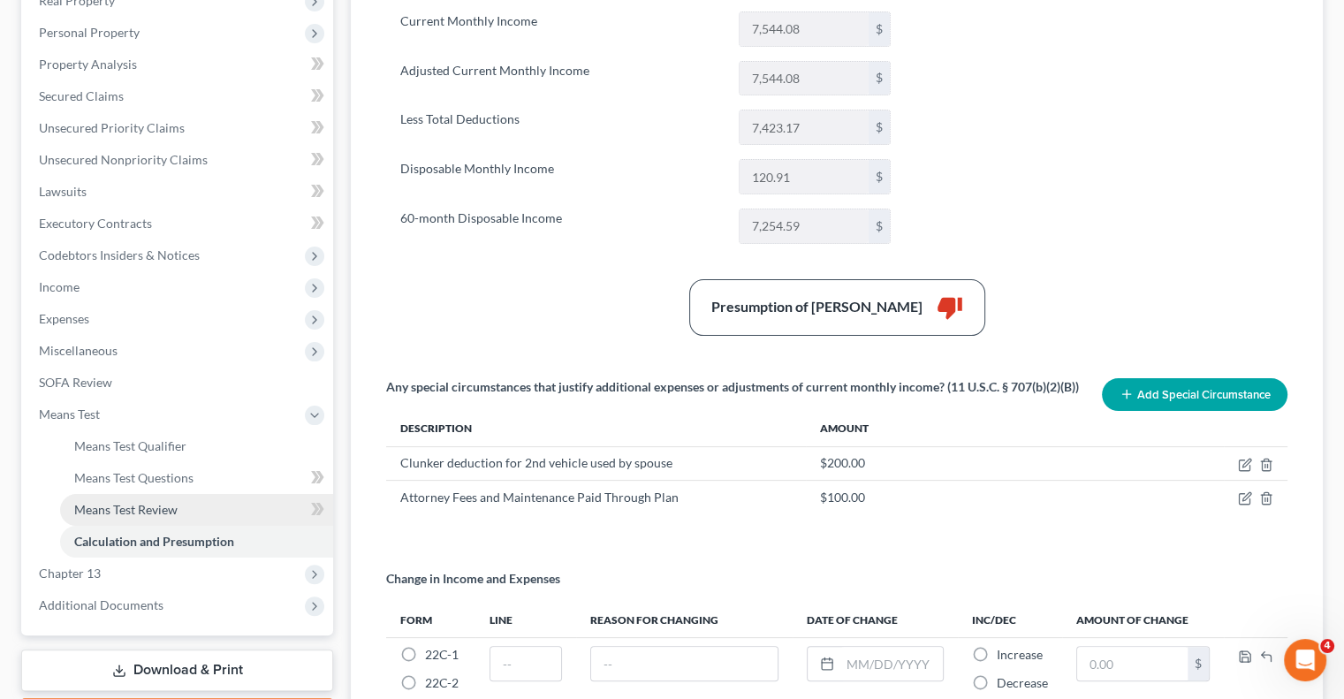
click at [141, 503] on span "Means Test Review" at bounding box center [125, 509] width 103 height 15
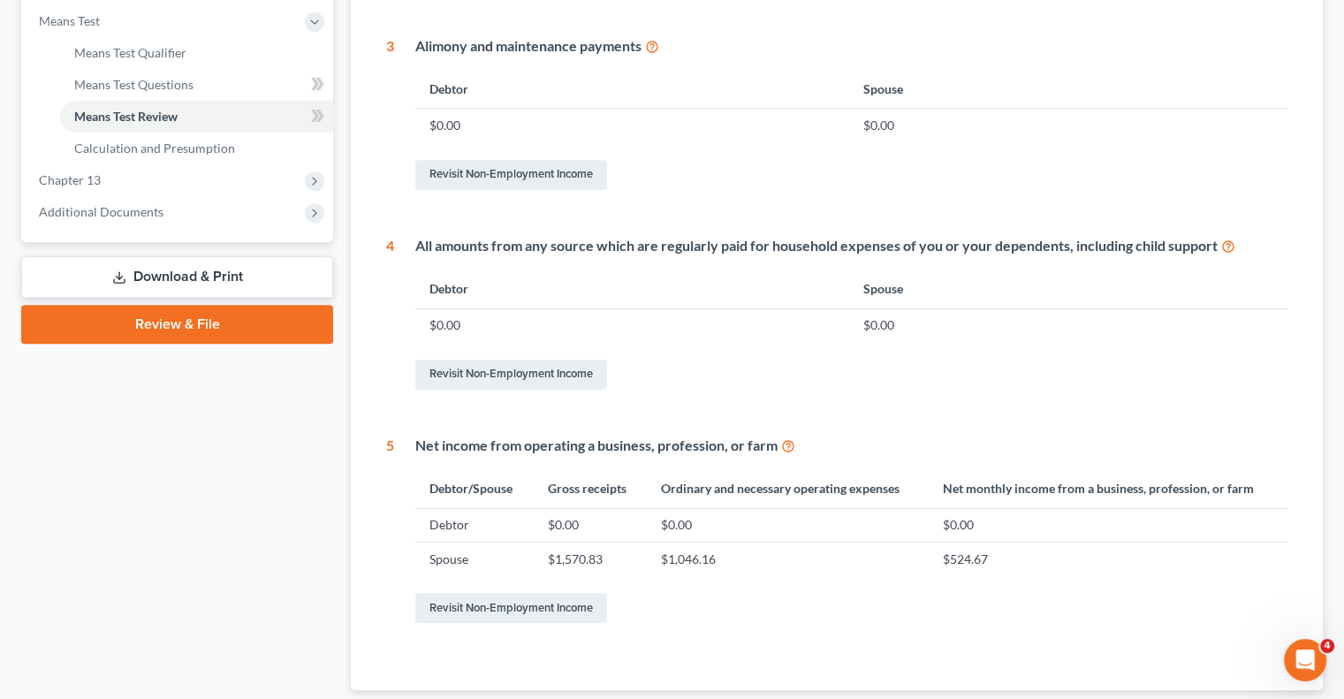
scroll to position [359, 0]
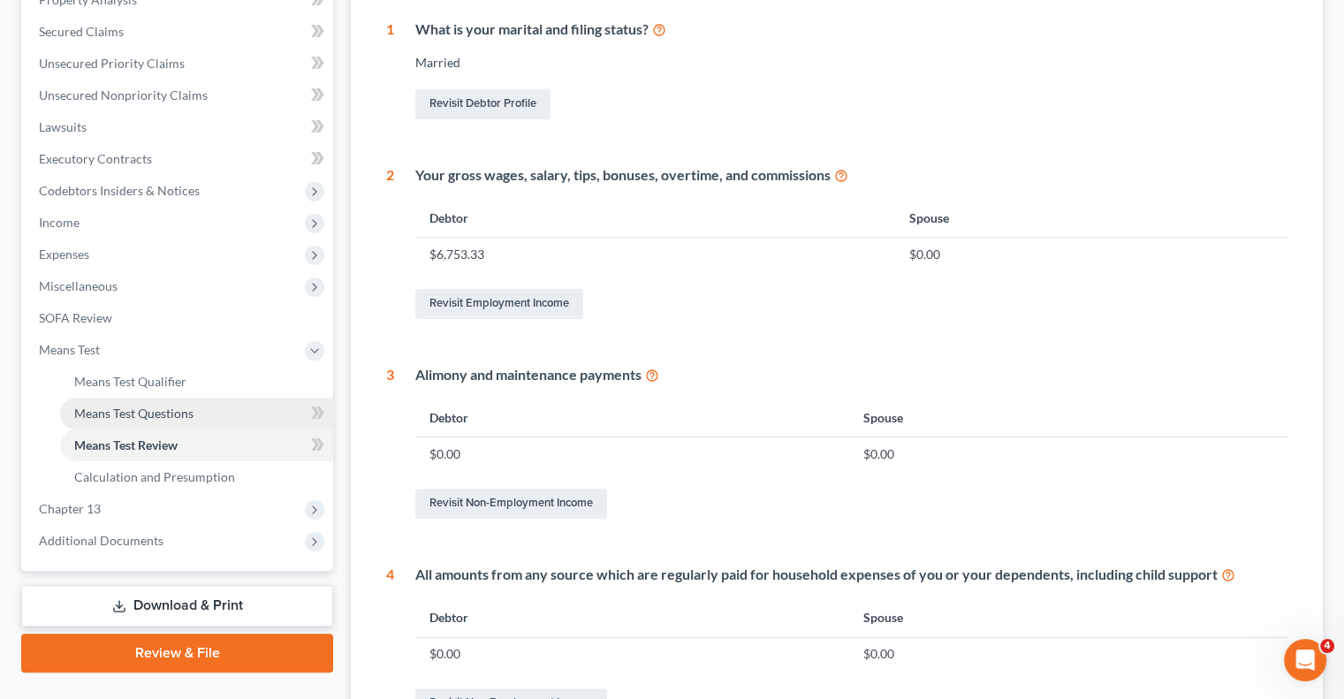
click at [185, 409] on span "Means Test Questions" at bounding box center [133, 413] width 119 height 15
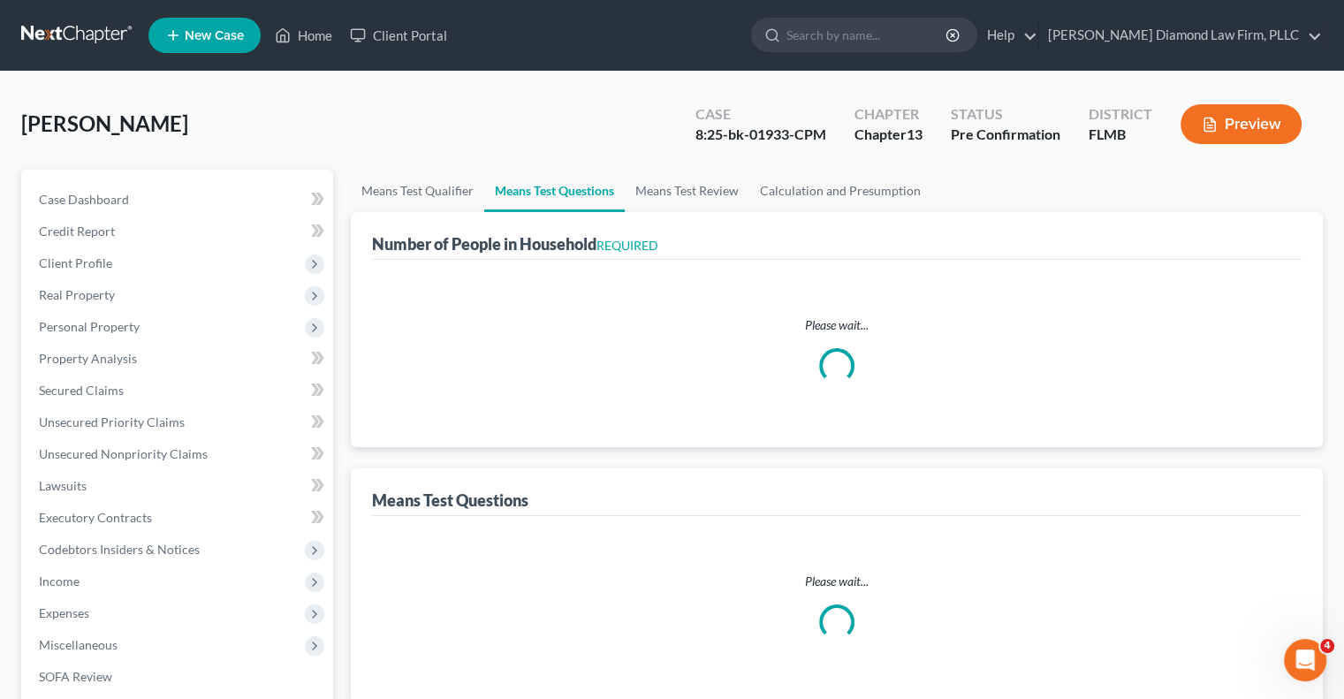
select select "0"
select select "60"
select select "1"
select select "60"
select select "1"
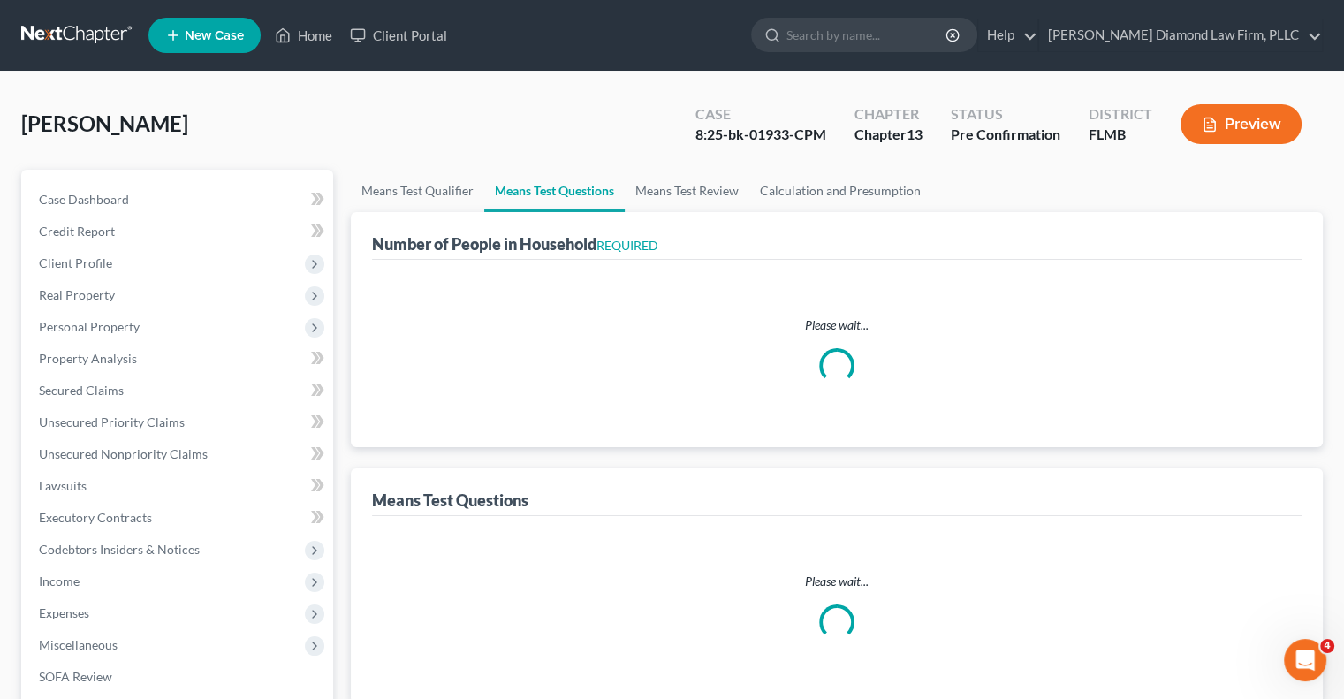
select select "60"
select select "2"
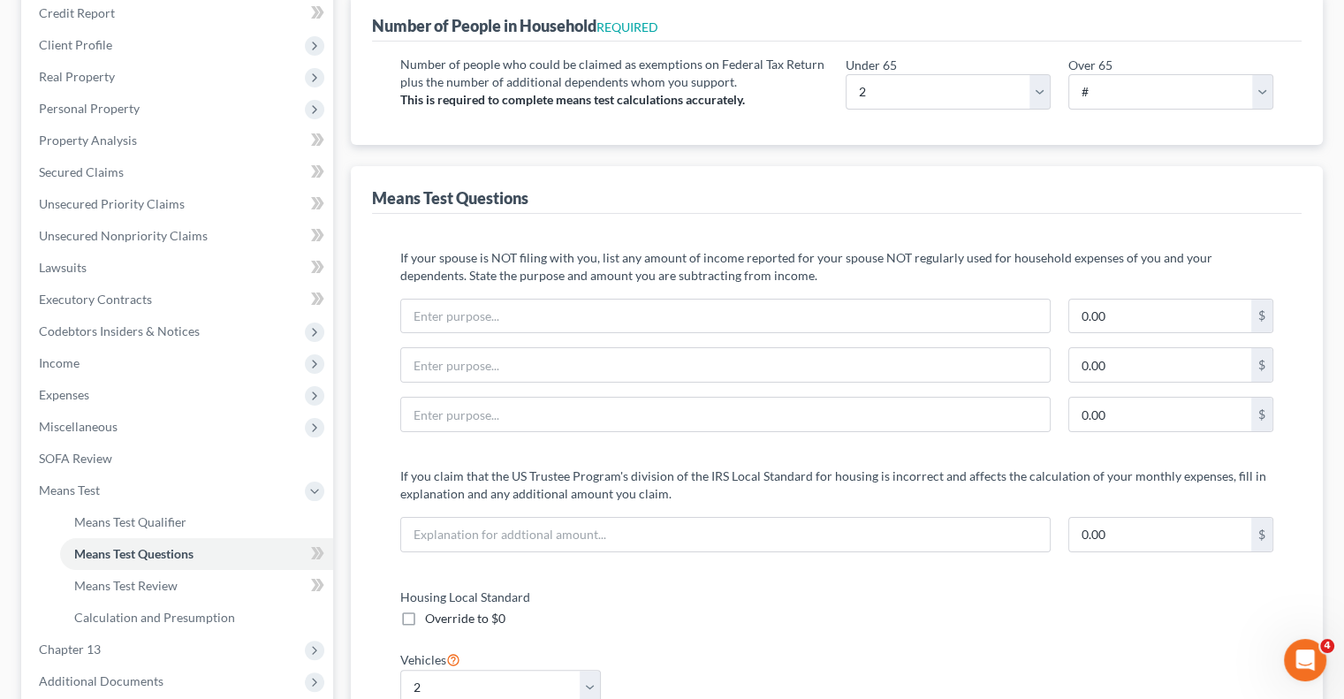
scroll to position [177, 0]
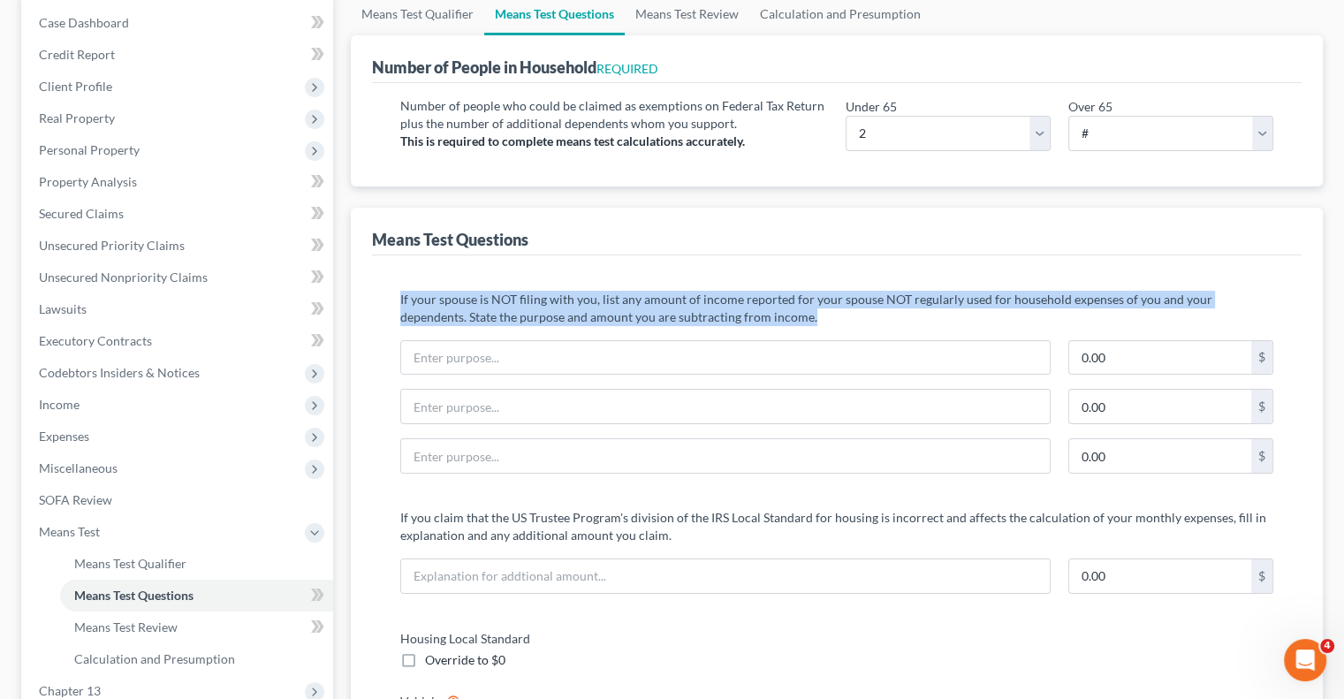
drag, startPoint x: 396, startPoint y: 289, endPoint x: 776, endPoint y: 332, distance: 382.5
copy p "If your spouse is NOT filing with you, list any amount of income reported for y…"
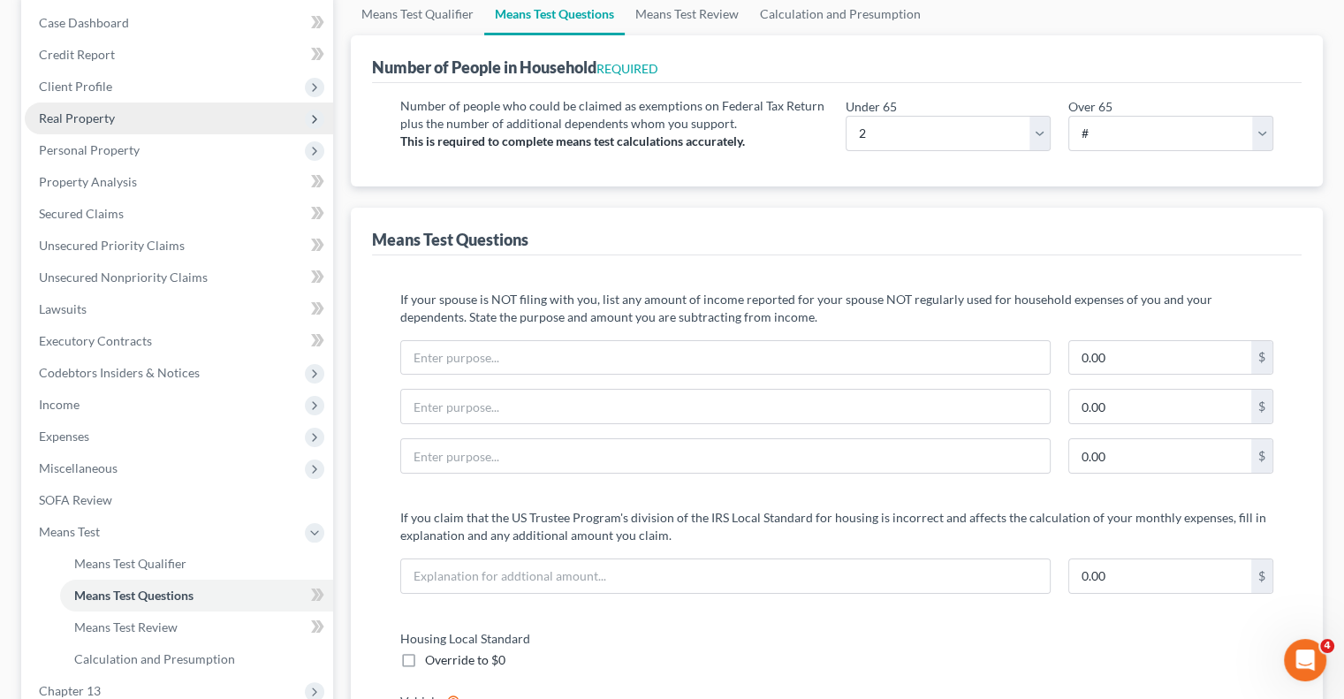
click at [89, 119] on span "Real Property" at bounding box center [77, 117] width 76 height 15
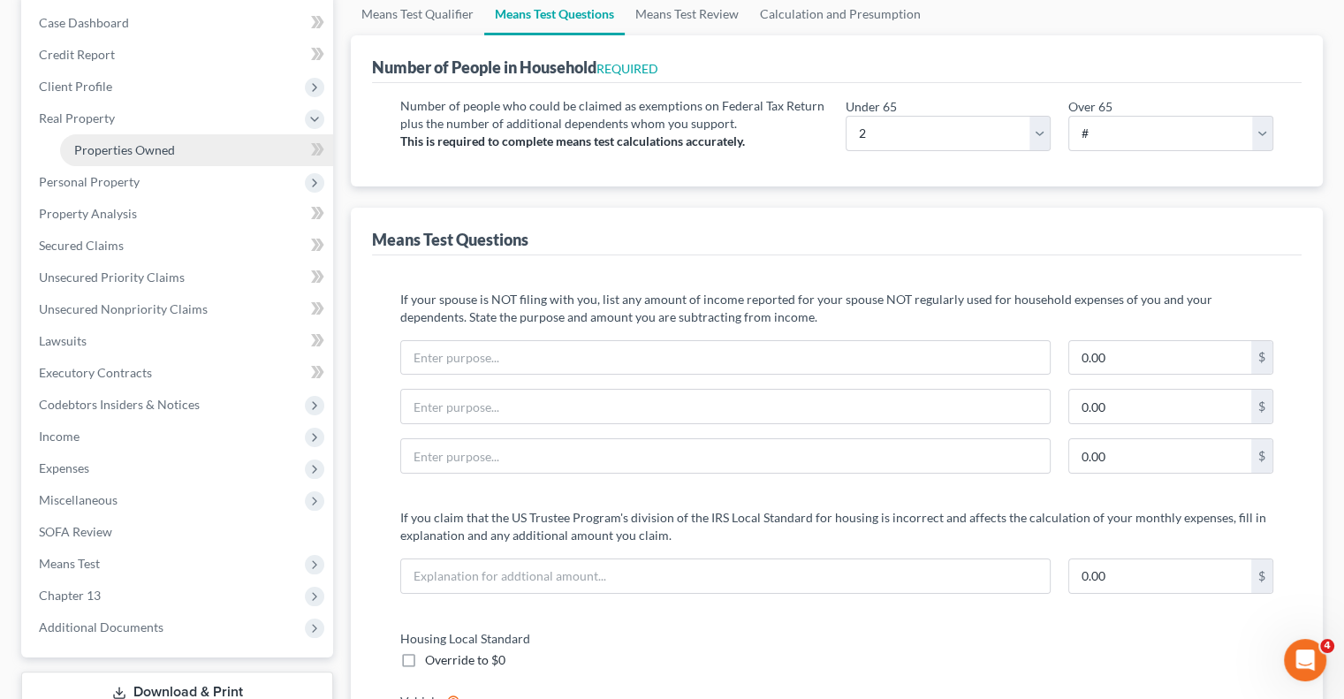
click at [104, 149] on span "Properties Owned" at bounding box center [124, 149] width 101 height 15
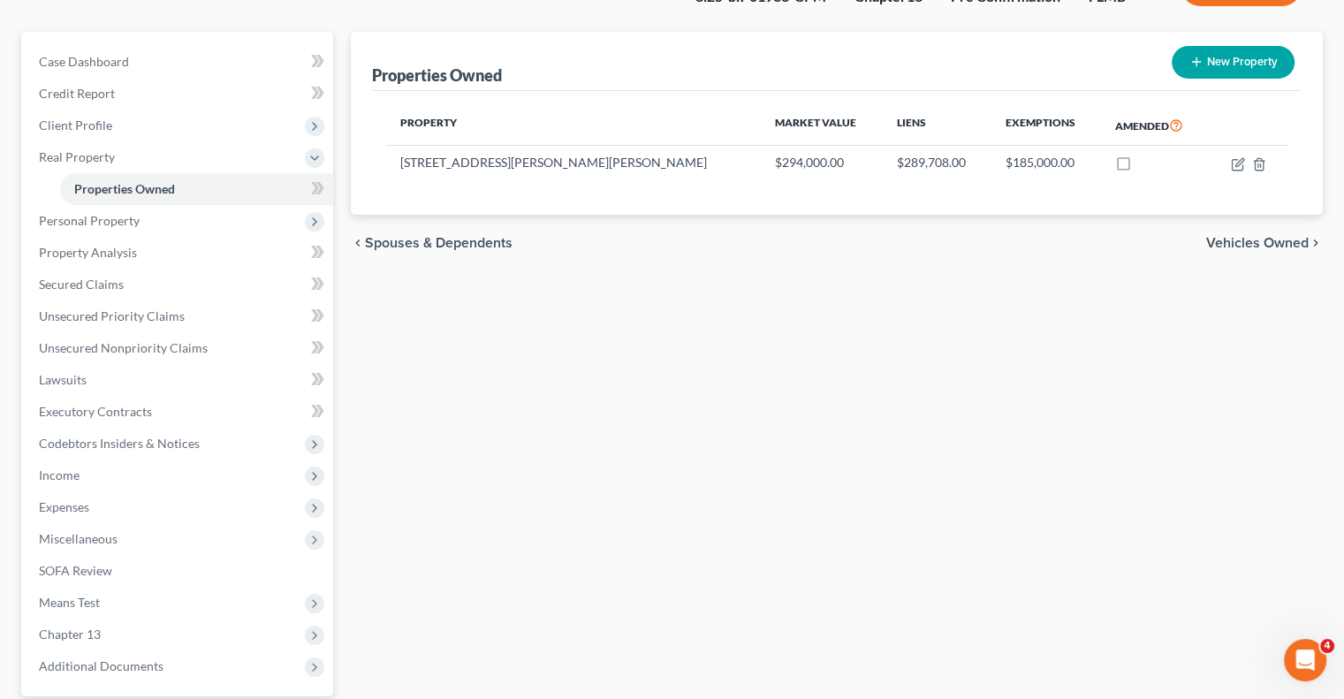
scroll to position [177, 0]
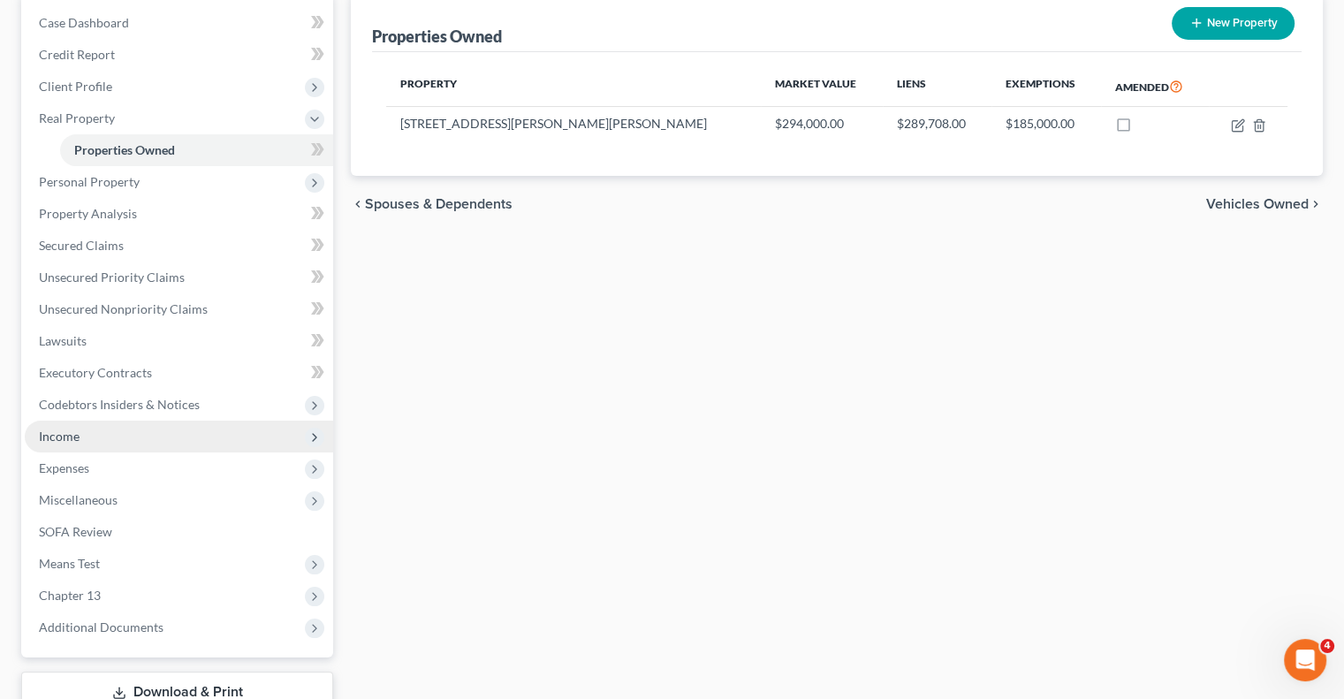
click at [100, 441] on span "Income" at bounding box center [179, 437] width 308 height 32
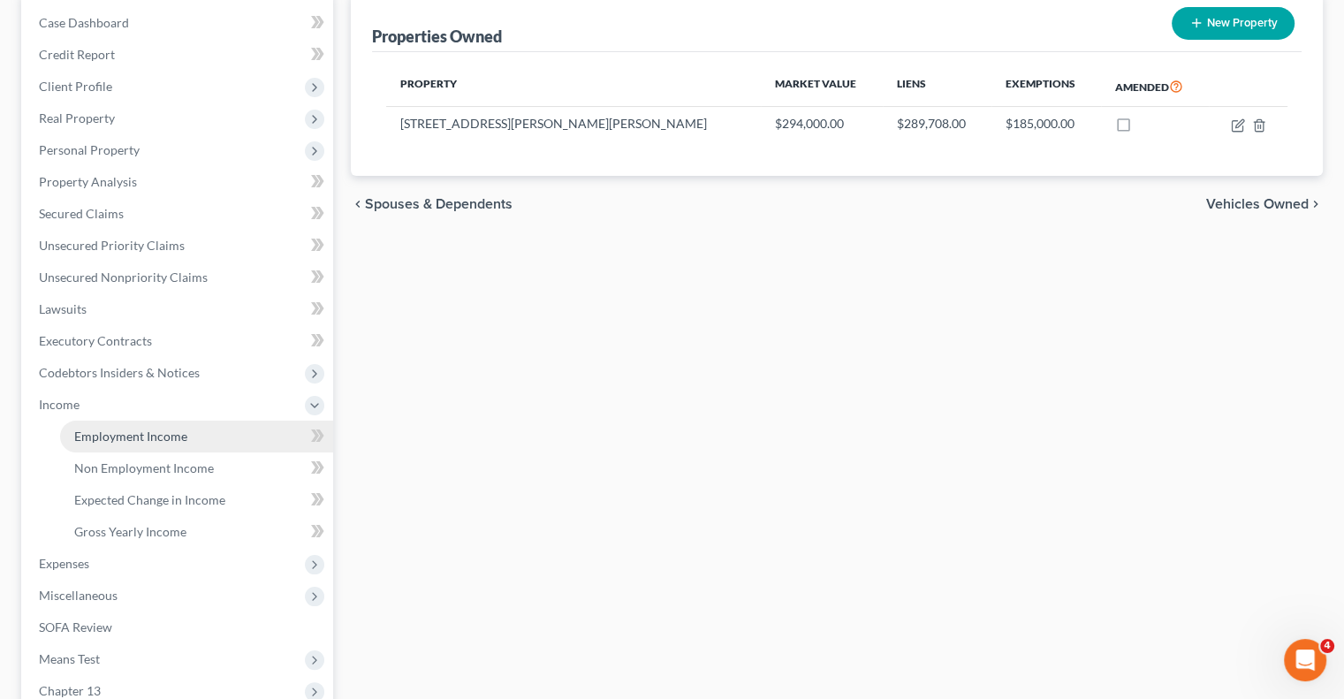
click at [76, 438] on span "Employment Income" at bounding box center [130, 436] width 113 height 15
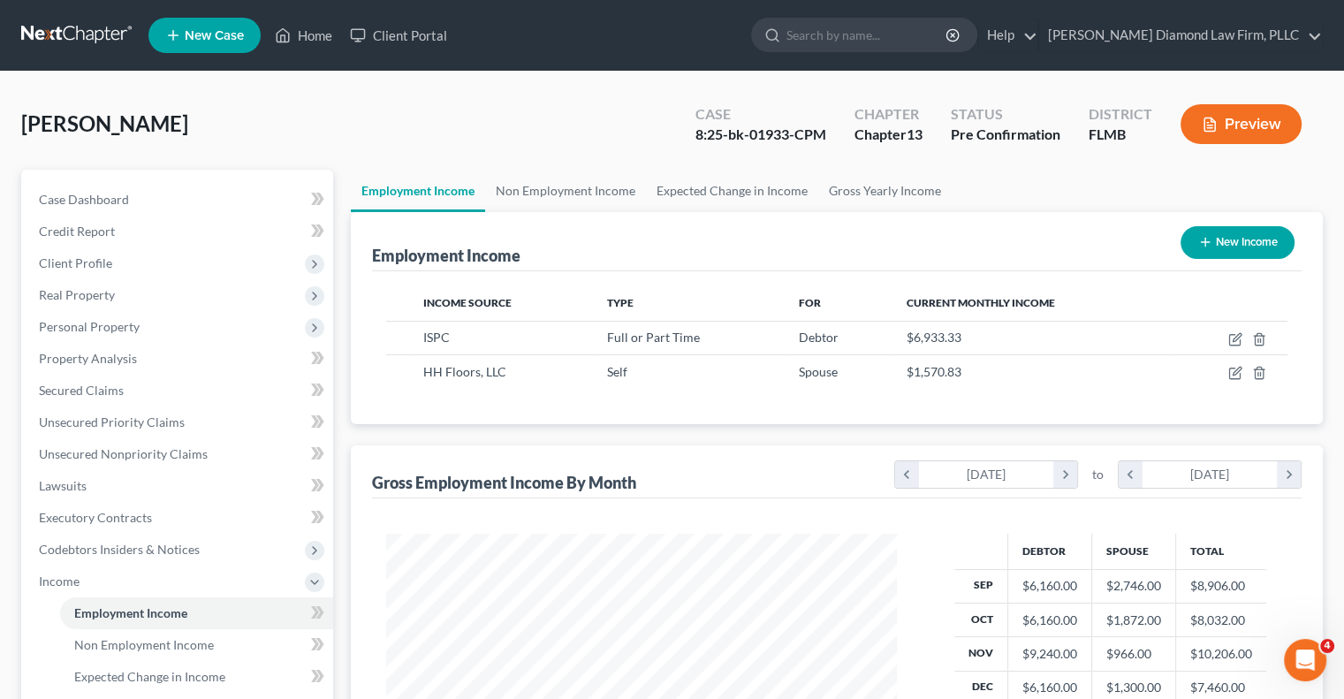
scroll to position [88, 0]
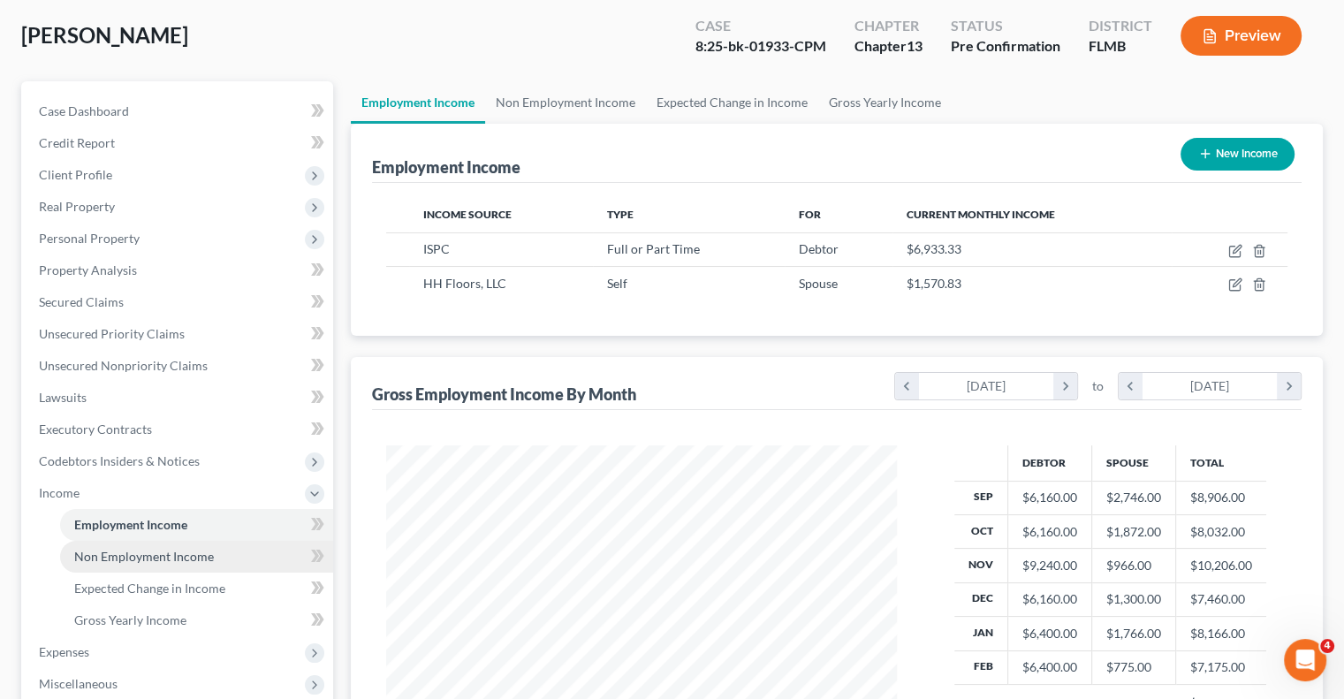
click at [155, 560] on span "Non Employment Income" at bounding box center [144, 556] width 140 height 15
